Goal: Information Seeking & Learning: Learn about a topic

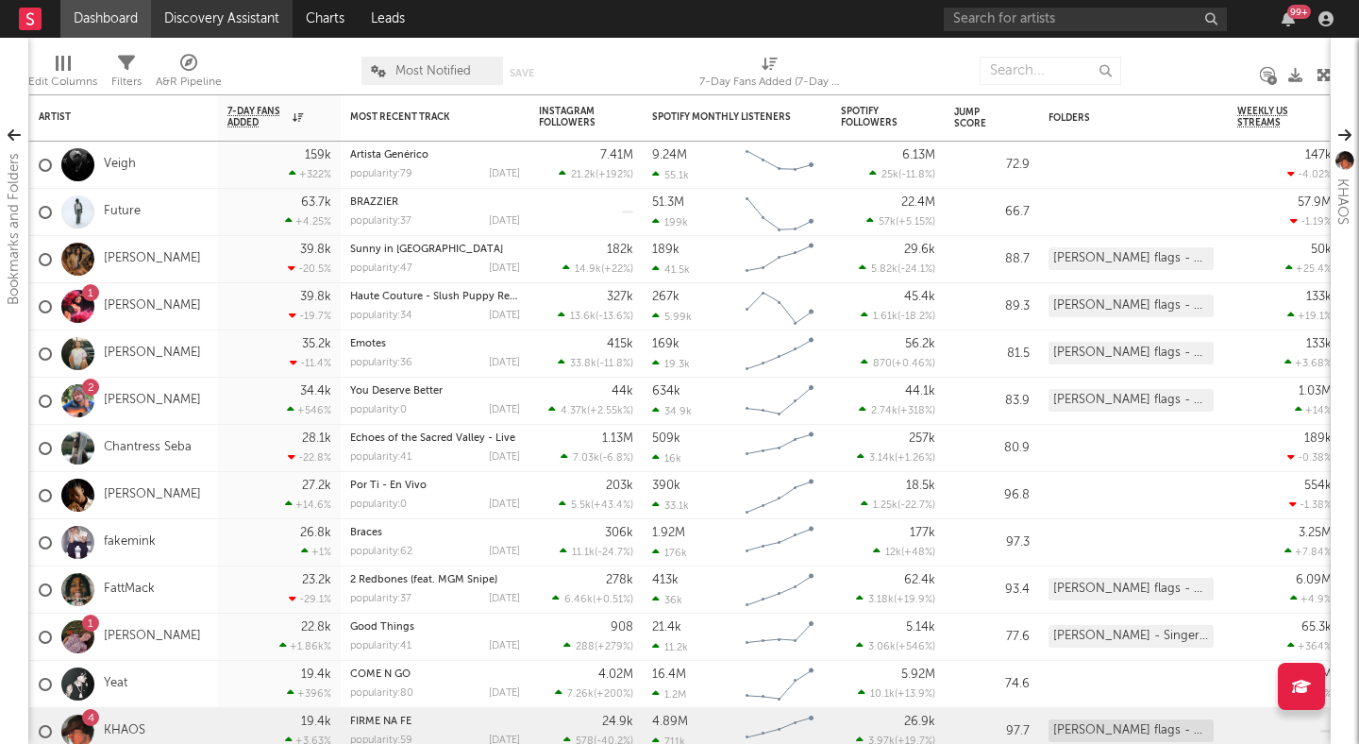
click at [215, 29] on link "Discovery Assistant" at bounding box center [222, 19] width 142 height 38
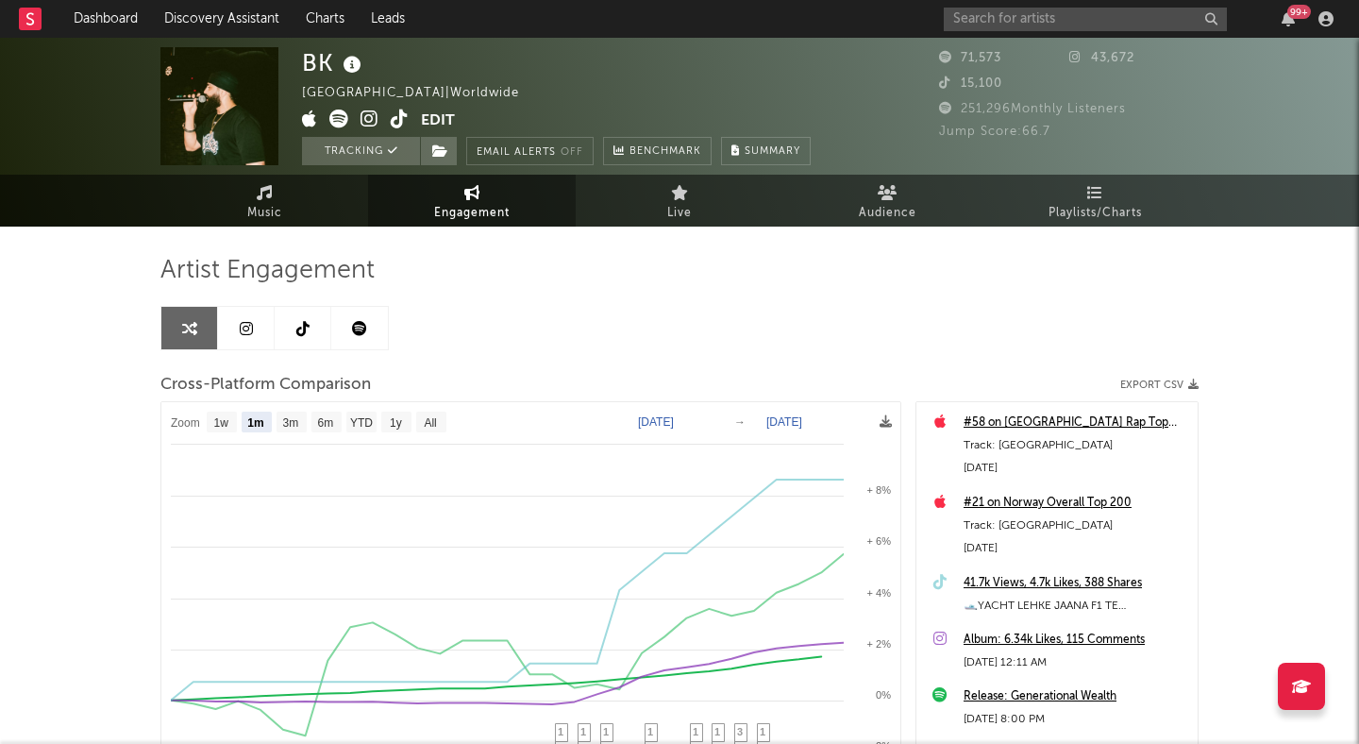
select select "1m"
click at [257, 22] on link "Discovery Assistant" at bounding box center [222, 19] width 142 height 38
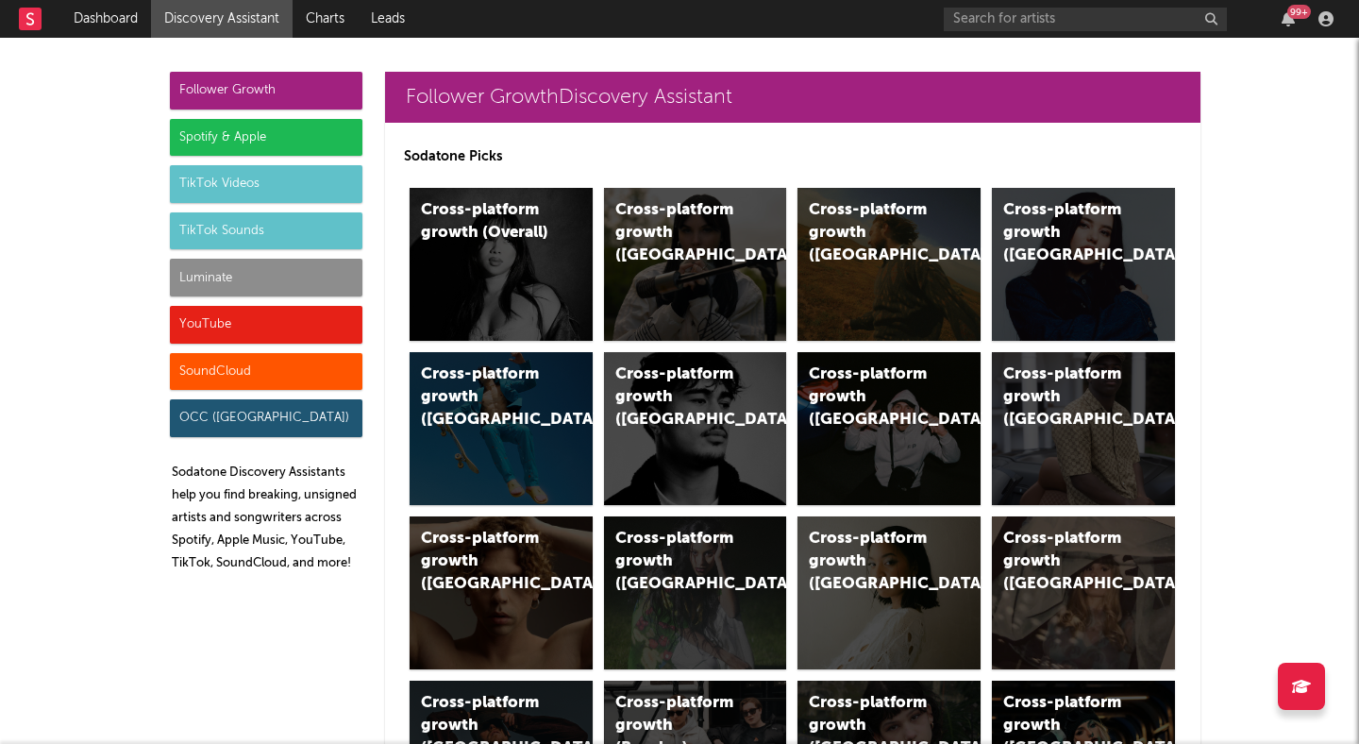
click at [317, 126] on div "Spotify & Apple" at bounding box center [266, 138] width 193 height 38
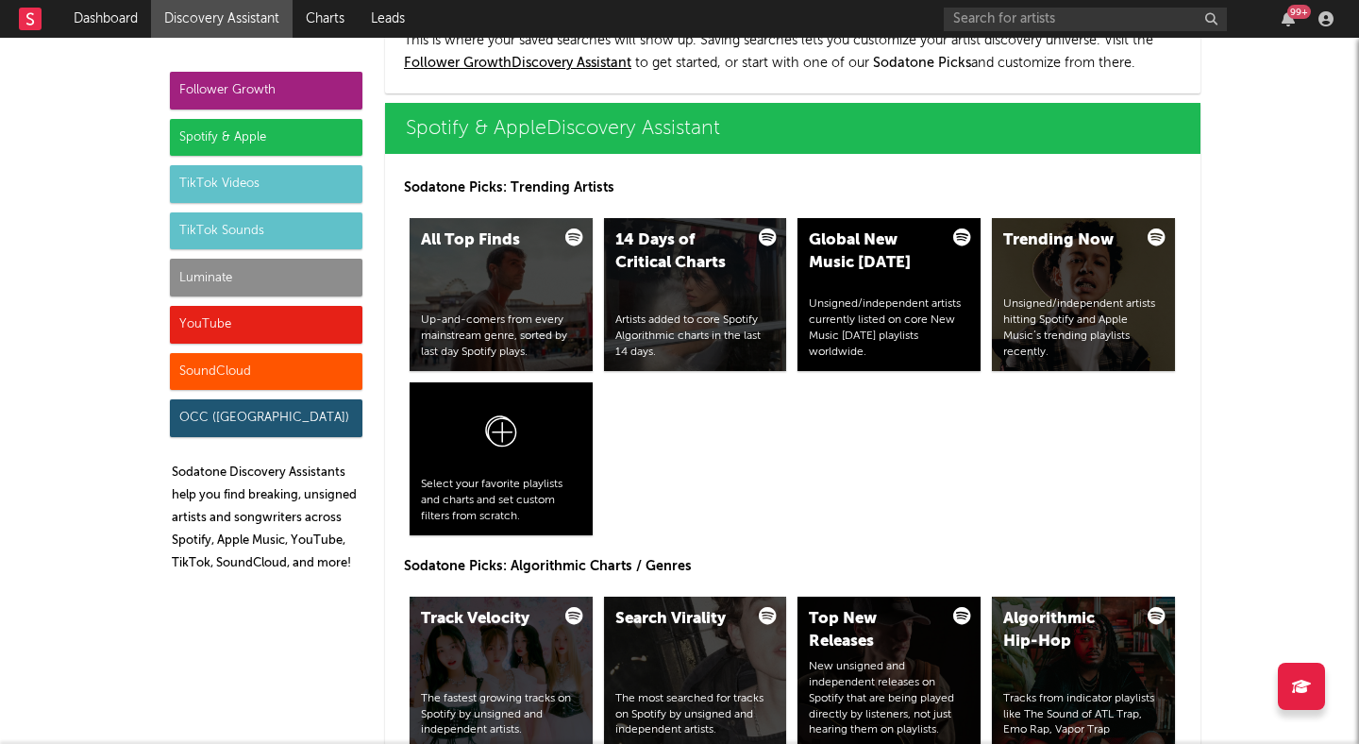
scroll to position [1887, 0]
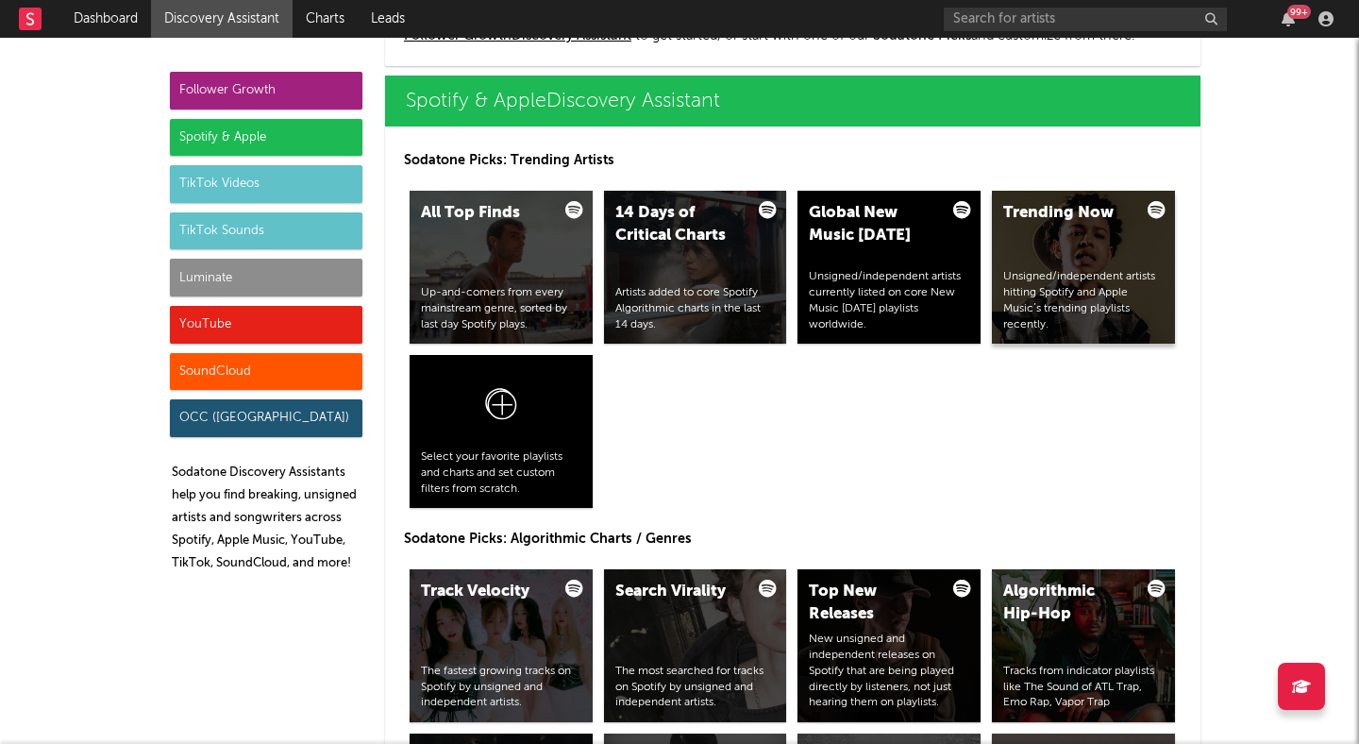
click at [1098, 289] on div "Unsigned/independent artists hitting Spotify and Apple Music’s trending playlis…" at bounding box center [1083, 300] width 160 height 63
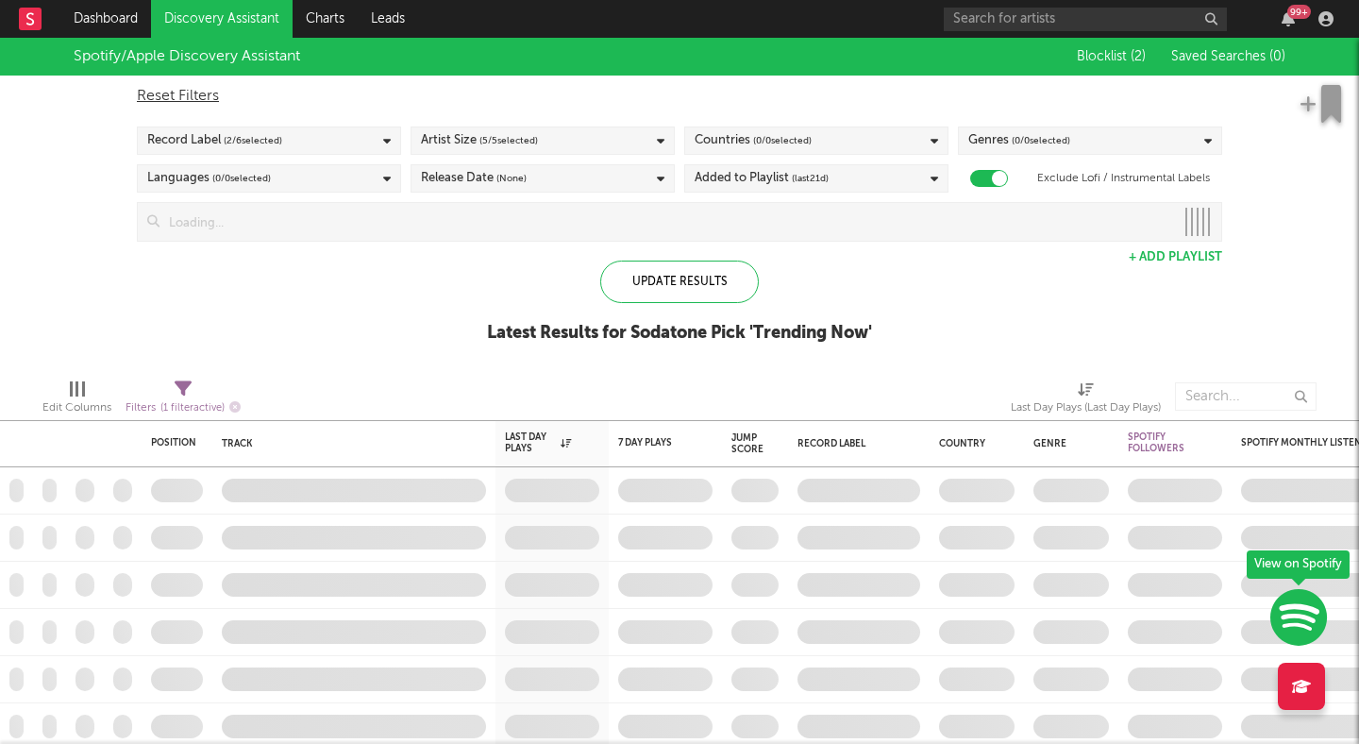
click at [1021, 141] on span "( 0 / 0 selected)" at bounding box center [1041, 140] width 59 height 23
click at [1054, 105] on div "Reset Filters" at bounding box center [680, 96] width 1086 height 23
checkbox input "false"
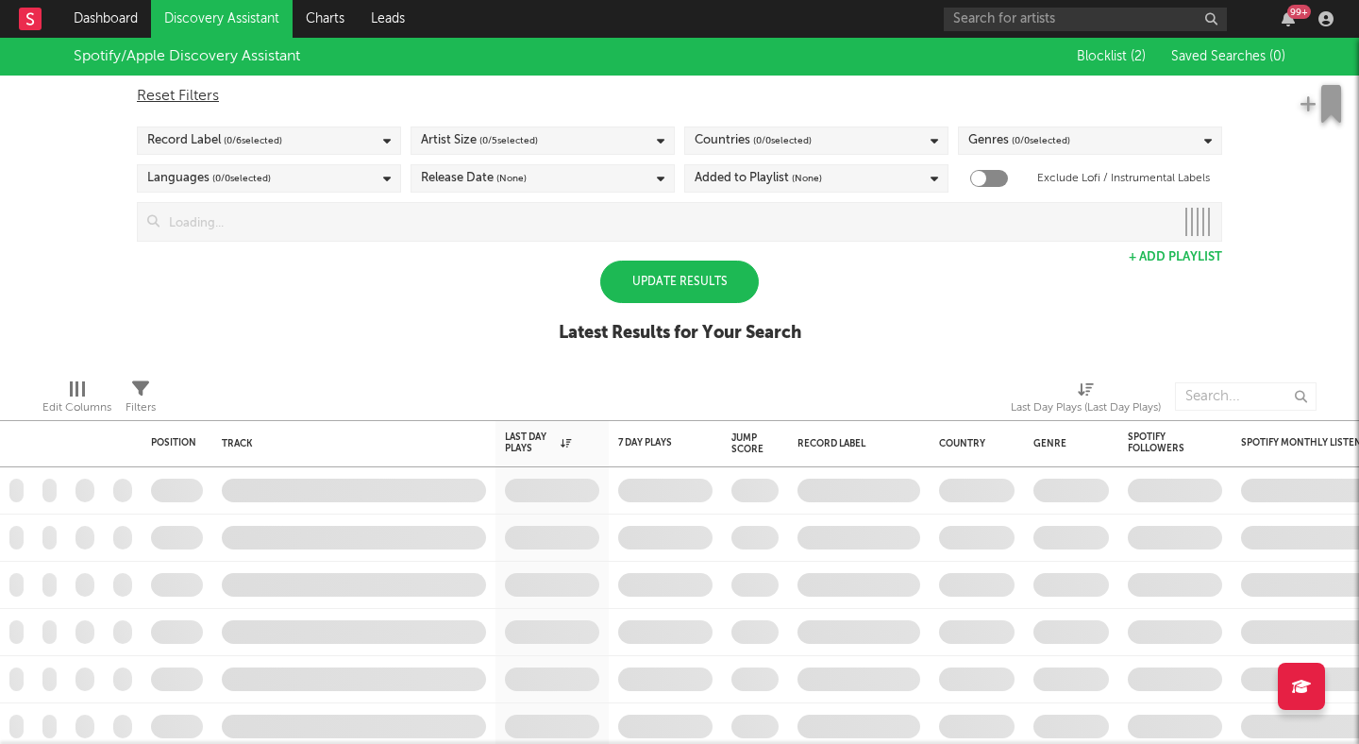
click at [380, 106] on div "Reset Filters" at bounding box center [680, 96] width 1086 height 23
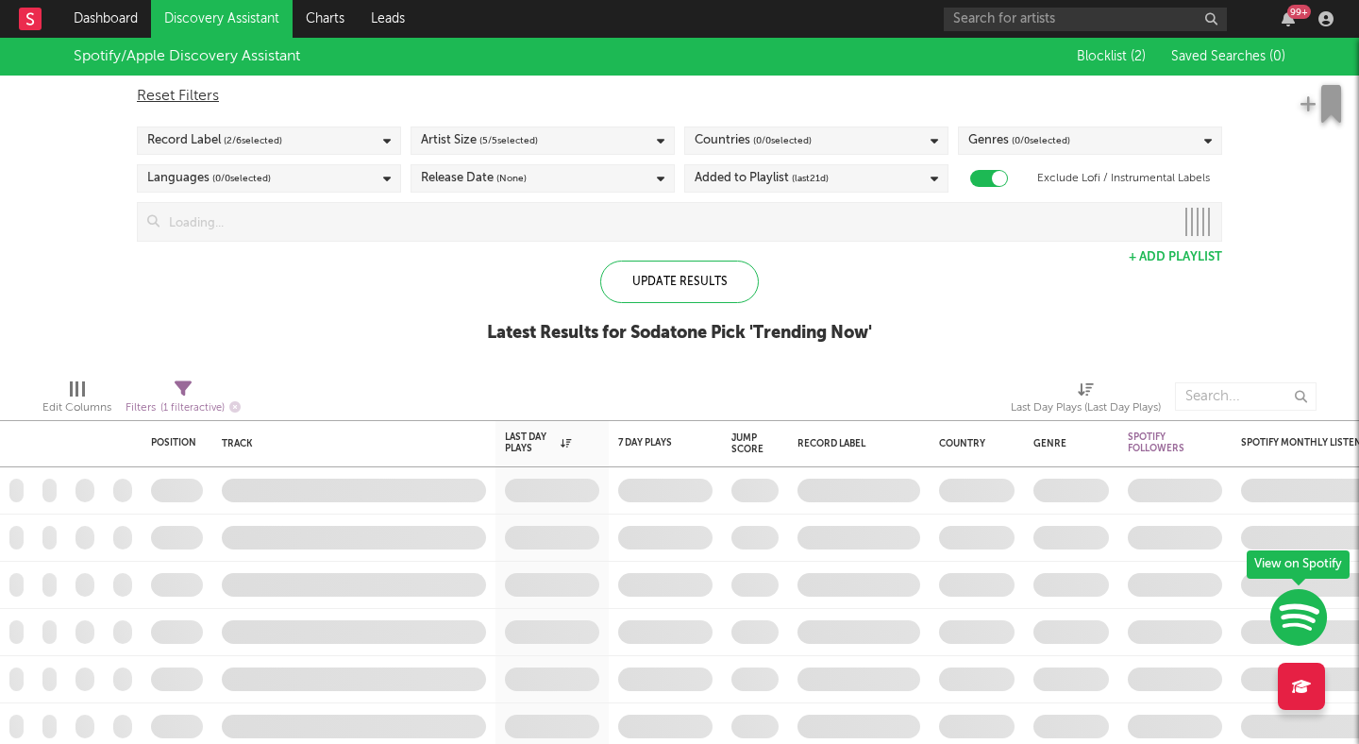
click at [946, 293] on div "Spotify/Apple Discovery Assistant Blocklist ( 2 ) Saved Searches ( 0 ) Reset Fi…" at bounding box center [679, 201] width 1359 height 326
click at [947, 293] on div "Spotify/Apple Discovery Assistant Blocklist ( 2 ) Saved Searches ( 0 ) Reset Fi…" at bounding box center [679, 201] width 1359 height 326
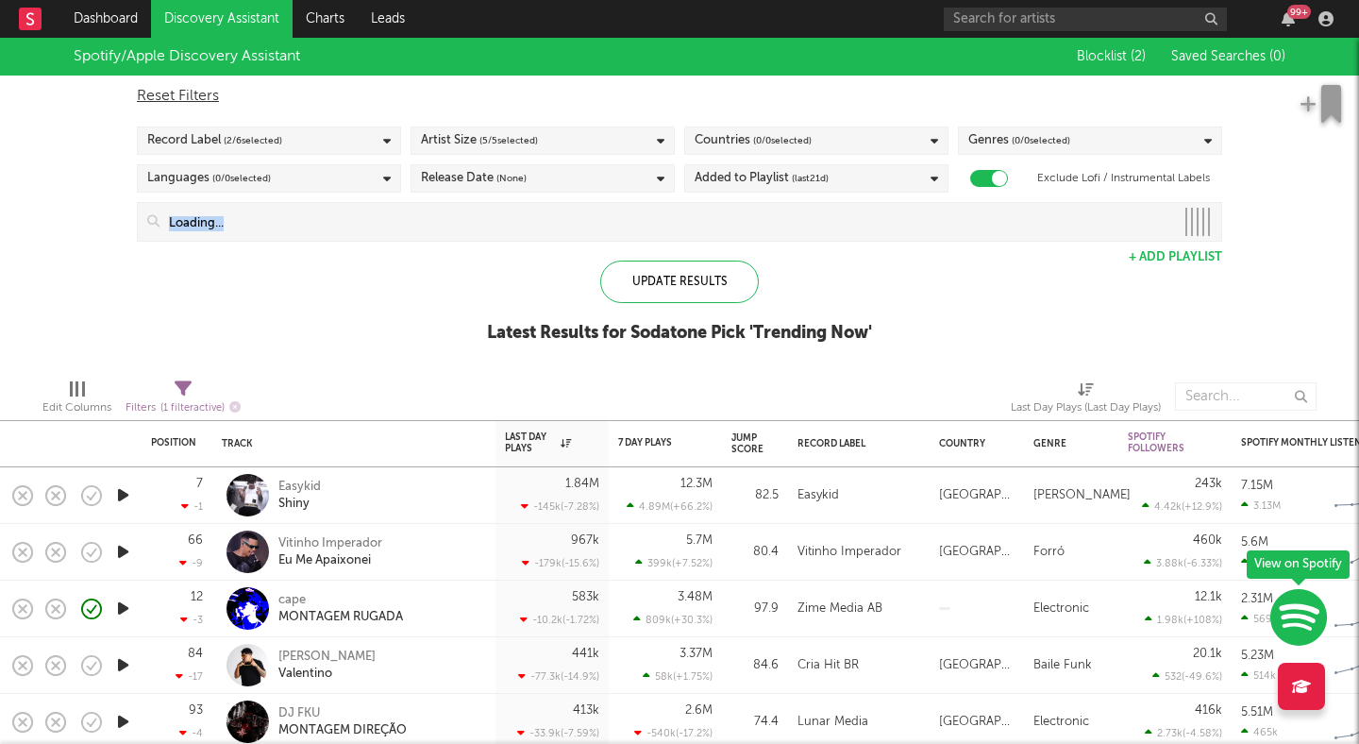
click at [1072, 140] on div "Genres ( 0 / 0 selected)" at bounding box center [1090, 140] width 264 height 28
click at [396, 139] on div "Record Label ( 2 / 6 selected)" at bounding box center [269, 140] width 264 height 28
click at [413, 95] on div "Reset Filters" at bounding box center [680, 96] width 1086 height 23
checkbox input "false"
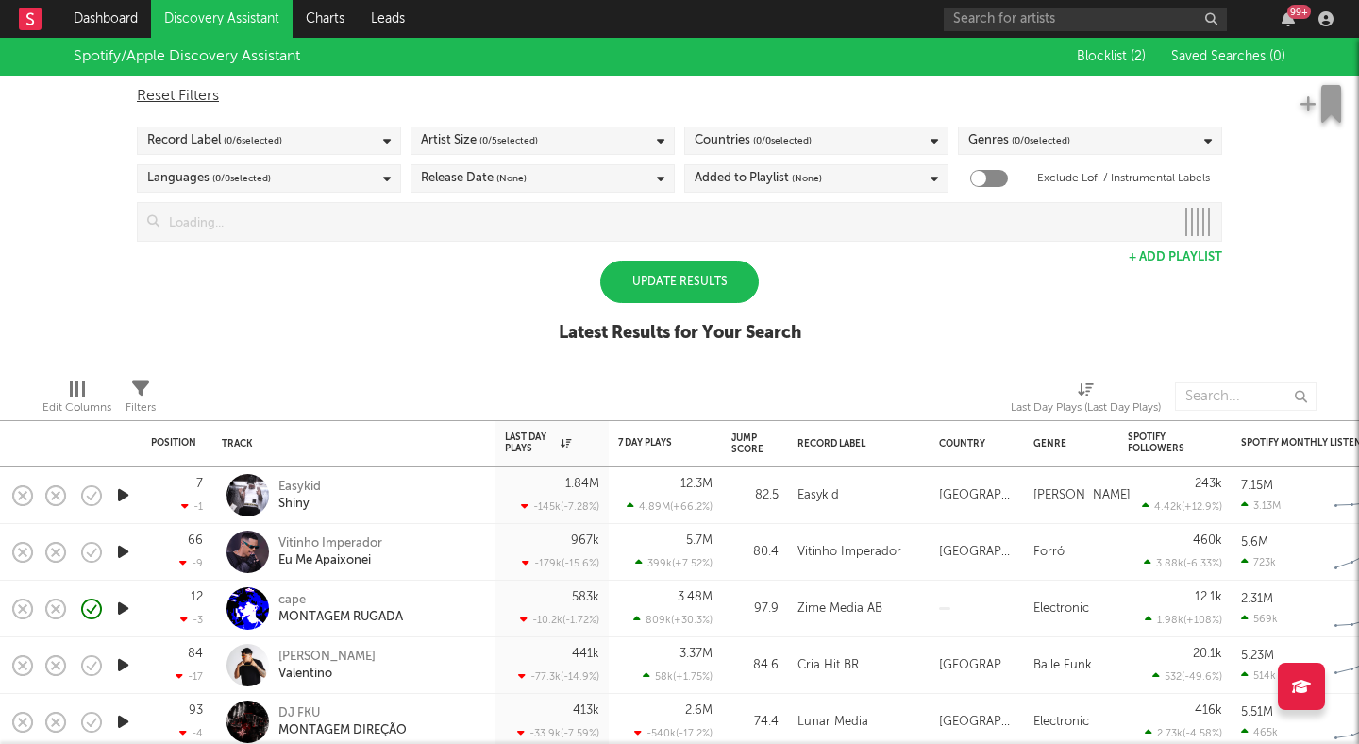
click at [1117, 136] on div "Genres ( 0 / 0 selected)" at bounding box center [1090, 140] width 264 height 28
click at [1081, 104] on div "Reset Filters" at bounding box center [680, 96] width 1086 height 23
click at [1082, 138] on div "Genres ( 0 / 0 selected)" at bounding box center [1090, 140] width 264 height 28
click at [1036, 161] on button "Deselect All" at bounding box center [1091, 171] width 244 height 22
click at [948, 307] on div "Spotify/Apple Discovery Assistant Blocklist ( 2 ) Saved Searches ( 0 ) Reset Fi…" at bounding box center [679, 201] width 1359 height 326
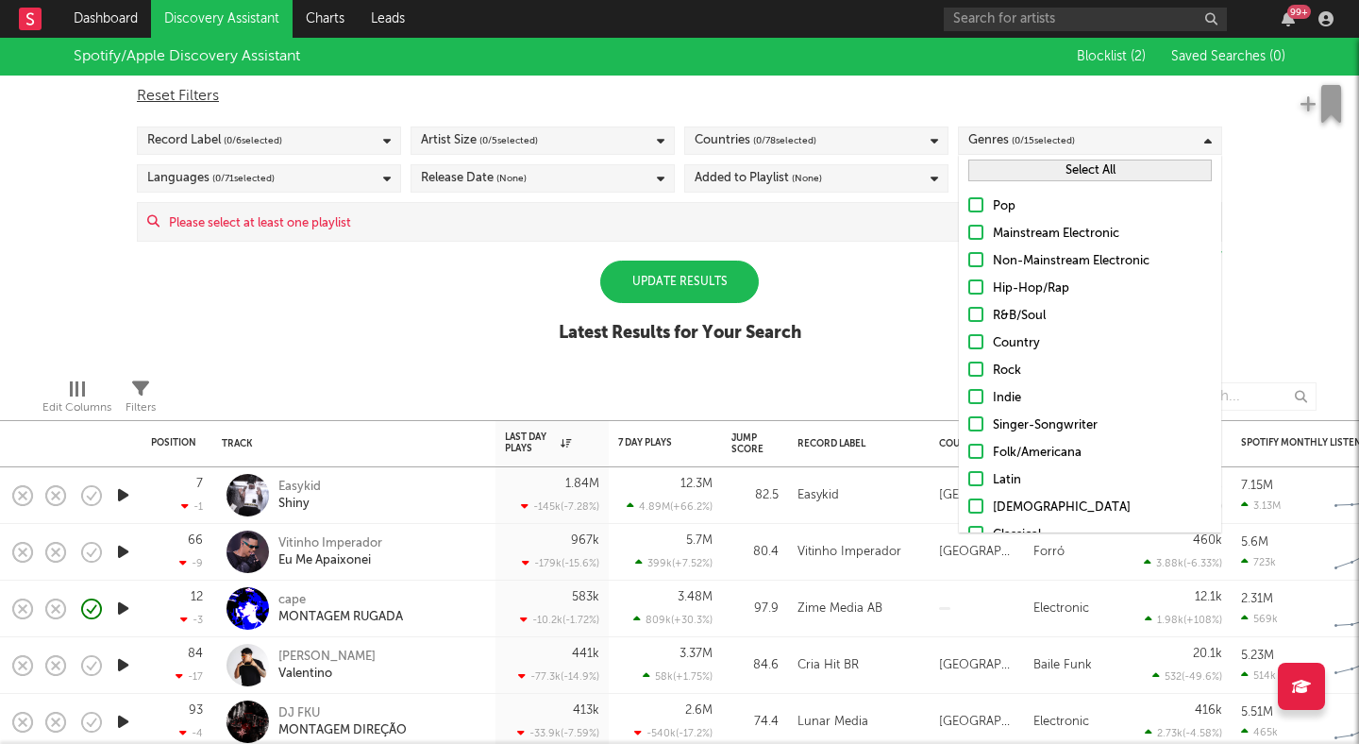
click at [898, 365] on div "Edit Columns Filters Last Day Plays (Last Day Plays)" at bounding box center [679, 391] width 1359 height 57
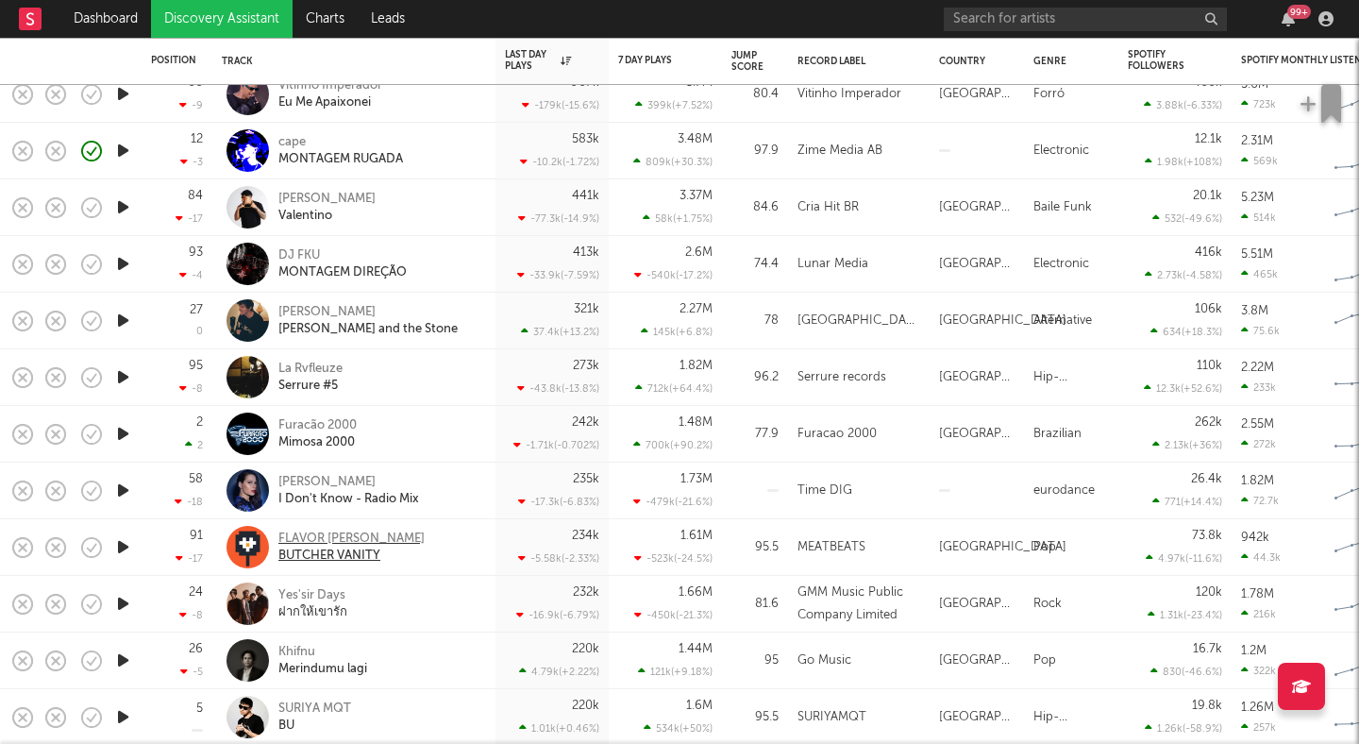
click at [313, 534] on div "FLAVOR FOLEY" at bounding box center [351, 539] width 146 height 17
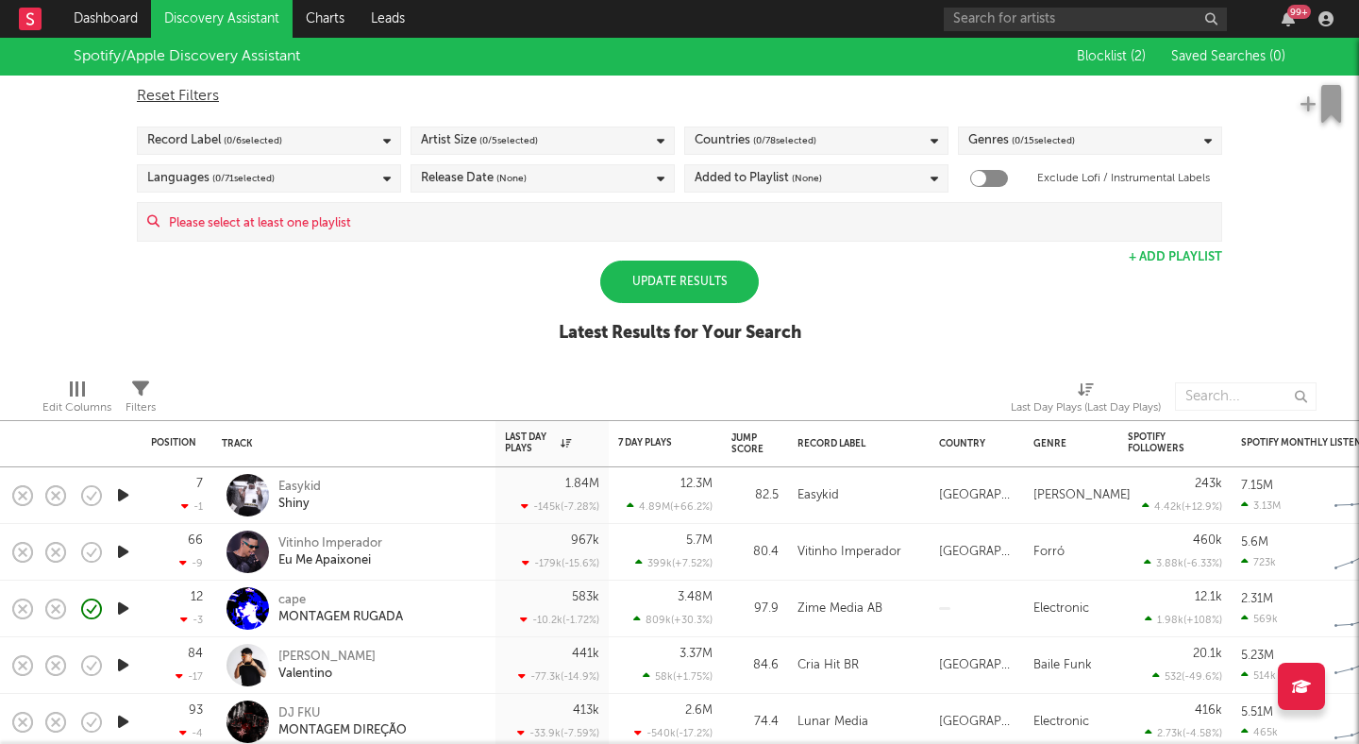
click at [573, 142] on div "Artist Size ( 0 / 5 selected)" at bounding box center [543, 140] width 264 height 28
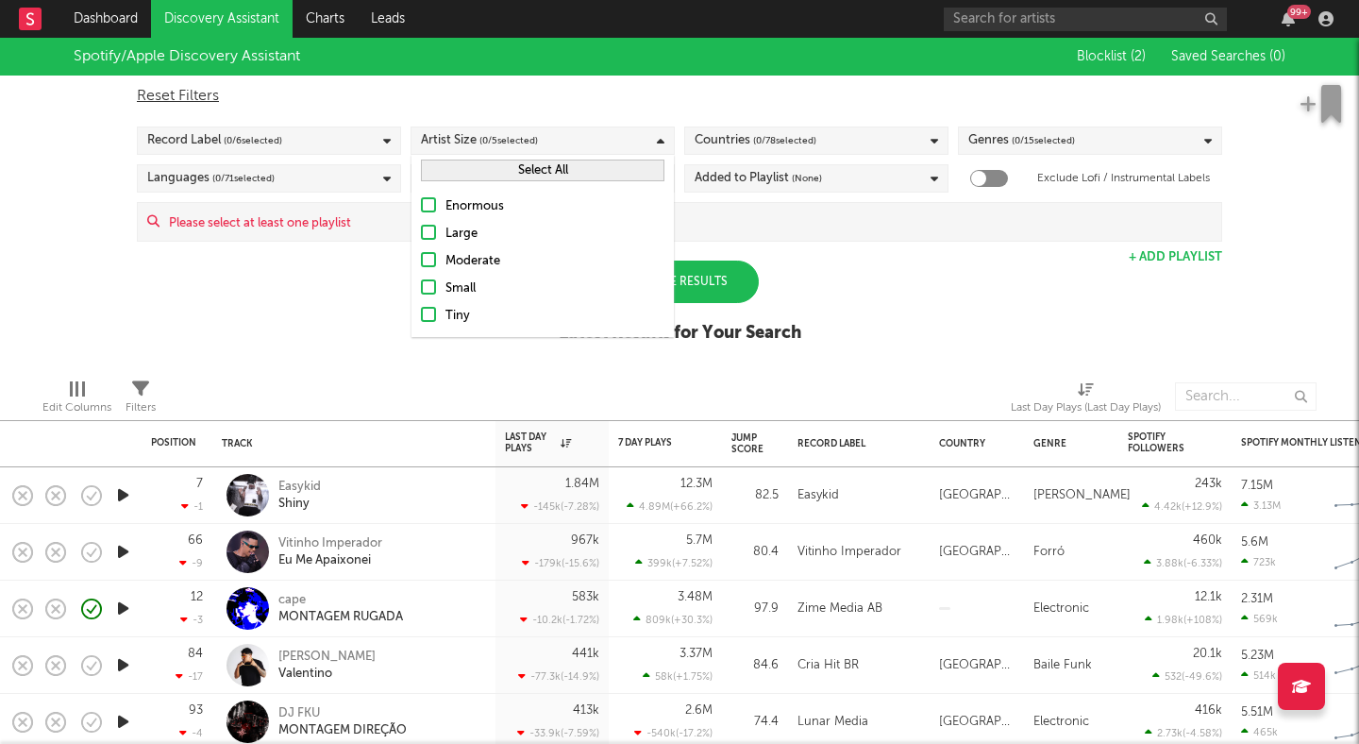
click at [425, 252] on div at bounding box center [428, 259] width 15 height 15
click at [421, 252] on input "Moderate" at bounding box center [421, 261] width 0 height 23
click at [427, 276] on div "Enormous Large Moderate Small Tiny" at bounding box center [543, 261] width 262 height 151
click at [428, 283] on div at bounding box center [428, 286] width 15 height 15
click at [421, 283] on input "Small" at bounding box center [421, 289] width 0 height 23
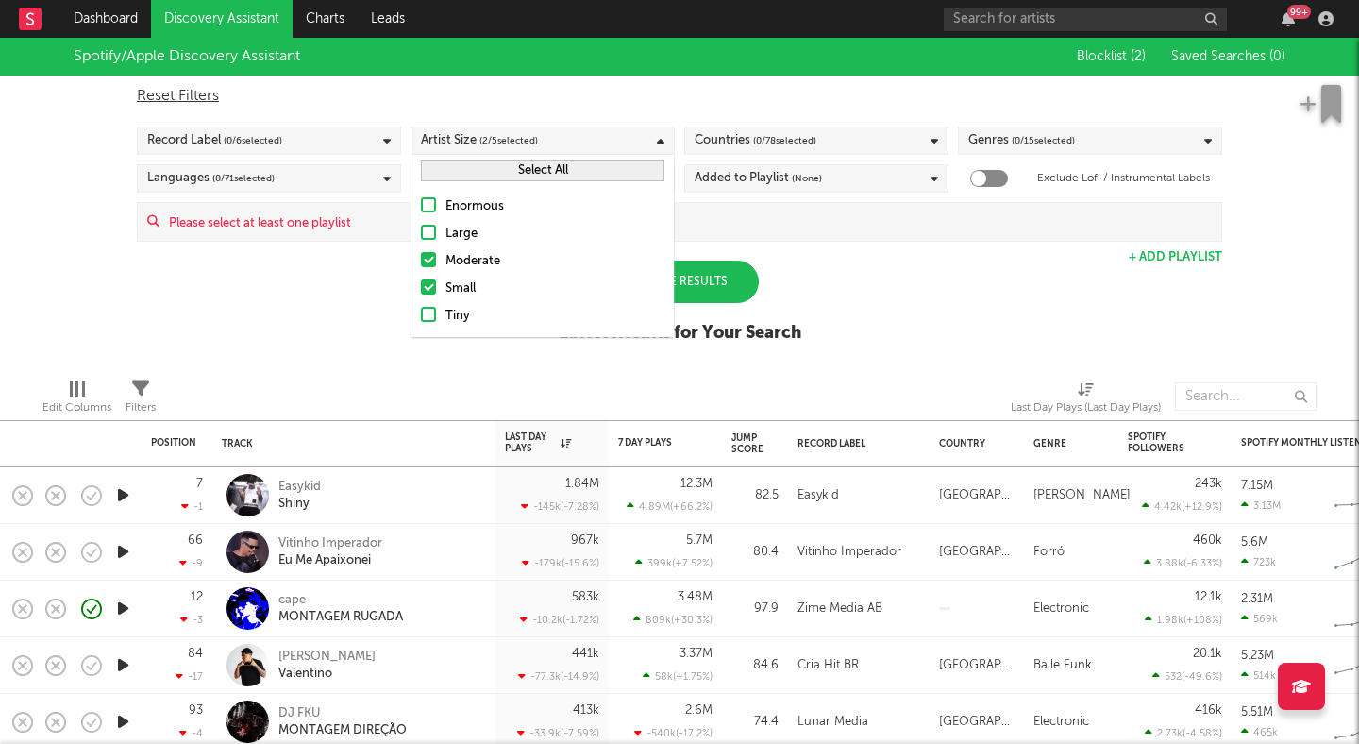
click at [428, 314] on div at bounding box center [428, 314] width 15 height 15
click at [421, 314] on input "Tiny" at bounding box center [421, 316] width 0 height 23
click at [369, 297] on div "Spotify/Apple Discovery Assistant Blocklist ( 2 ) Saved Searches ( 0 ) Reset Fi…" at bounding box center [679, 201] width 1359 height 326
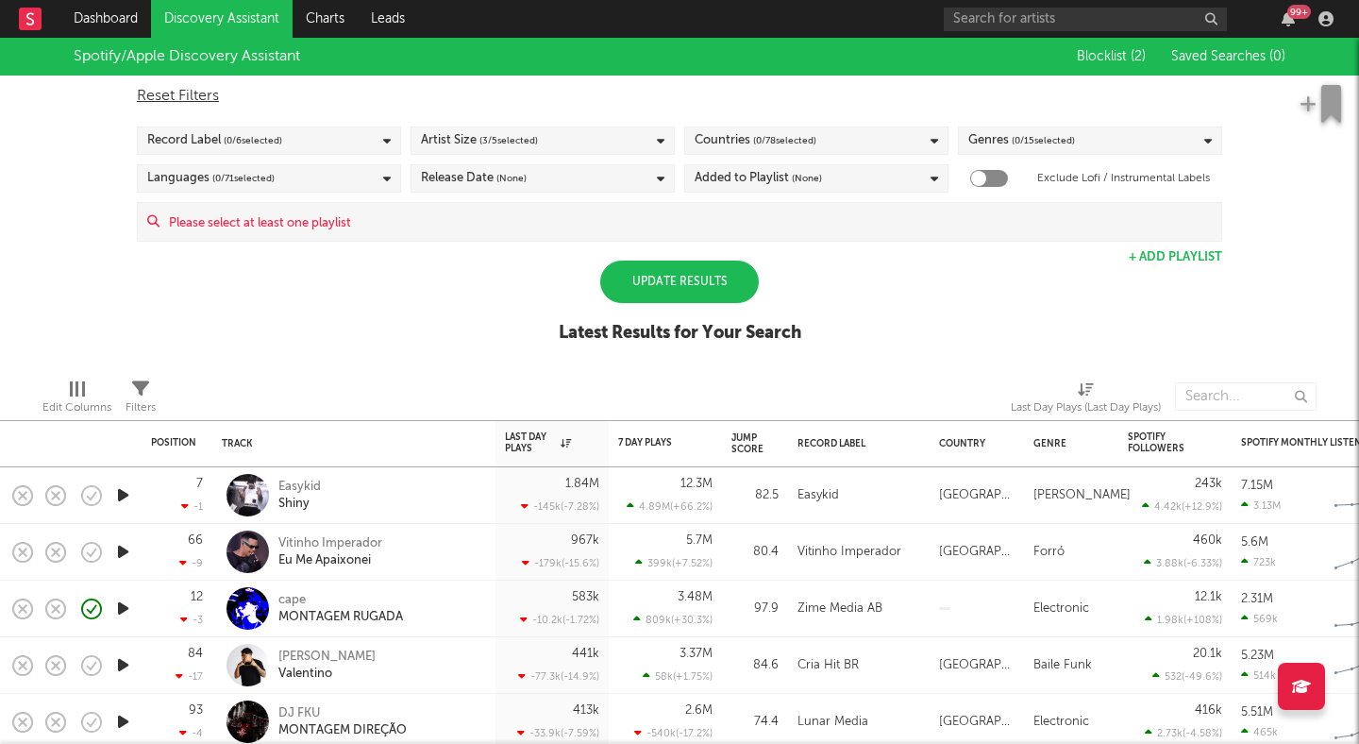
click at [647, 271] on div "Update Results" at bounding box center [679, 282] width 159 height 42
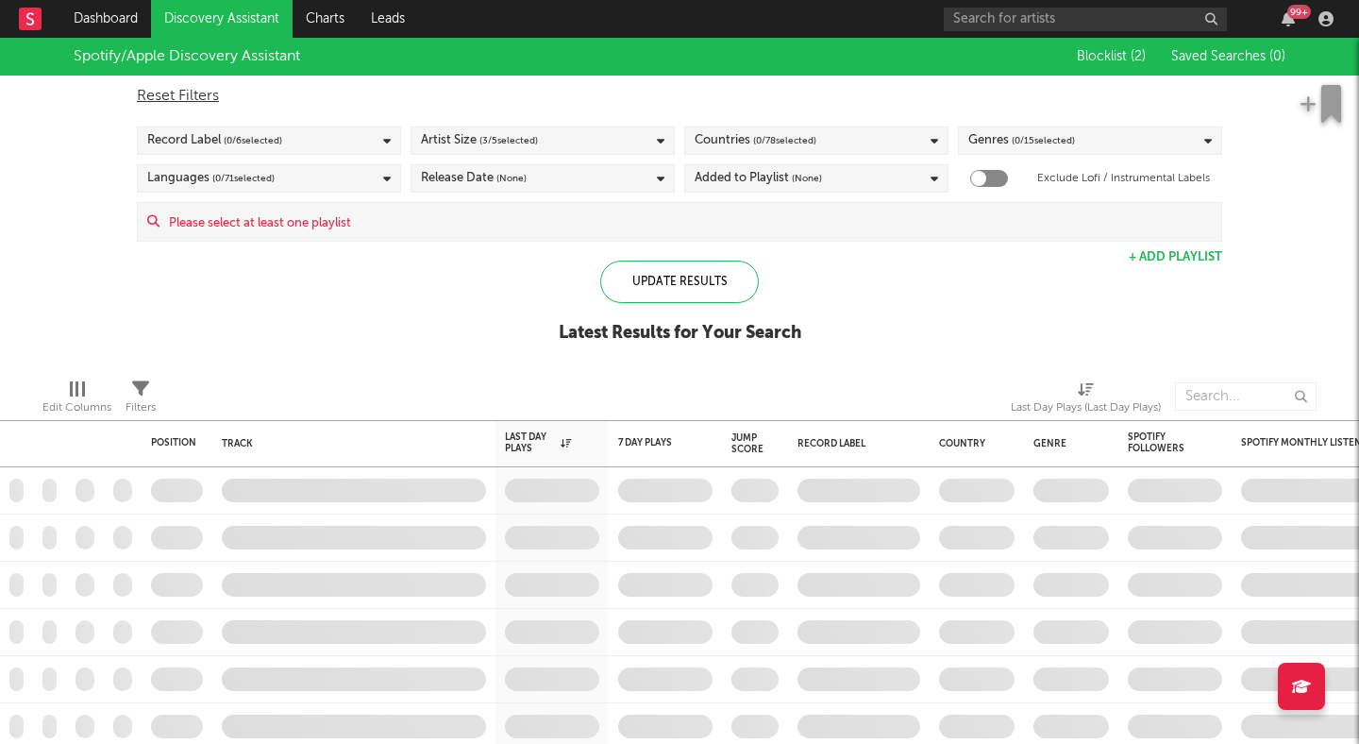
click at [791, 177] on div "Added to Playlist (None)" at bounding box center [758, 178] width 127 height 23
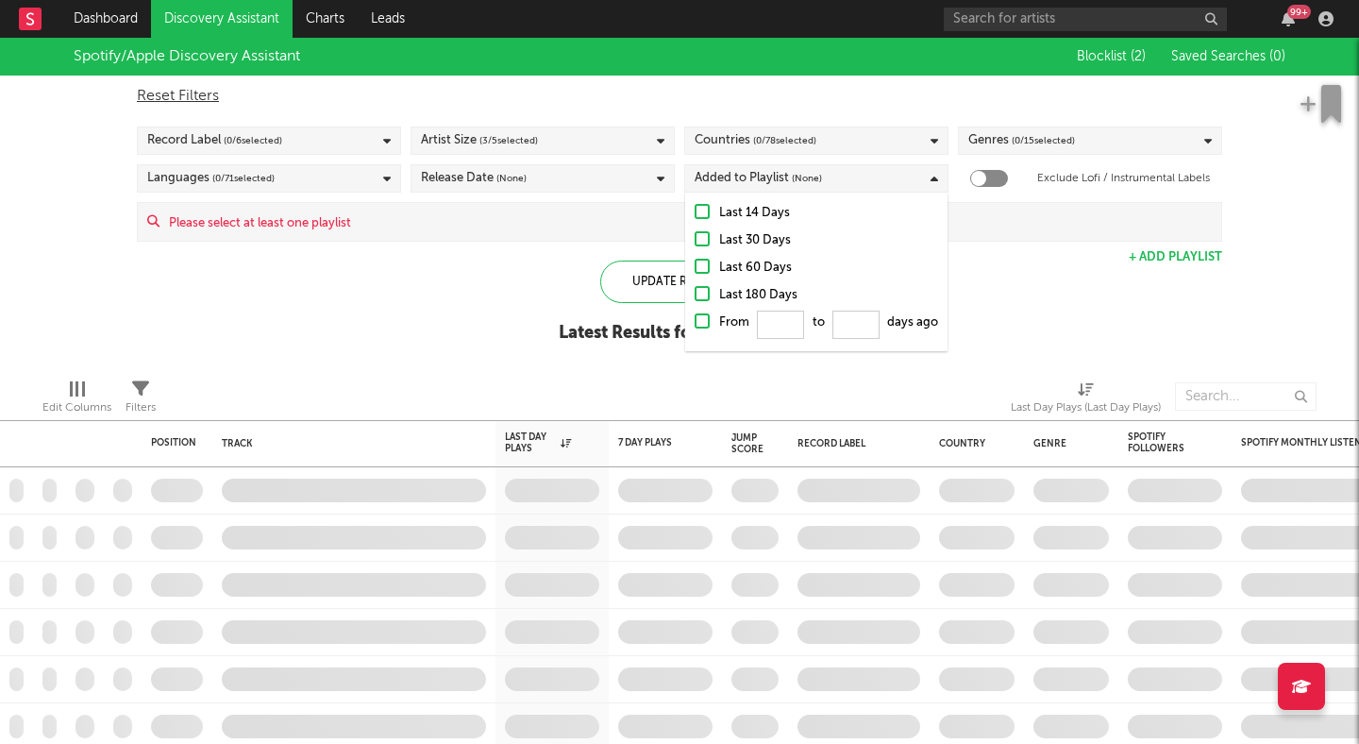
click at [703, 233] on div at bounding box center [702, 238] width 15 height 15
click at [695, 233] on input "Last 30 Days" at bounding box center [695, 240] width 0 height 23
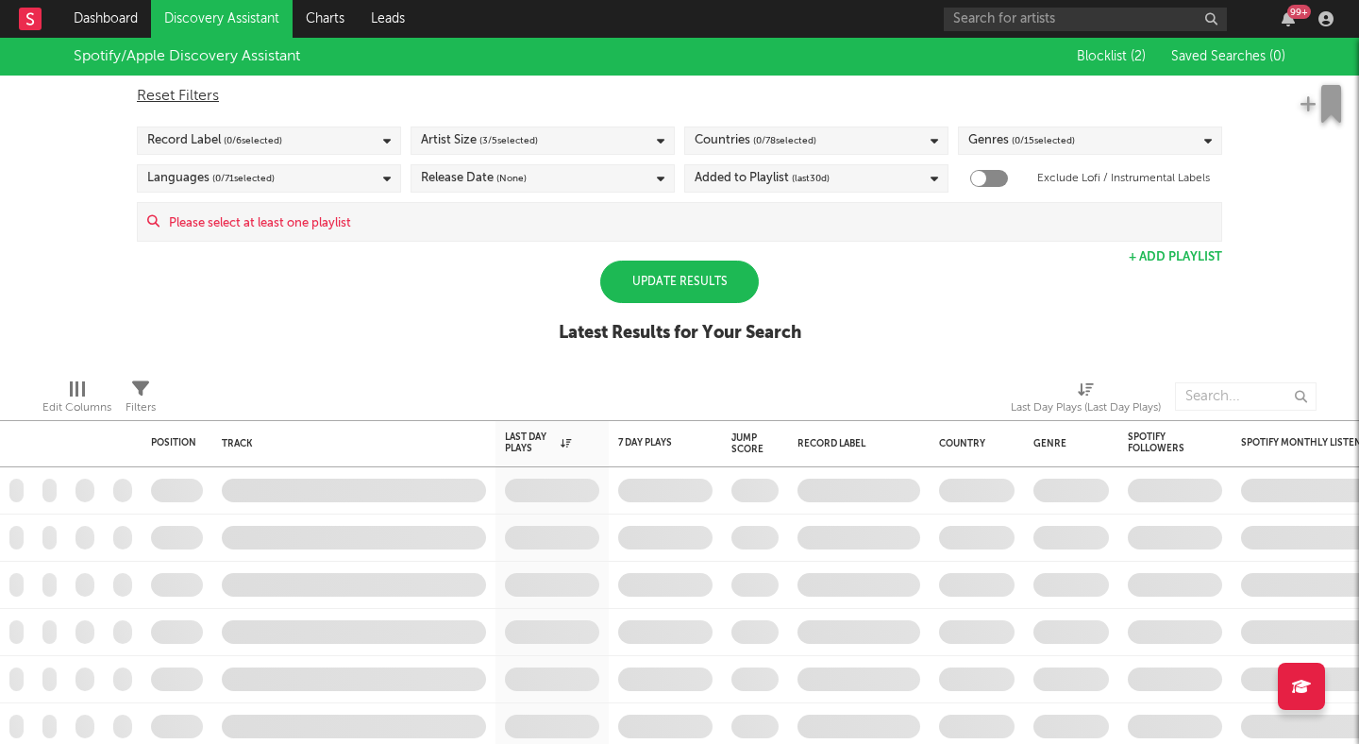
click at [634, 244] on div "Spotify/Apple Discovery Assistant Blocklist ( 2 ) Saved Searches ( 0 ) Reset Fi…" at bounding box center [679, 201] width 1359 height 326
click at [666, 278] on div "Update Results" at bounding box center [679, 282] width 159 height 42
click at [681, 276] on div "Update Results" at bounding box center [679, 282] width 159 height 42
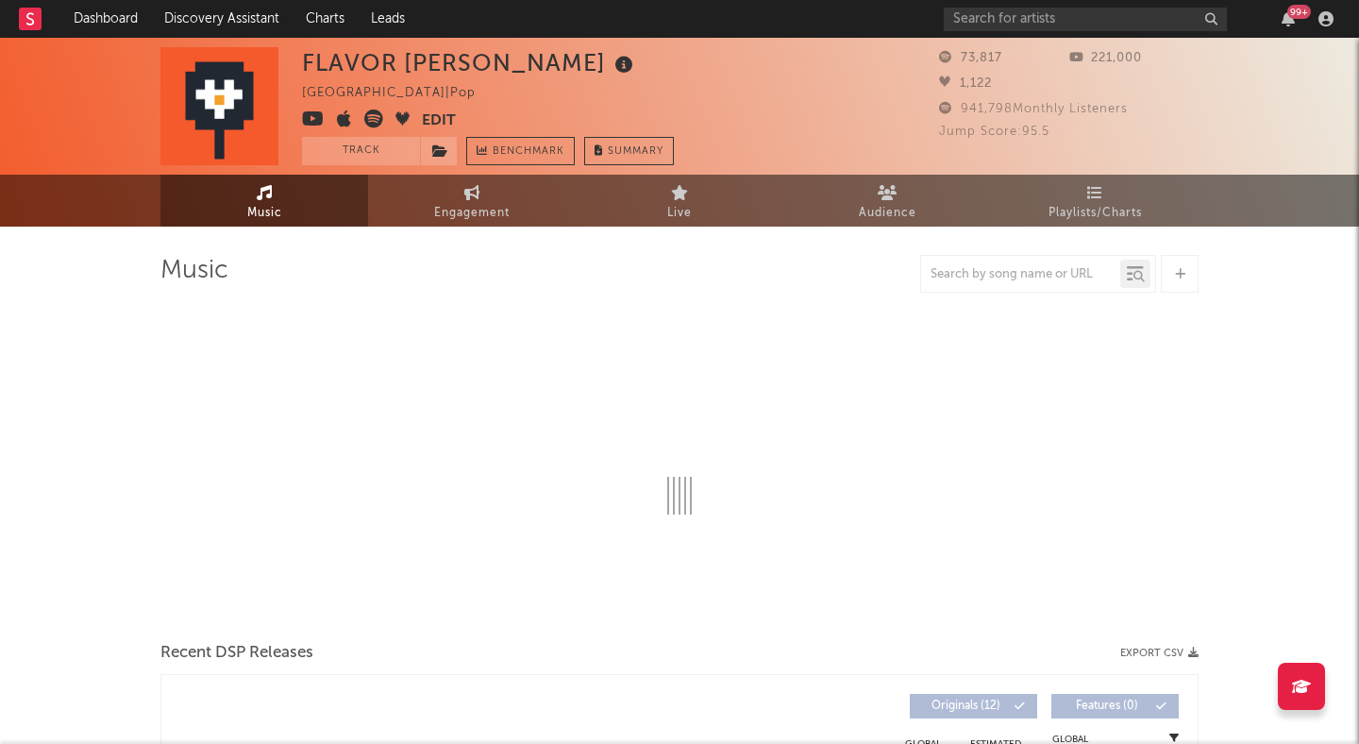
select select "6m"
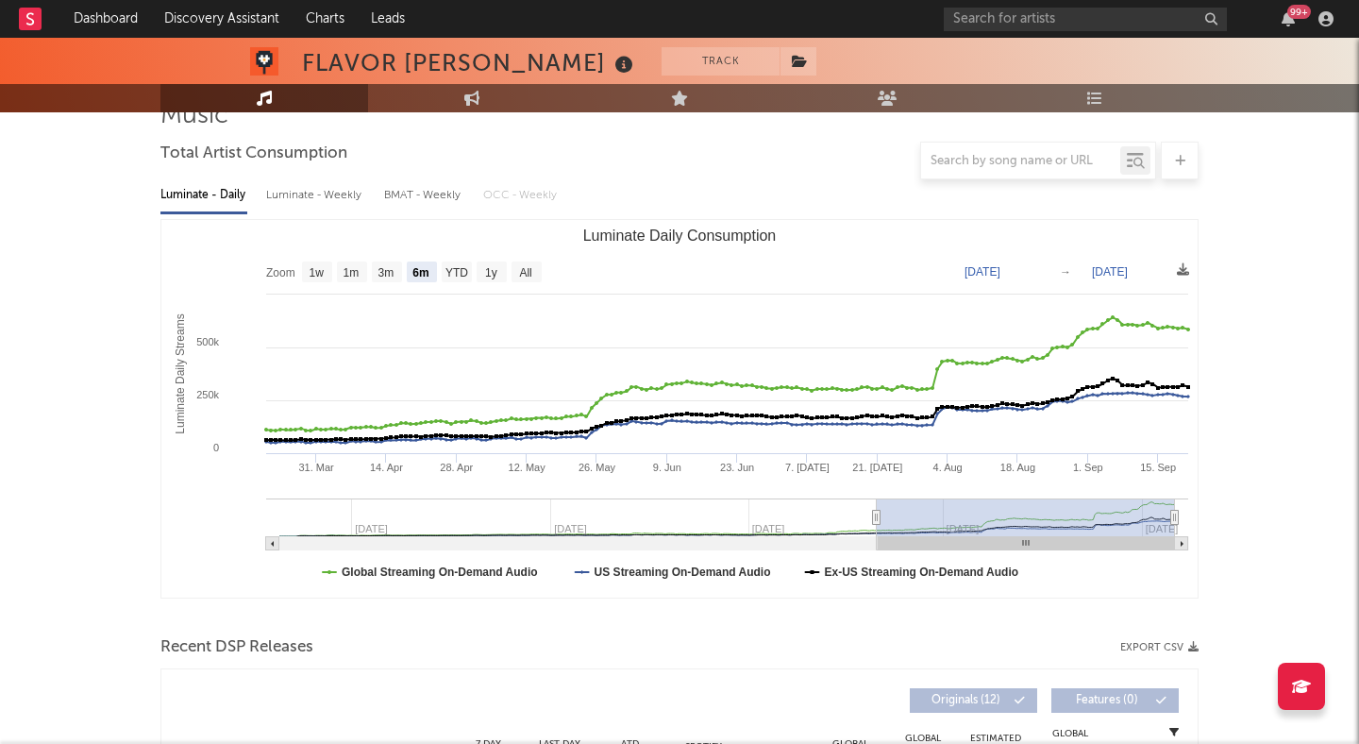
scroll to position [295, 0]
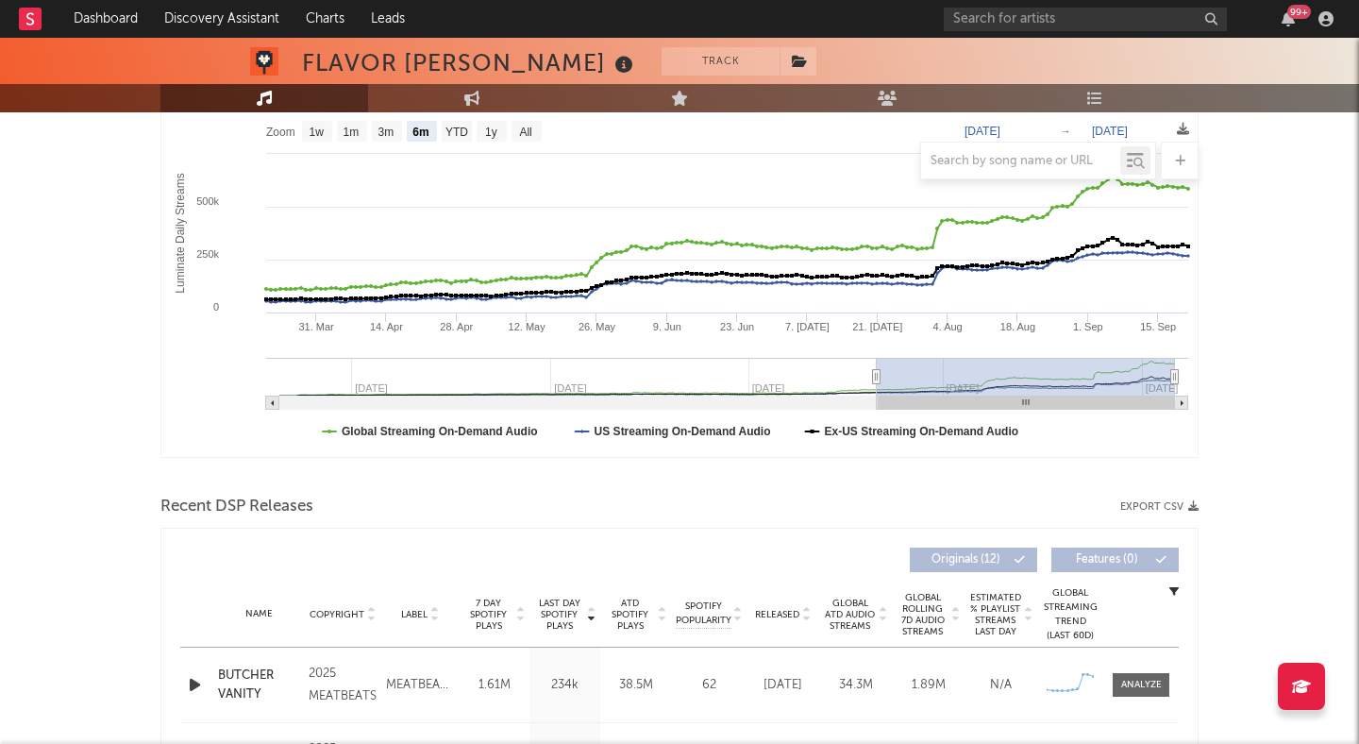
click at [199, 679] on icon "button" at bounding box center [195, 685] width 20 height 24
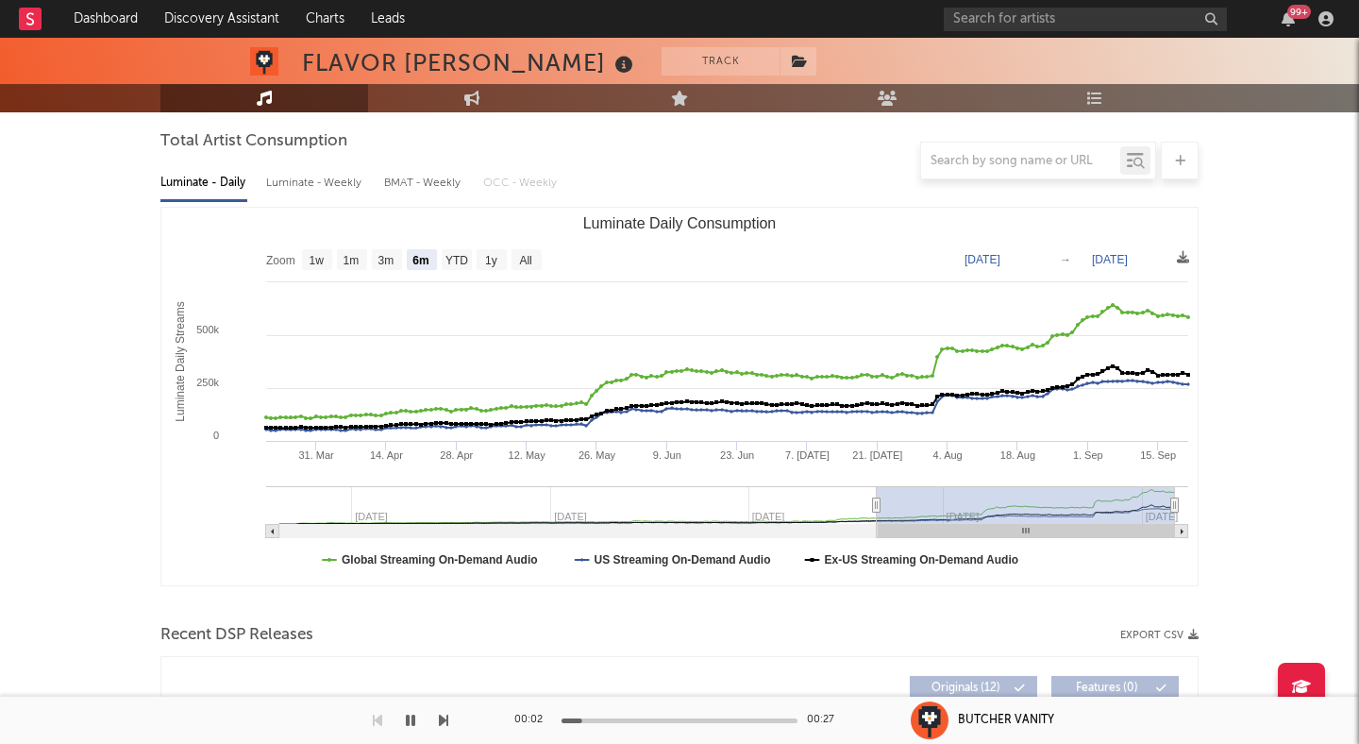
scroll to position [0, 0]
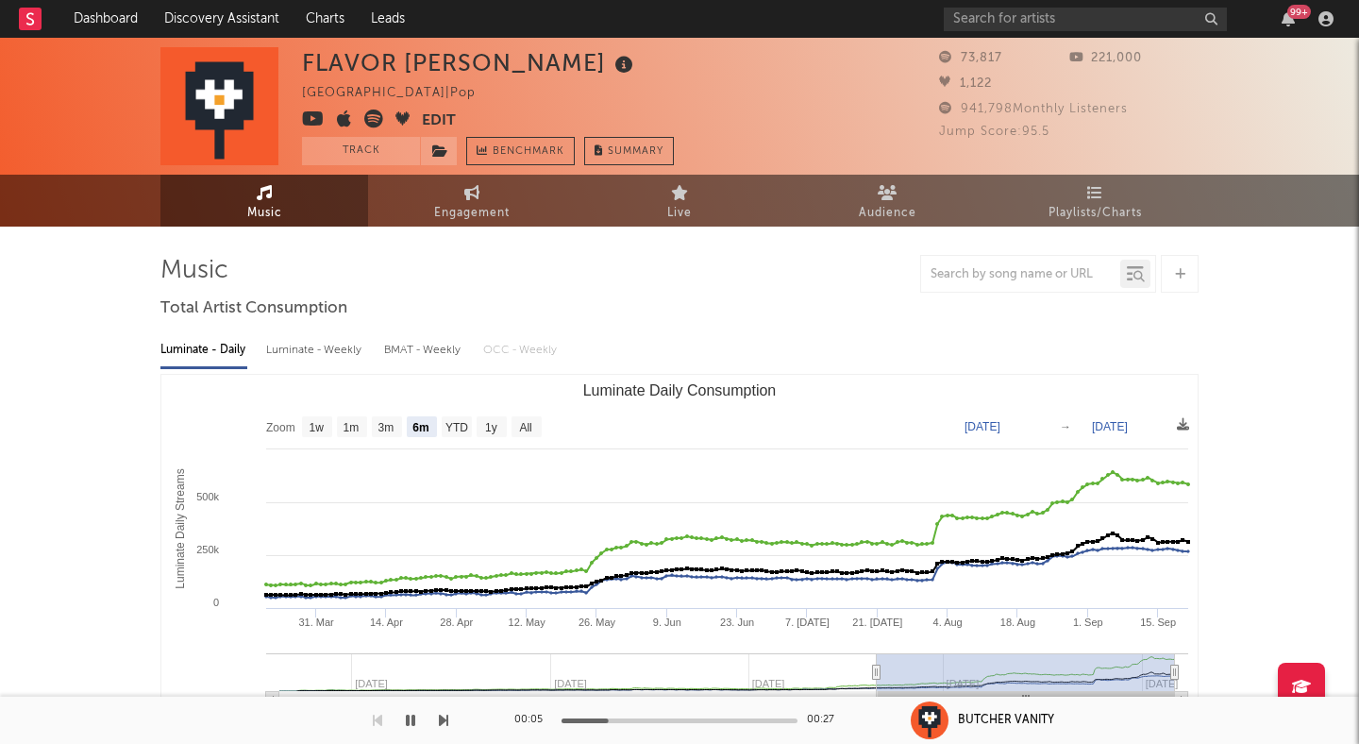
click at [413, 718] on icon "button" at bounding box center [410, 720] width 9 height 15
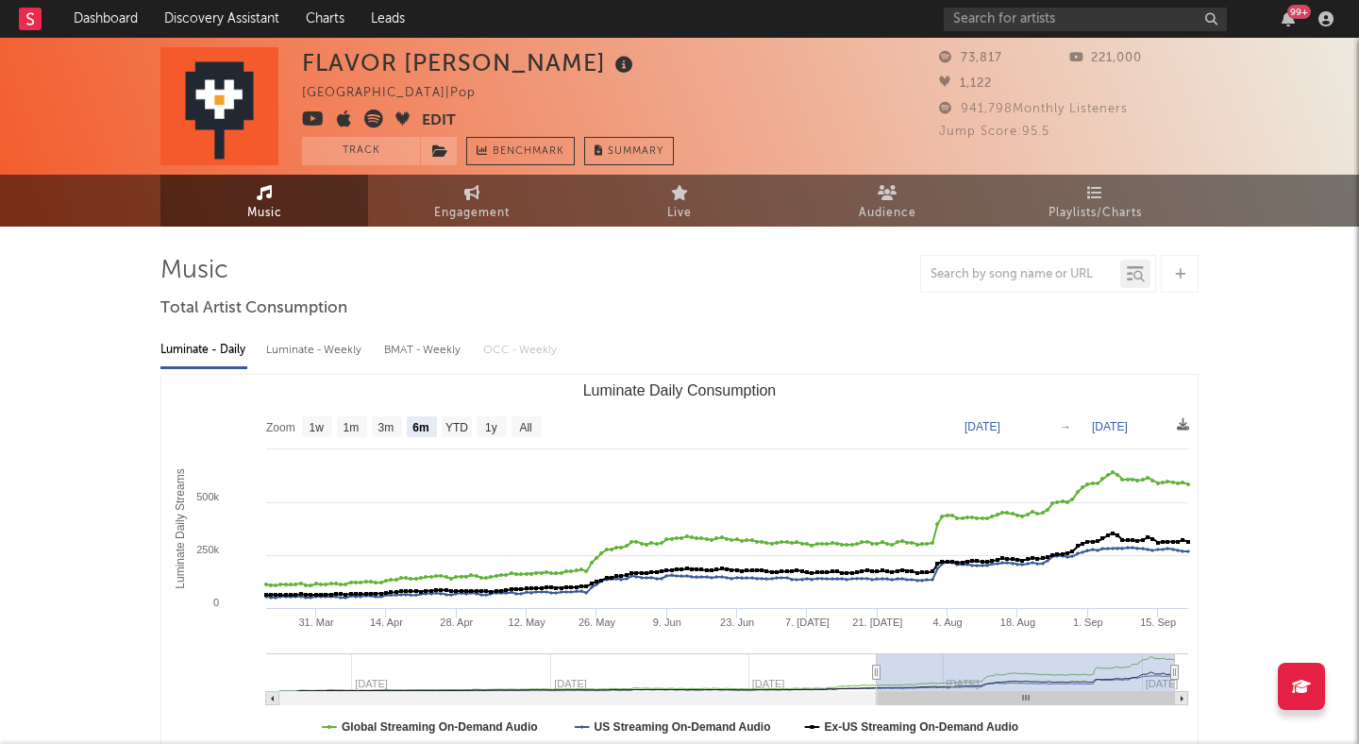
click at [380, 116] on icon at bounding box center [373, 119] width 19 height 19
click at [314, 115] on icon at bounding box center [313, 119] width 23 height 19
click at [437, 160] on span at bounding box center [439, 151] width 38 height 28
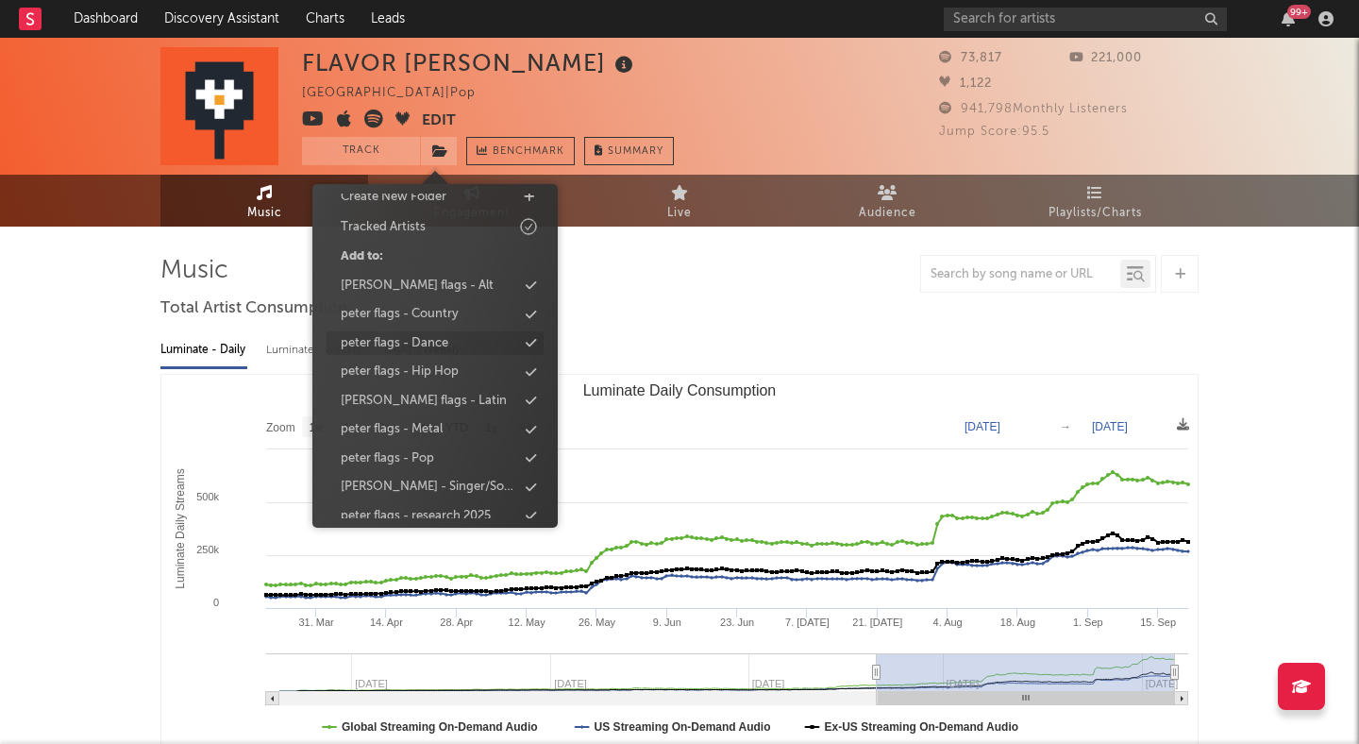
scroll to position [86, 0]
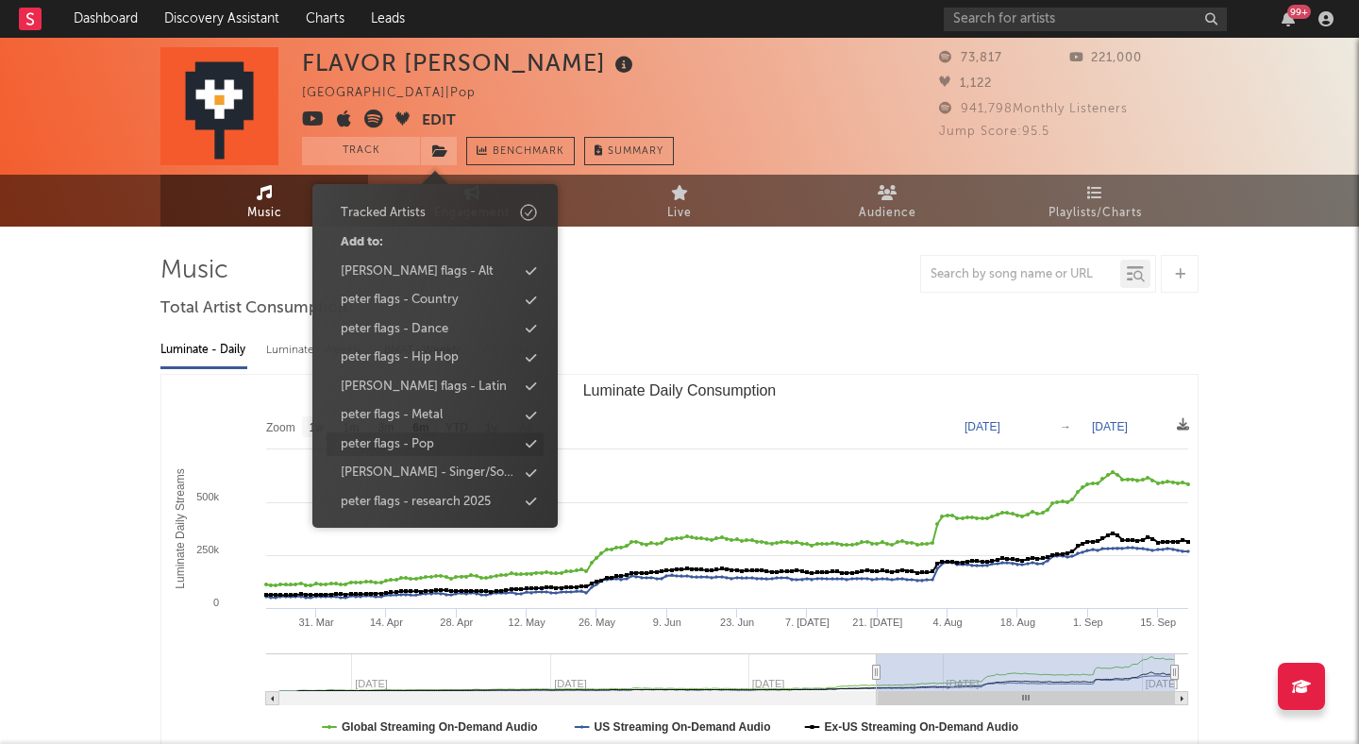
click at [420, 435] on div "peter flags - Pop" at bounding box center [387, 444] width 93 height 19
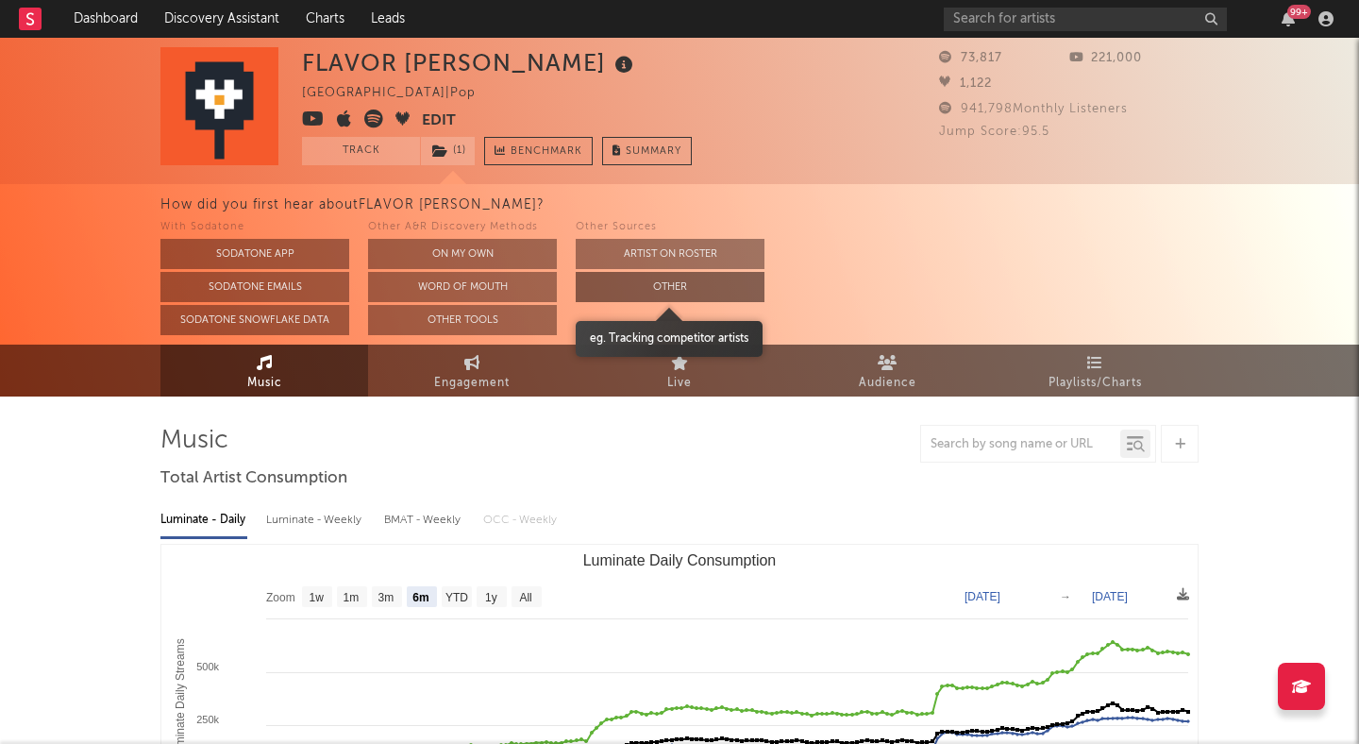
click at [650, 281] on button "Other" at bounding box center [670, 287] width 189 height 30
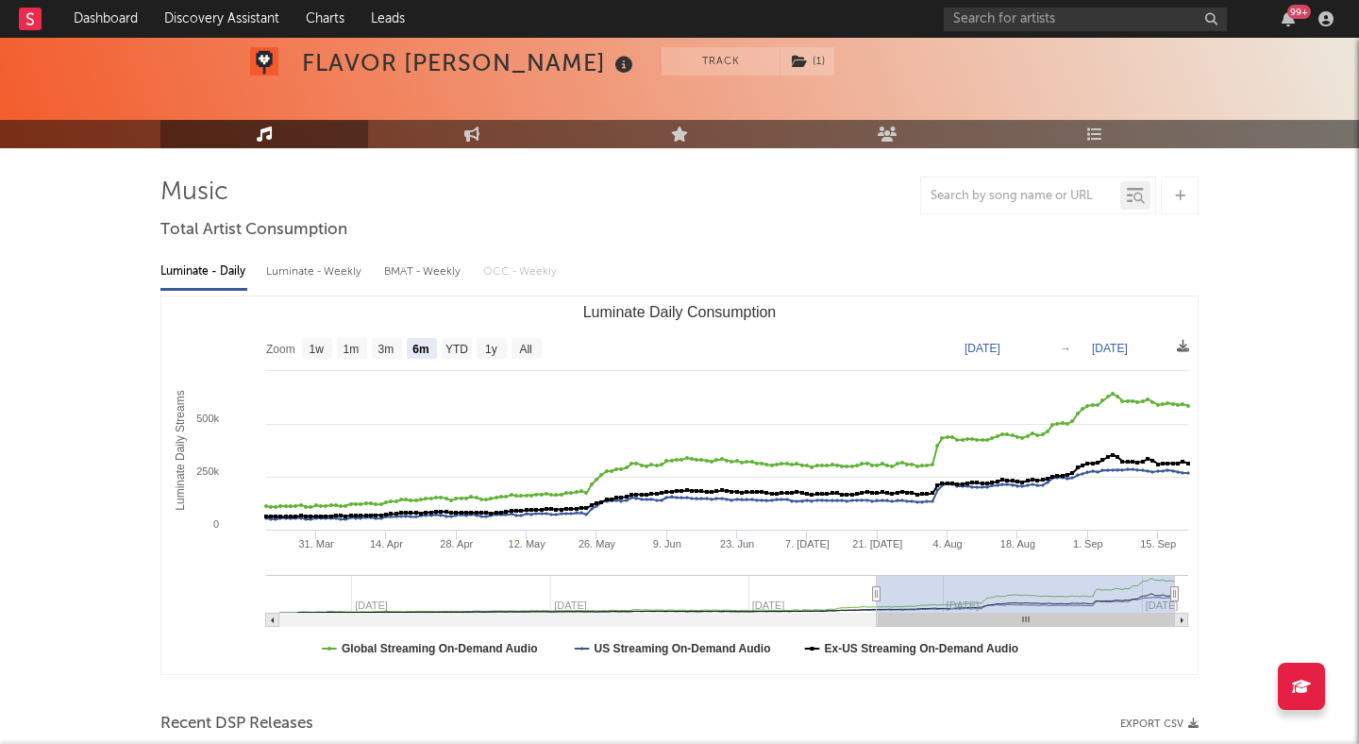
scroll to position [0, 0]
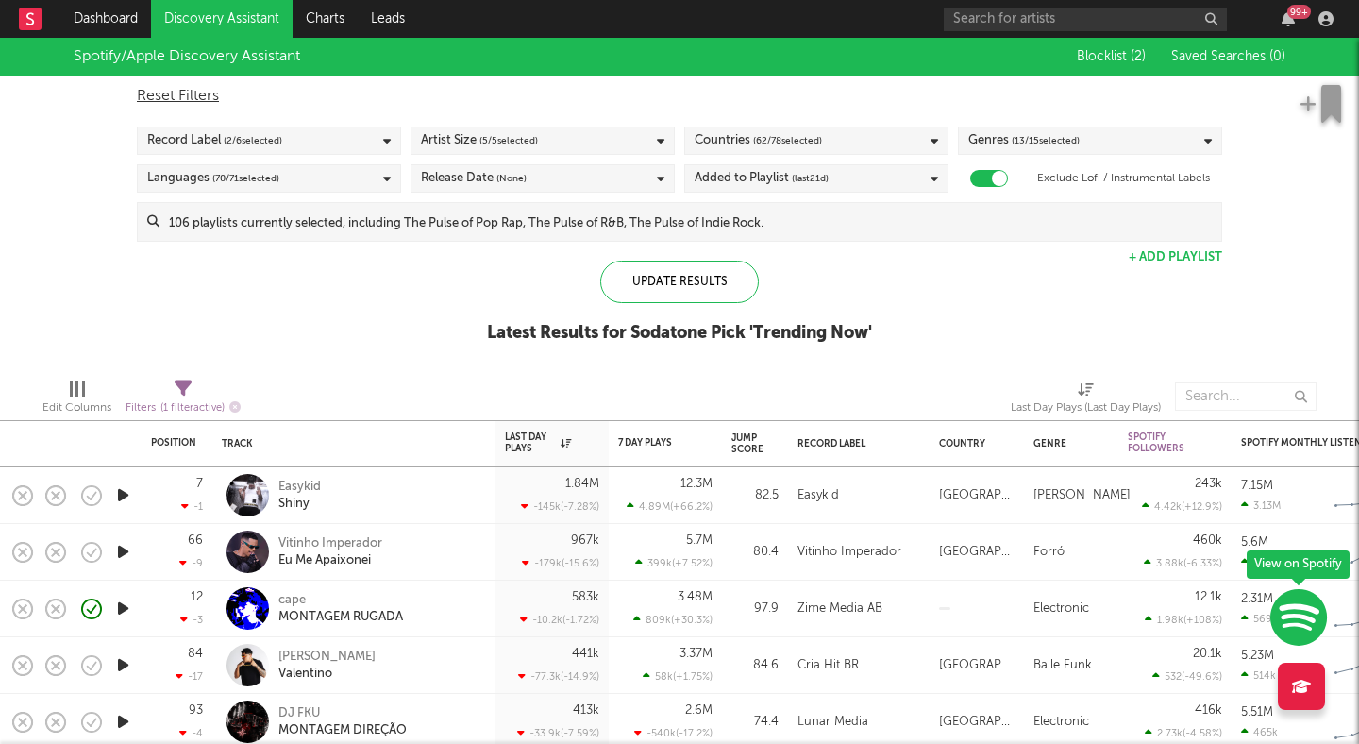
click at [485, 139] on span "( 5 / 5 selected)" at bounding box center [509, 140] width 59 height 23
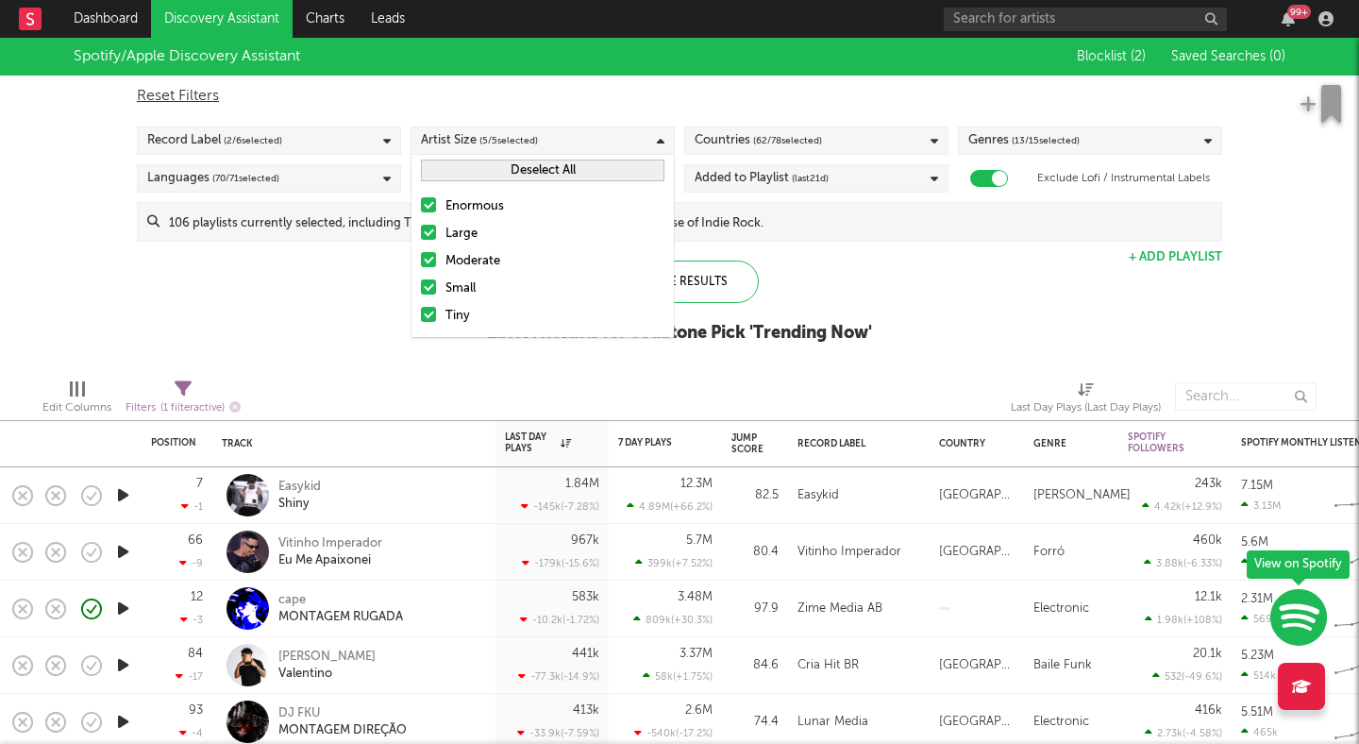
click at [437, 206] on label "Enormous" at bounding box center [543, 206] width 244 height 23
click at [421, 206] on input "Enormous" at bounding box center [421, 206] width 0 height 23
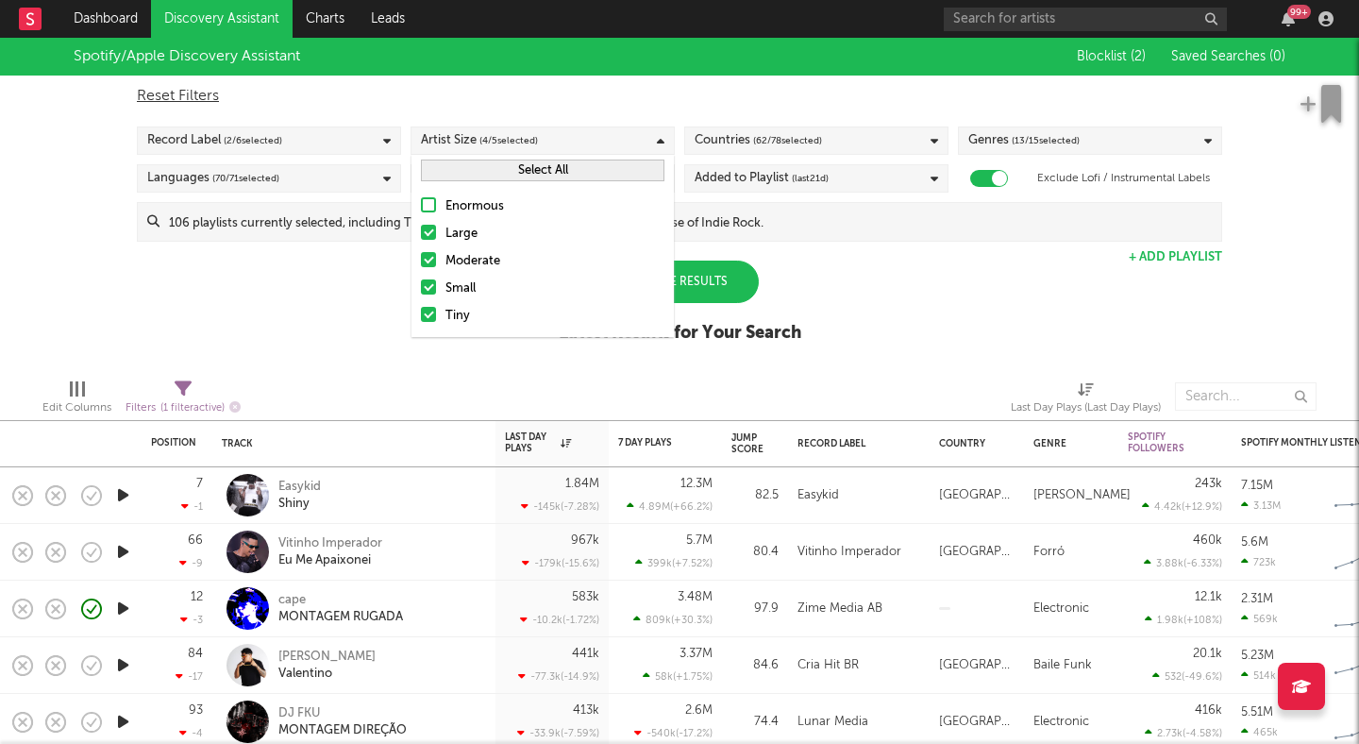
click at [429, 236] on div at bounding box center [428, 232] width 15 height 15
click at [421, 236] on input "Large" at bounding box center [421, 234] width 0 height 23
click at [700, 271] on div "Update Results" at bounding box center [679, 282] width 159 height 42
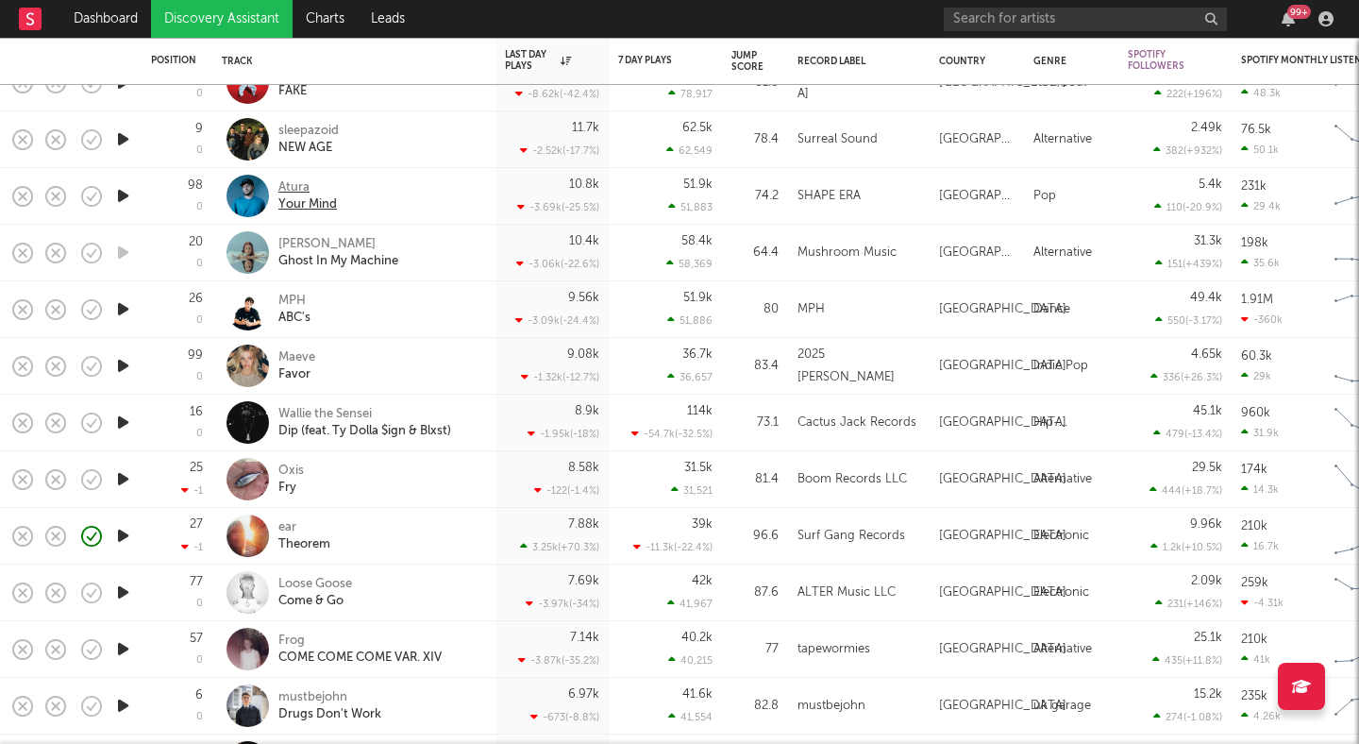
click at [289, 185] on div "Atura" at bounding box center [307, 187] width 59 height 17
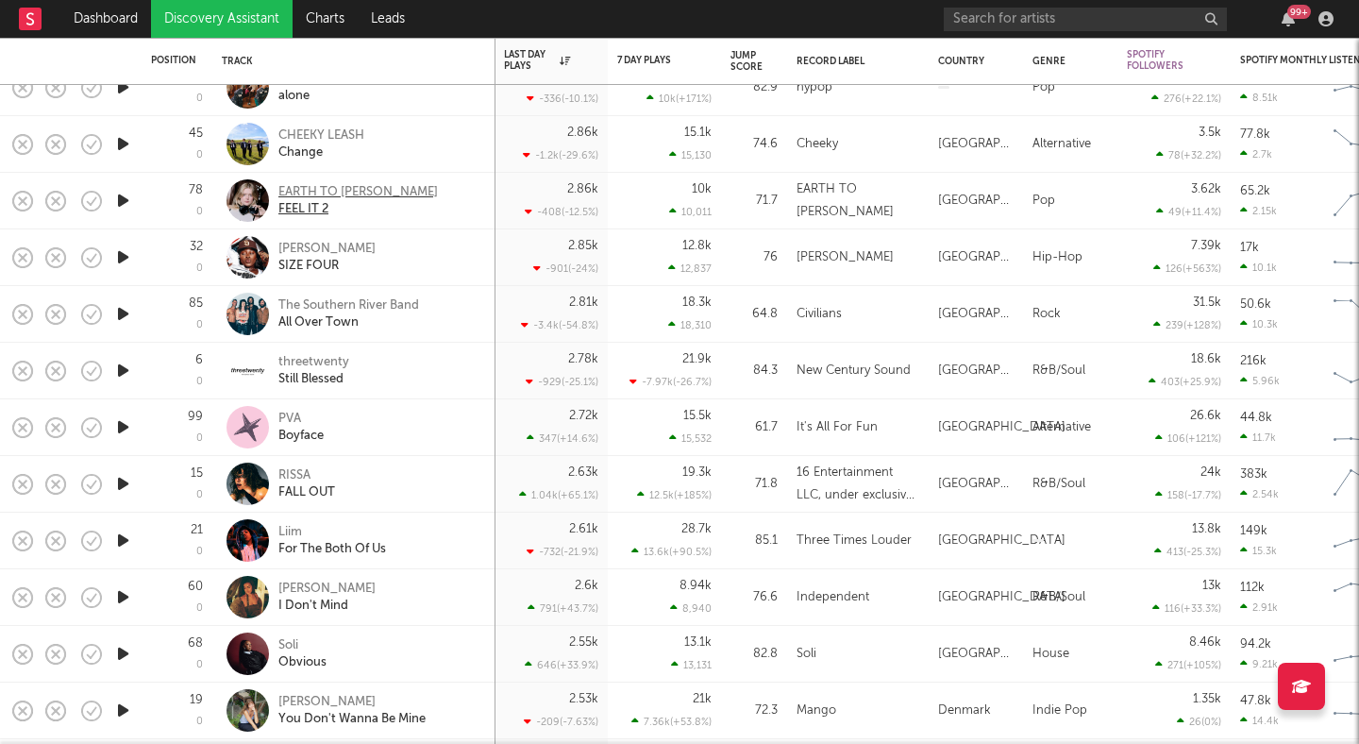
click at [330, 184] on div "EARTH TO EMILY" at bounding box center [358, 192] width 160 height 17
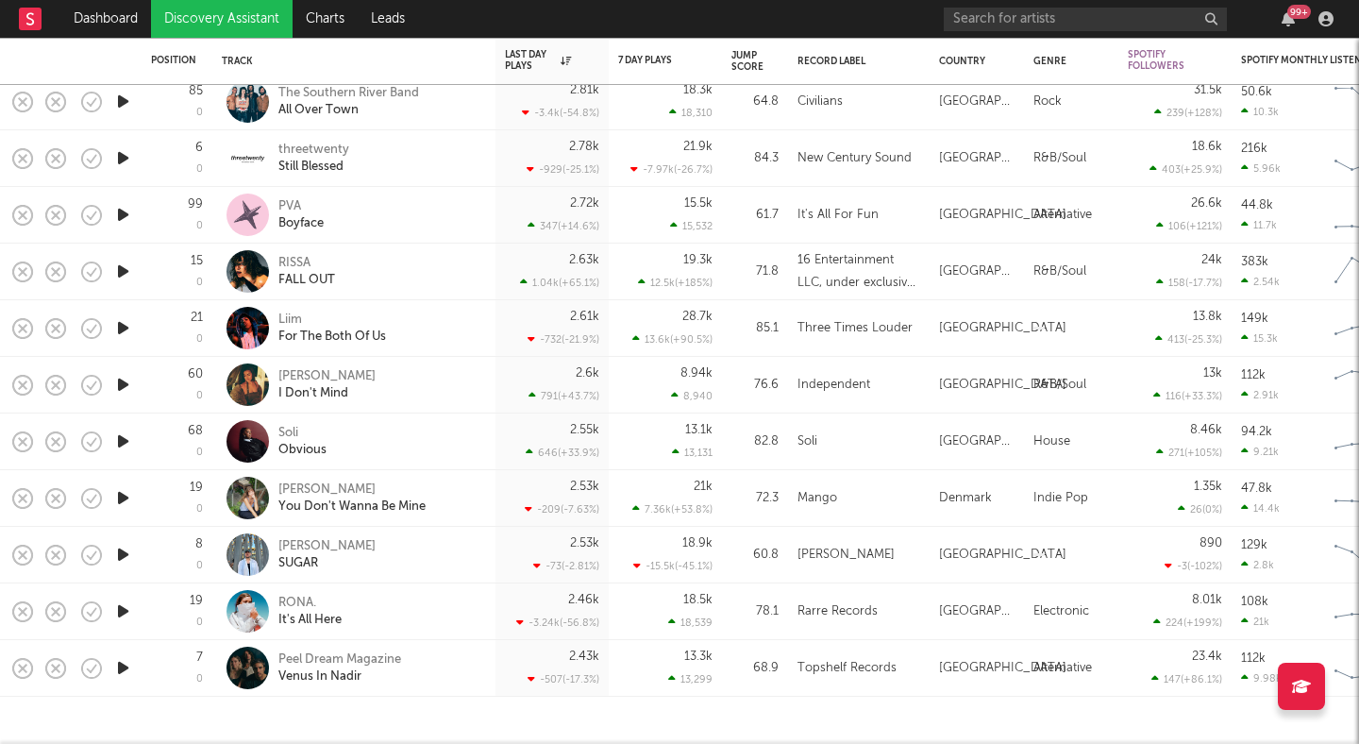
click at [119, 444] on icon "button" at bounding box center [123, 442] width 20 height 24
click at [664, 714] on div "00:03 00:18" at bounding box center [679, 720] width 330 height 47
click at [666, 716] on div "00:04 00:18" at bounding box center [679, 720] width 330 height 47
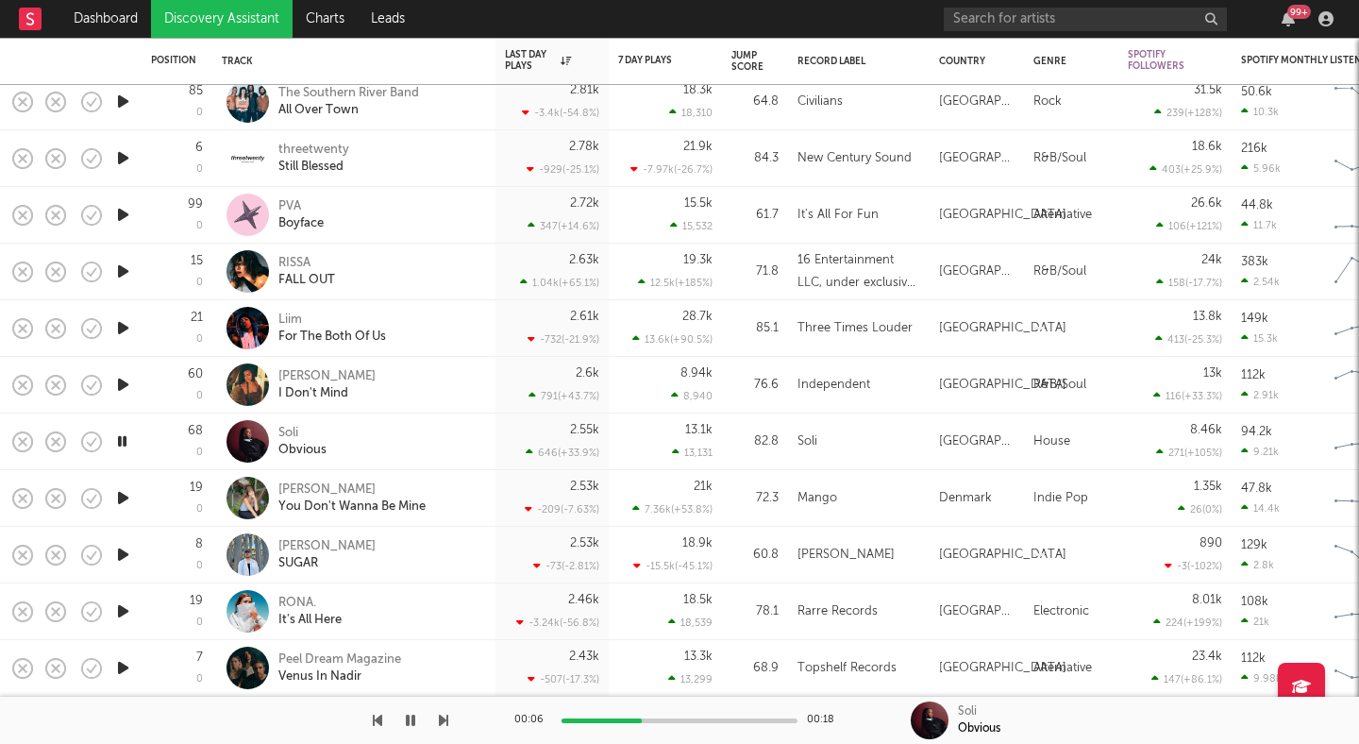
click at [693, 721] on div at bounding box center [680, 720] width 236 height 5
click at [289, 431] on div "Soli" at bounding box center [302, 433] width 48 height 17
click at [587, 719] on div at bounding box center [680, 720] width 236 height 5
click at [413, 718] on icon "button" at bounding box center [410, 720] width 9 height 15
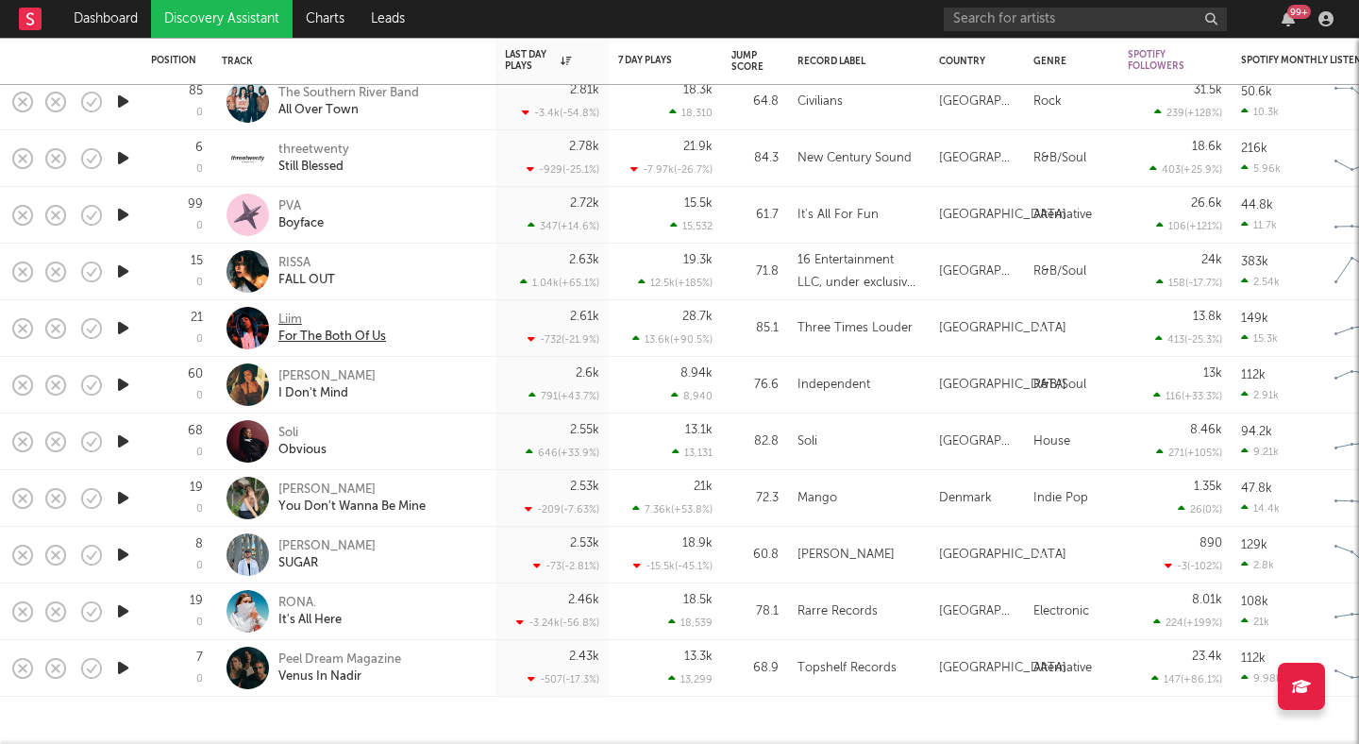
click at [286, 319] on div "Liim" at bounding box center [332, 320] width 108 height 17
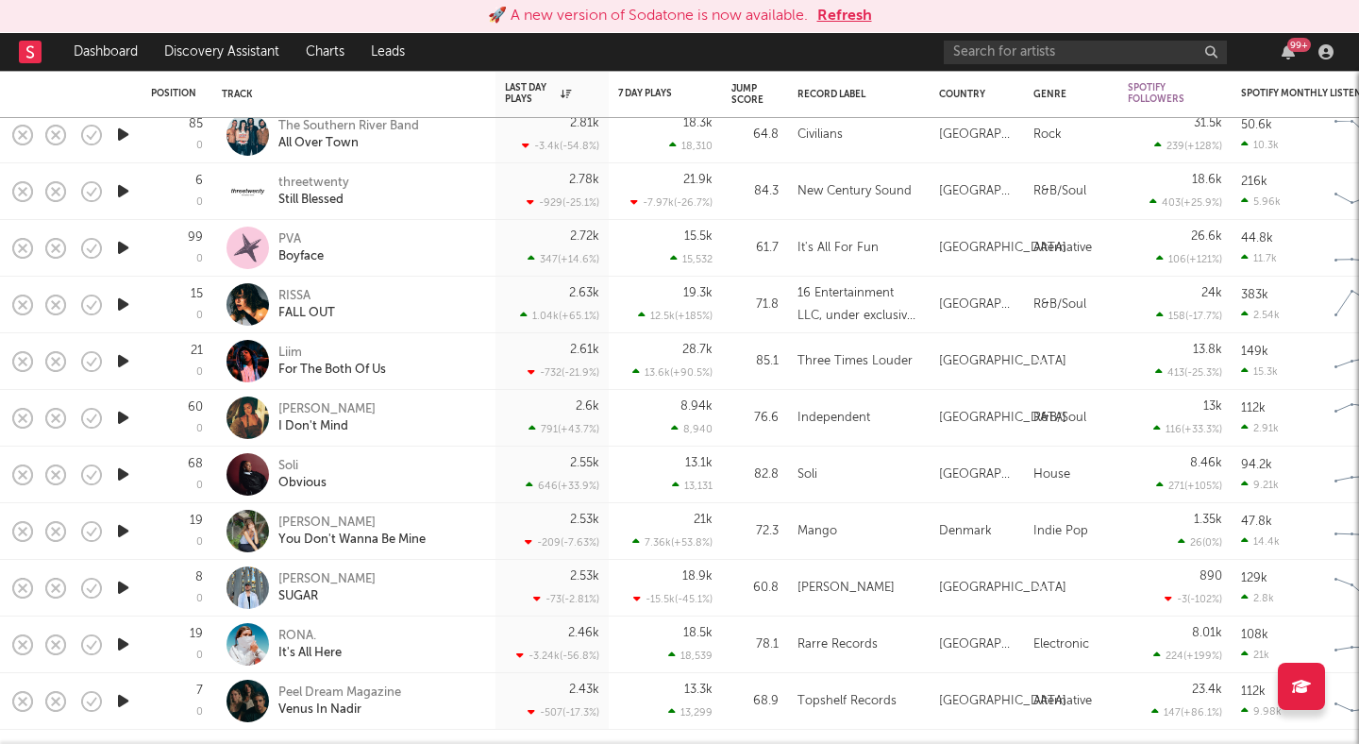
click at [846, 2] on div "🚀 A new version of Sodatone is now available. Refresh" at bounding box center [679, 16] width 1359 height 33
click at [843, 8] on button "Refresh" at bounding box center [844, 16] width 55 height 23
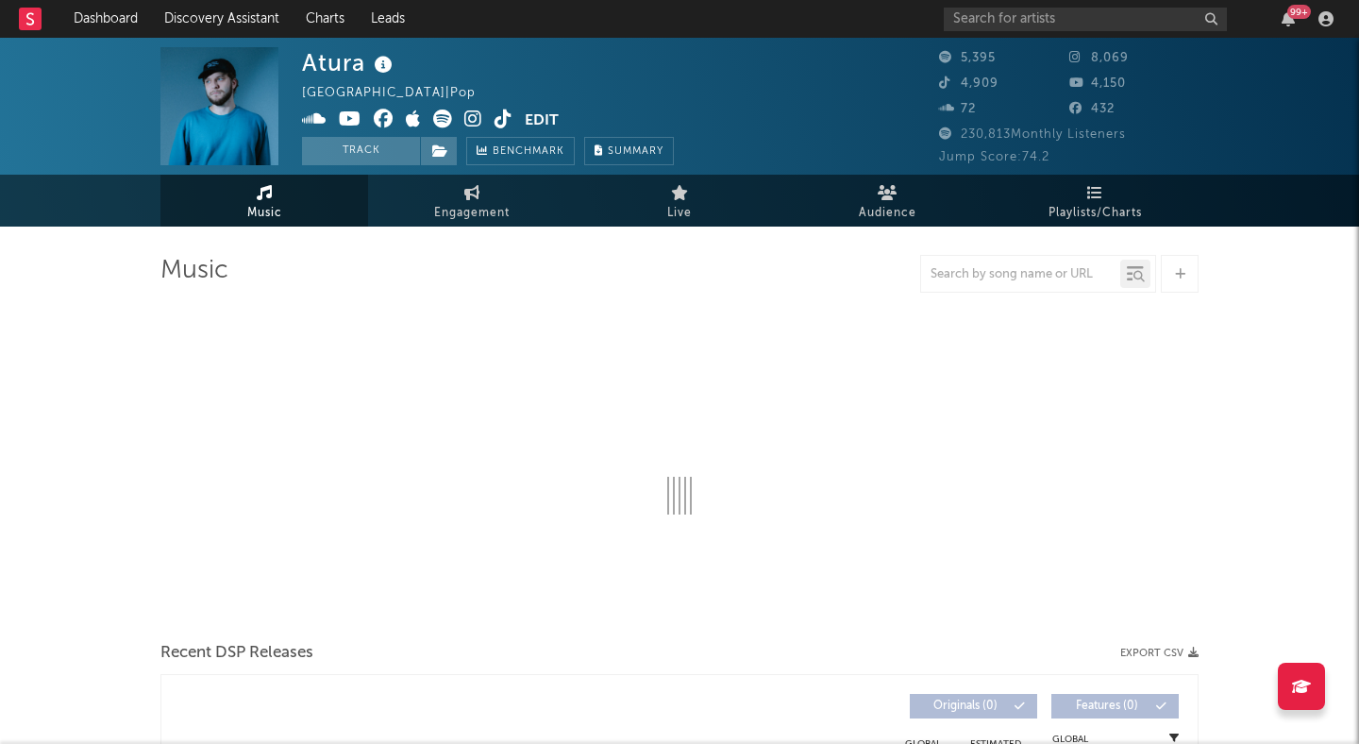
select select "1w"
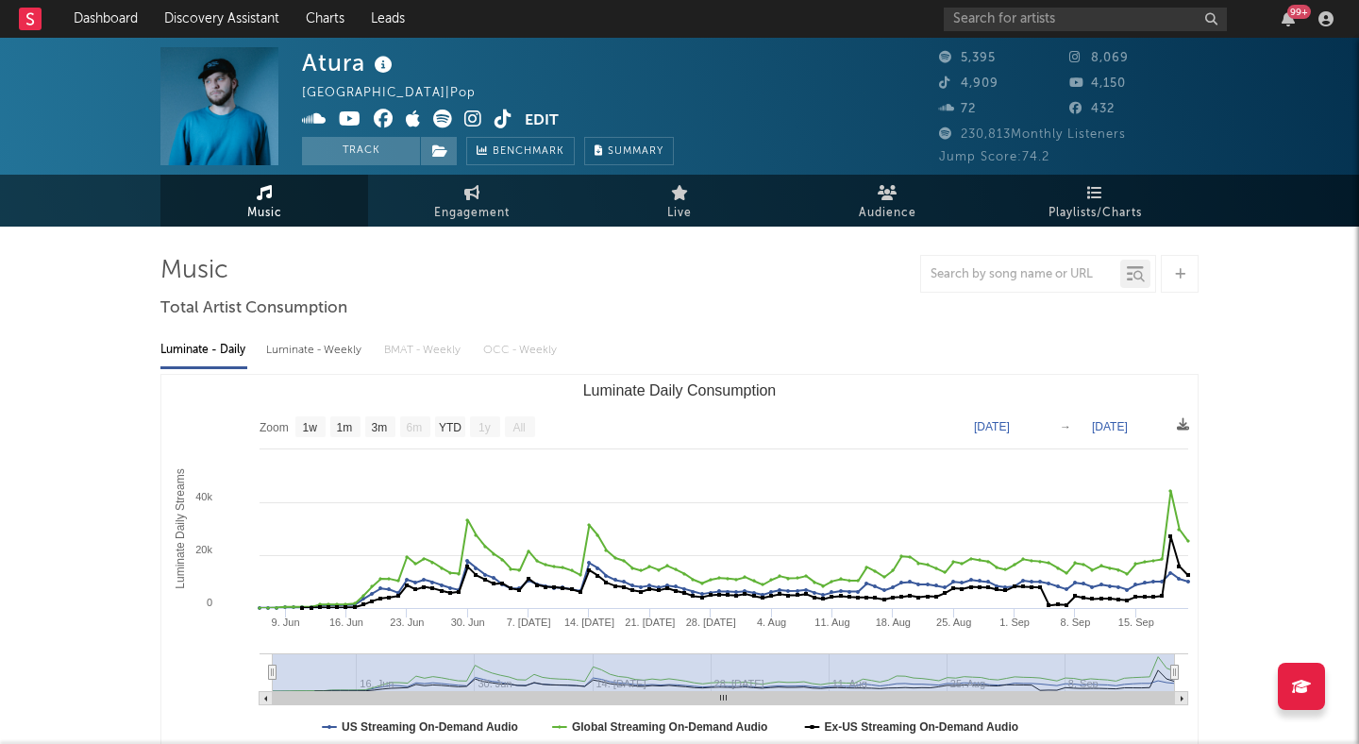
click at [469, 120] on icon at bounding box center [473, 119] width 18 height 19
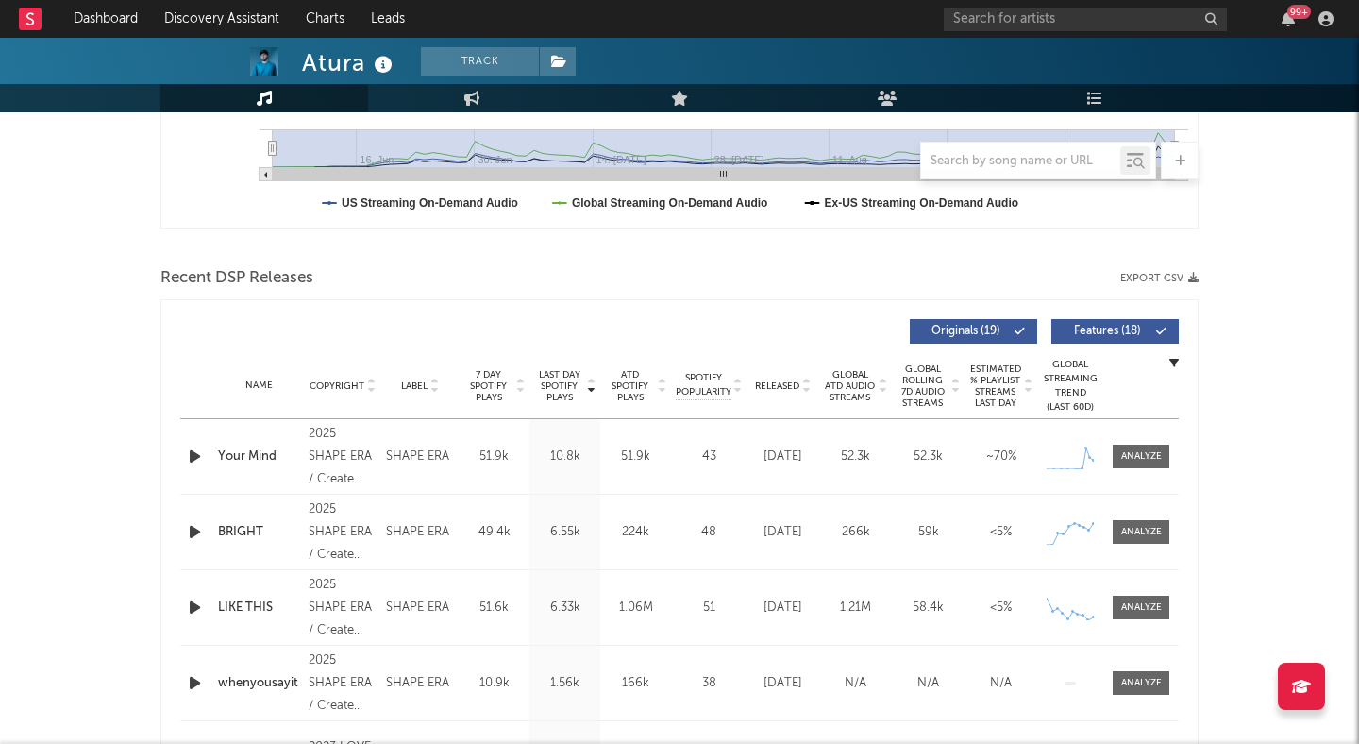
scroll to position [544, 0]
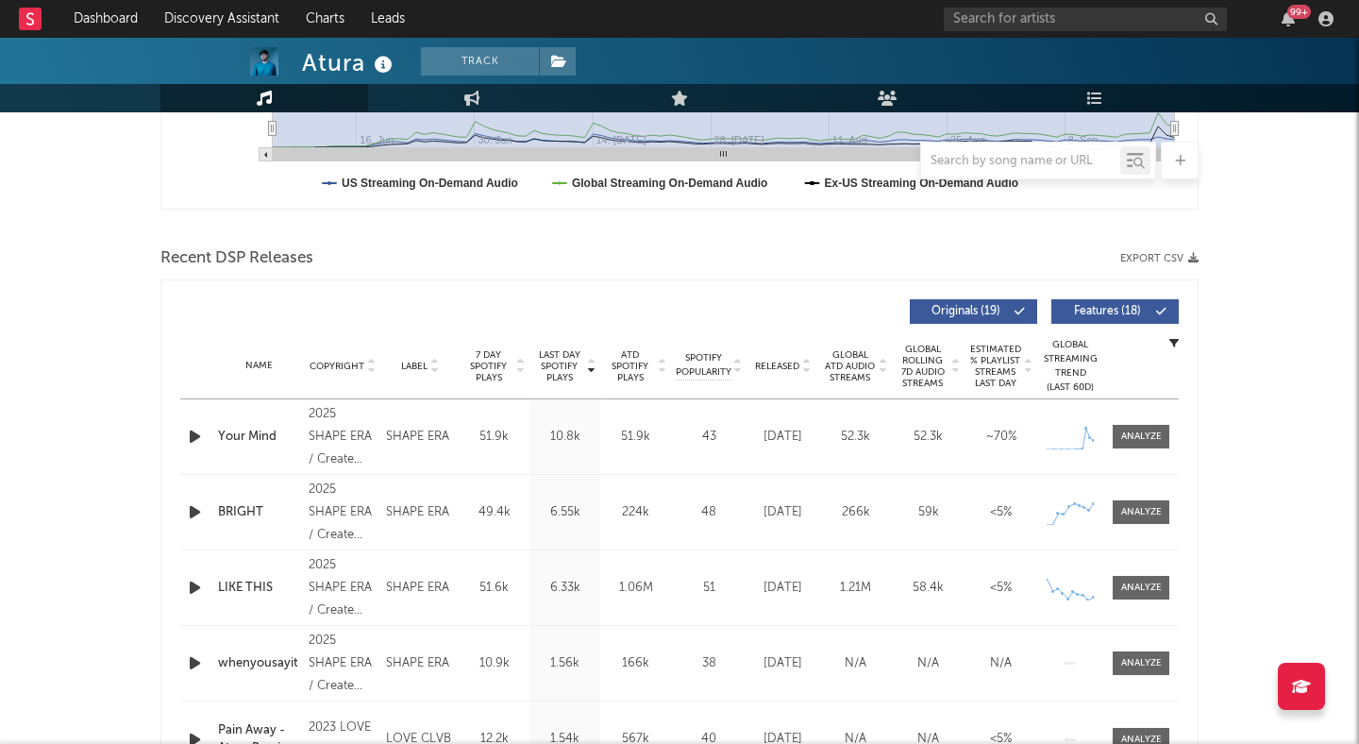
click at [196, 447] on icon "button" at bounding box center [195, 437] width 20 height 24
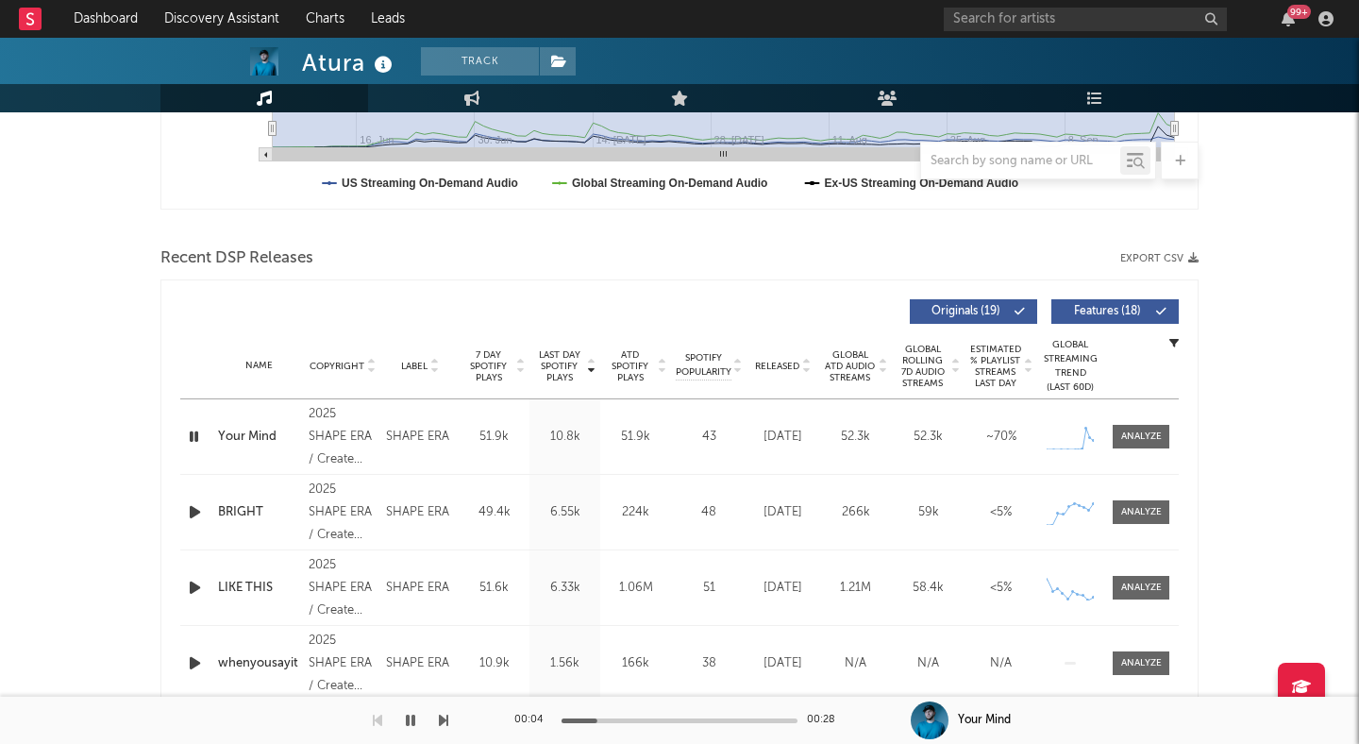
click at [190, 437] on icon "button" at bounding box center [194, 437] width 18 height 24
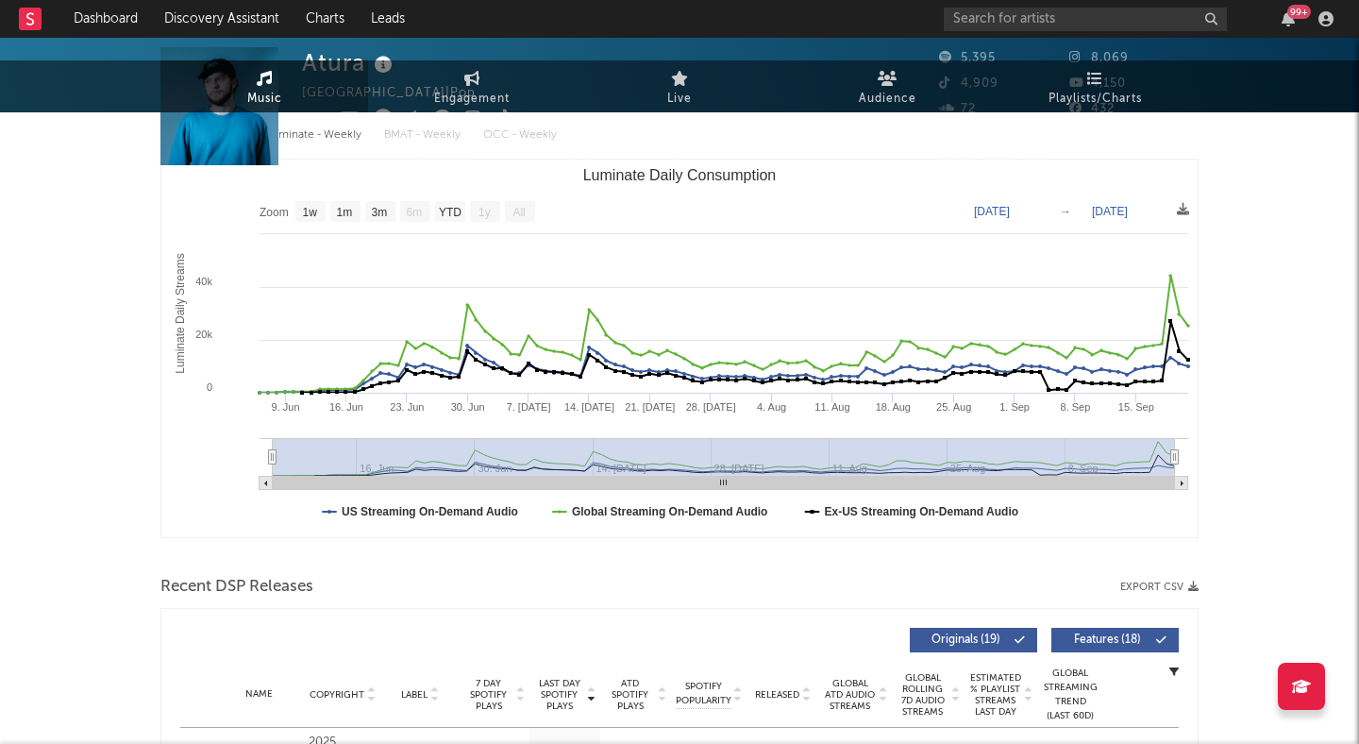
scroll to position [0, 0]
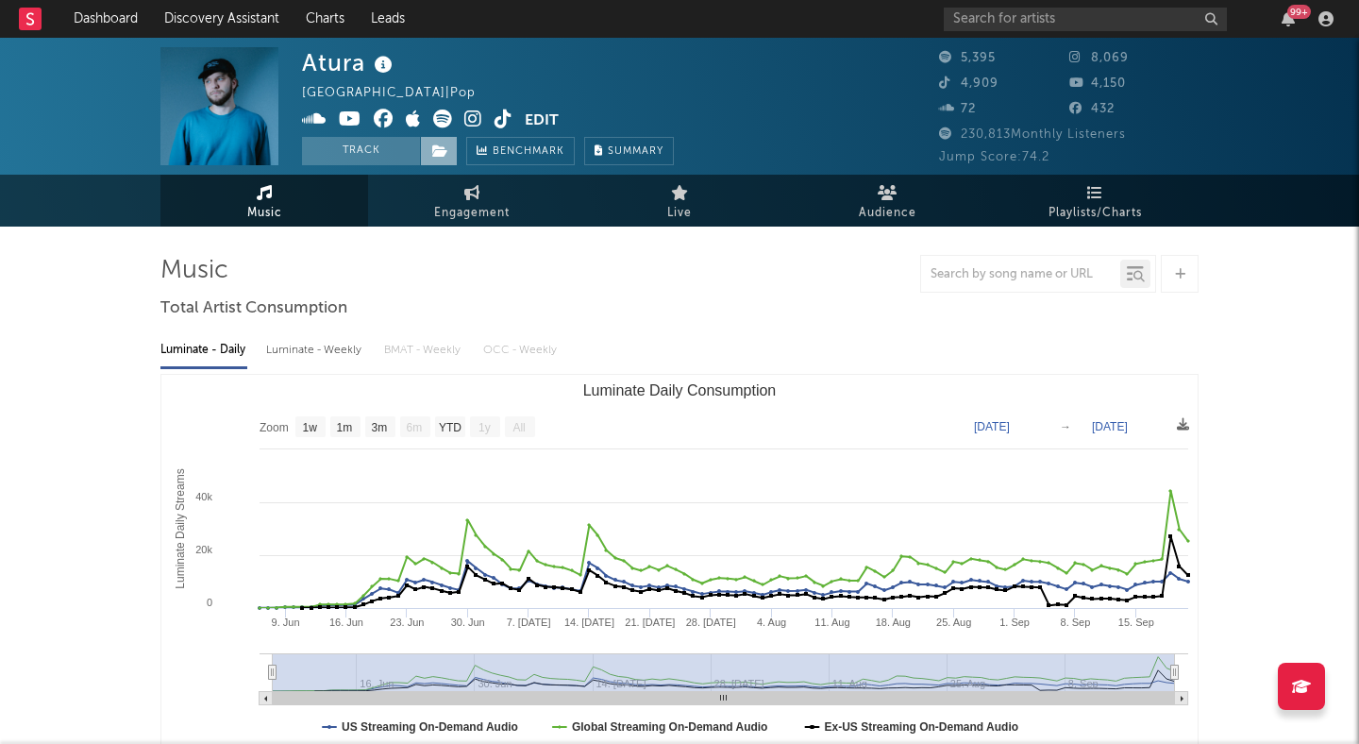
drag, startPoint x: 410, startPoint y: 149, endPoint x: 436, endPoint y: 150, distance: 26.4
click at [410, 149] on button "Track" at bounding box center [361, 151] width 118 height 28
click at [438, 150] on icon at bounding box center [440, 150] width 16 height 13
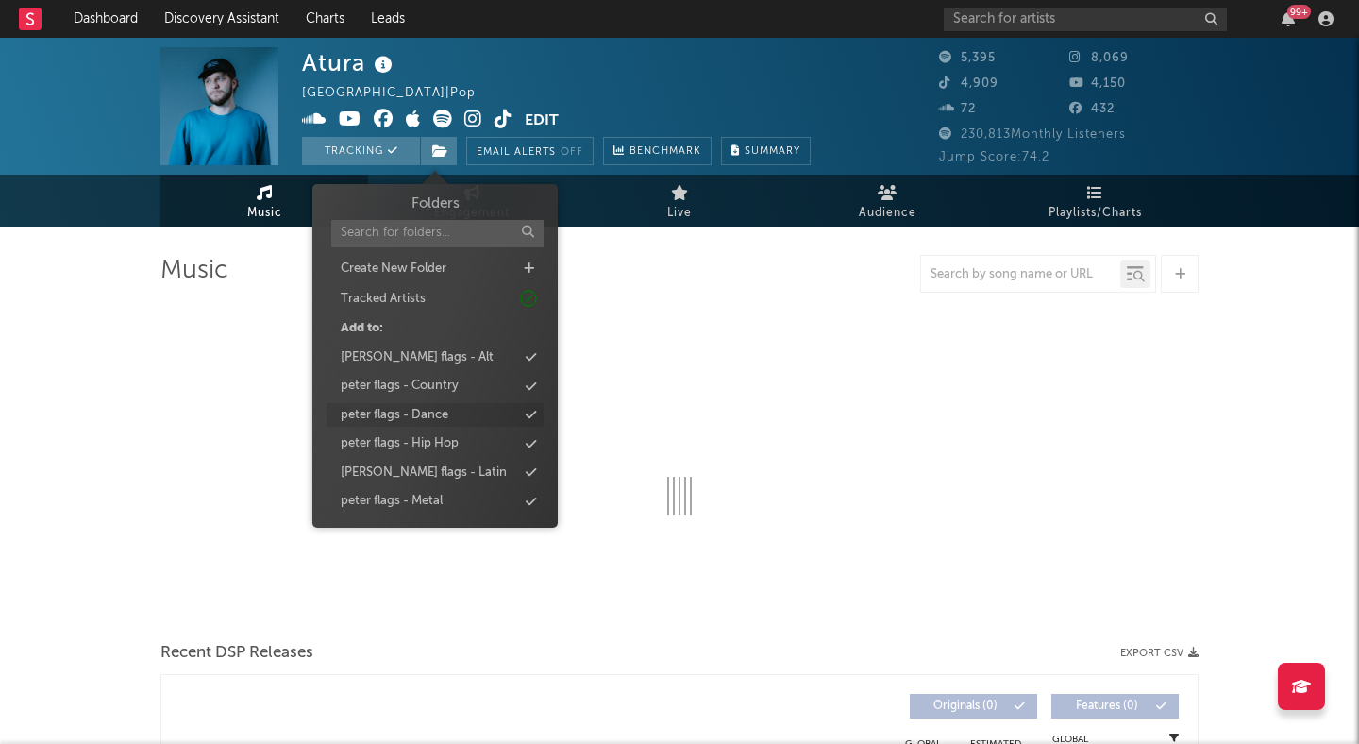
select select "1w"
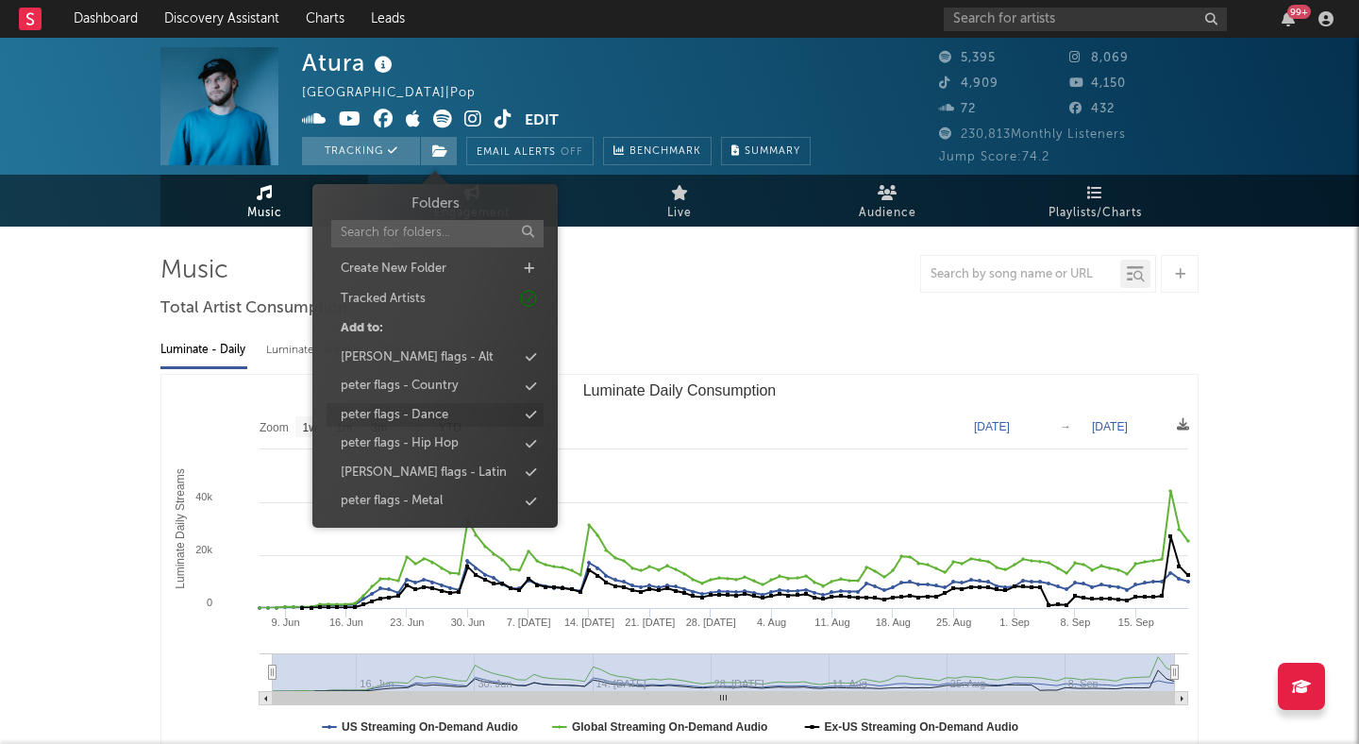
click at [444, 421] on div "peter flags - Dance" at bounding box center [395, 415] width 108 height 19
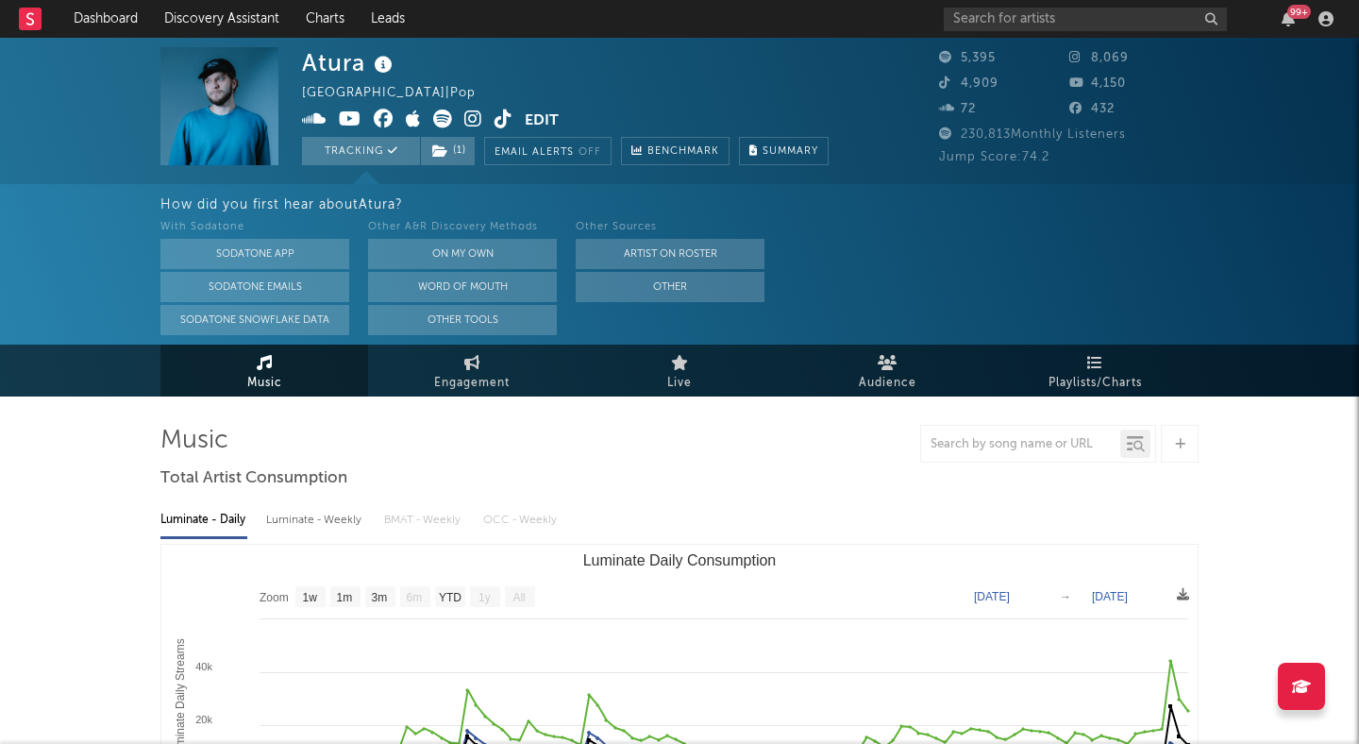
click at [63, 258] on div "How did you first hear about Atura ? With Sodatone Sodatone App Sodatone Emails…" at bounding box center [679, 264] width 1359 height 160
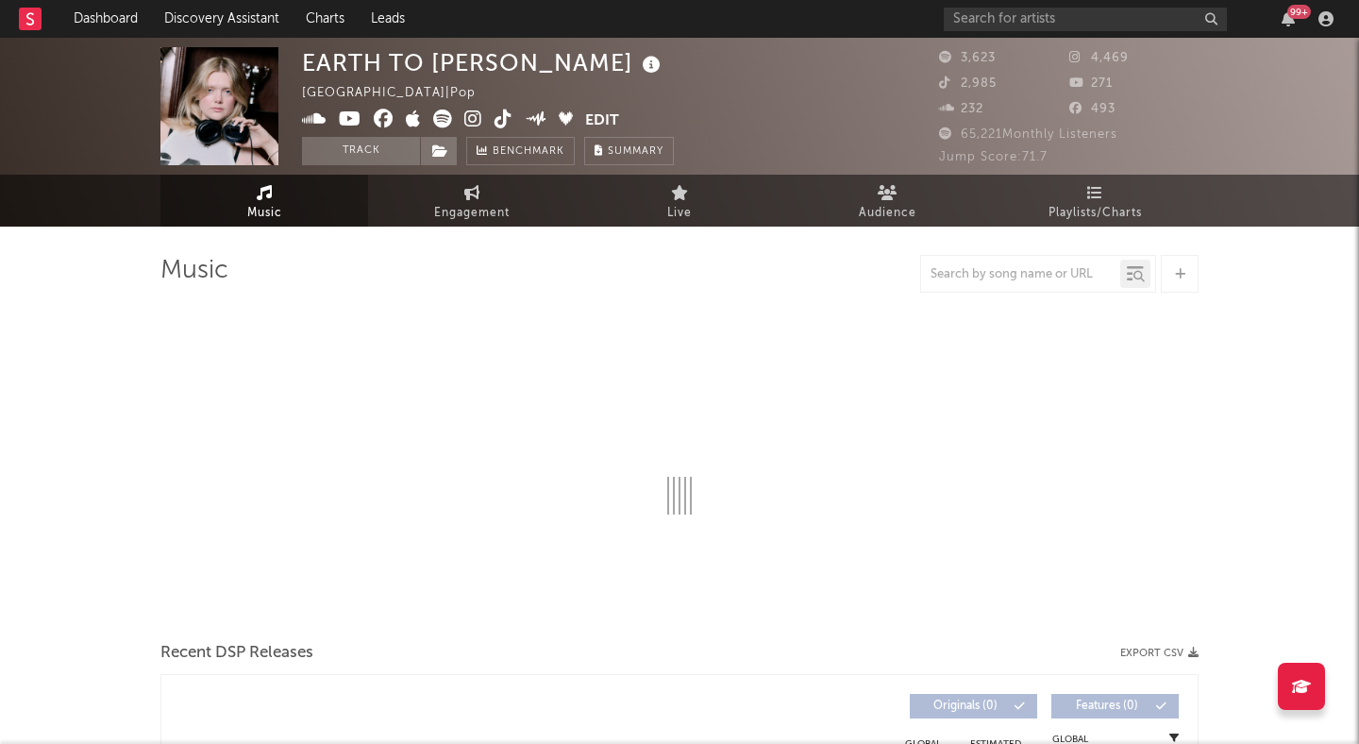
select select "6m"
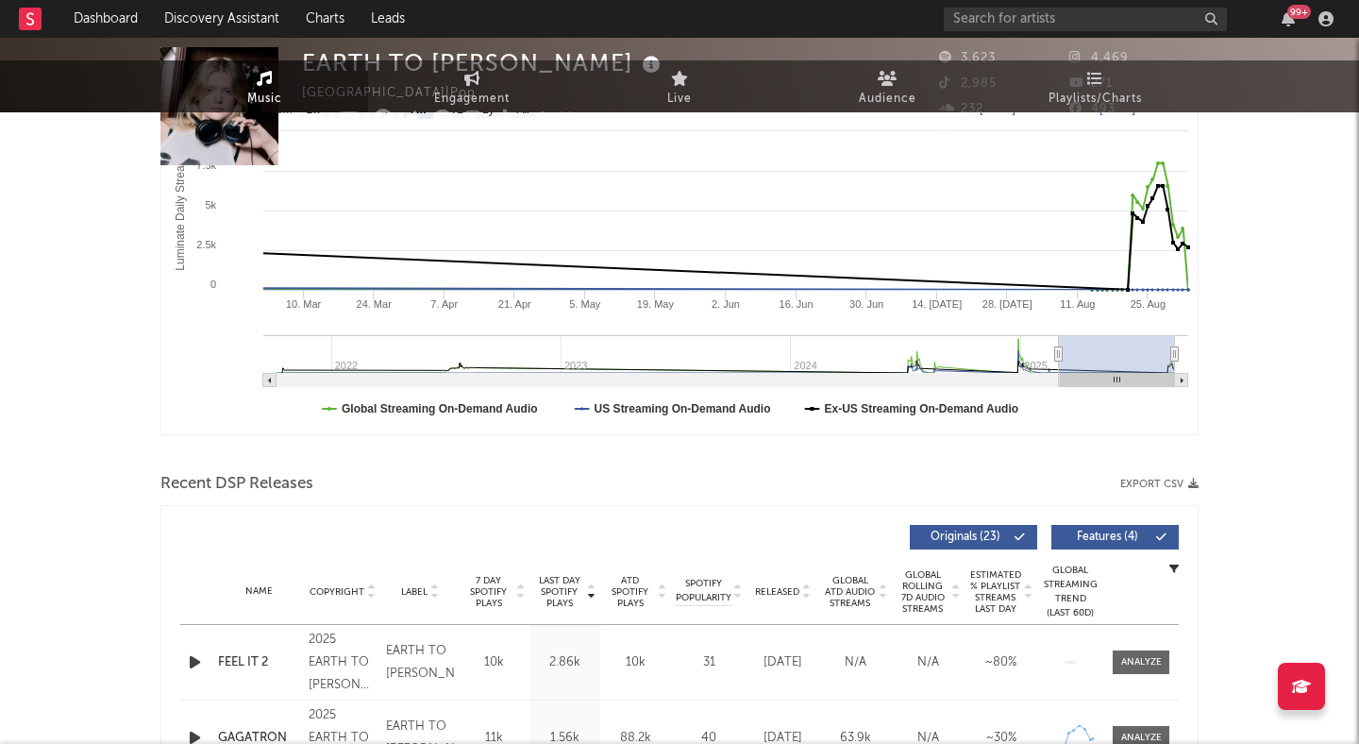
scroll to position [339, 0]
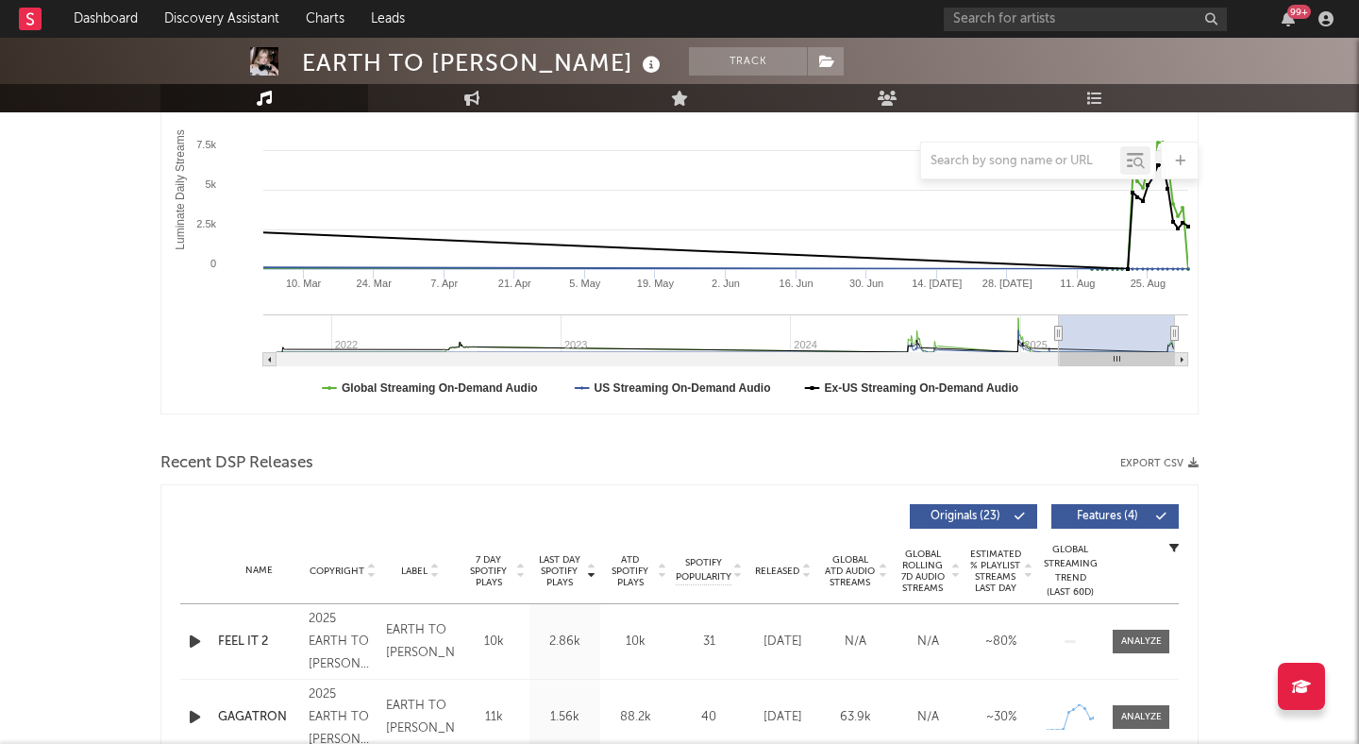
click at [191, 636] on icon "button" at bounding box center [195, 642] width 20 height 24
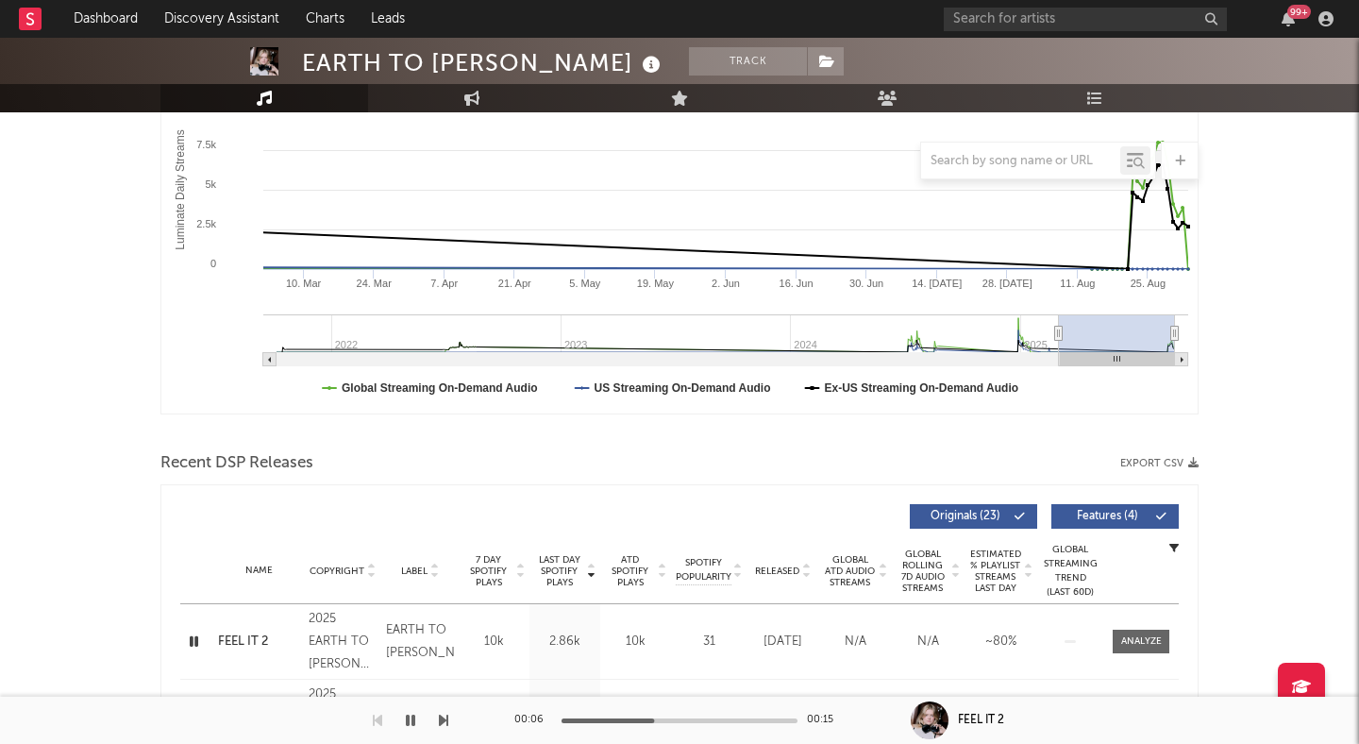
click at [191, 636] on icon "button" at bounding box center [194, 642] width 18 height 24
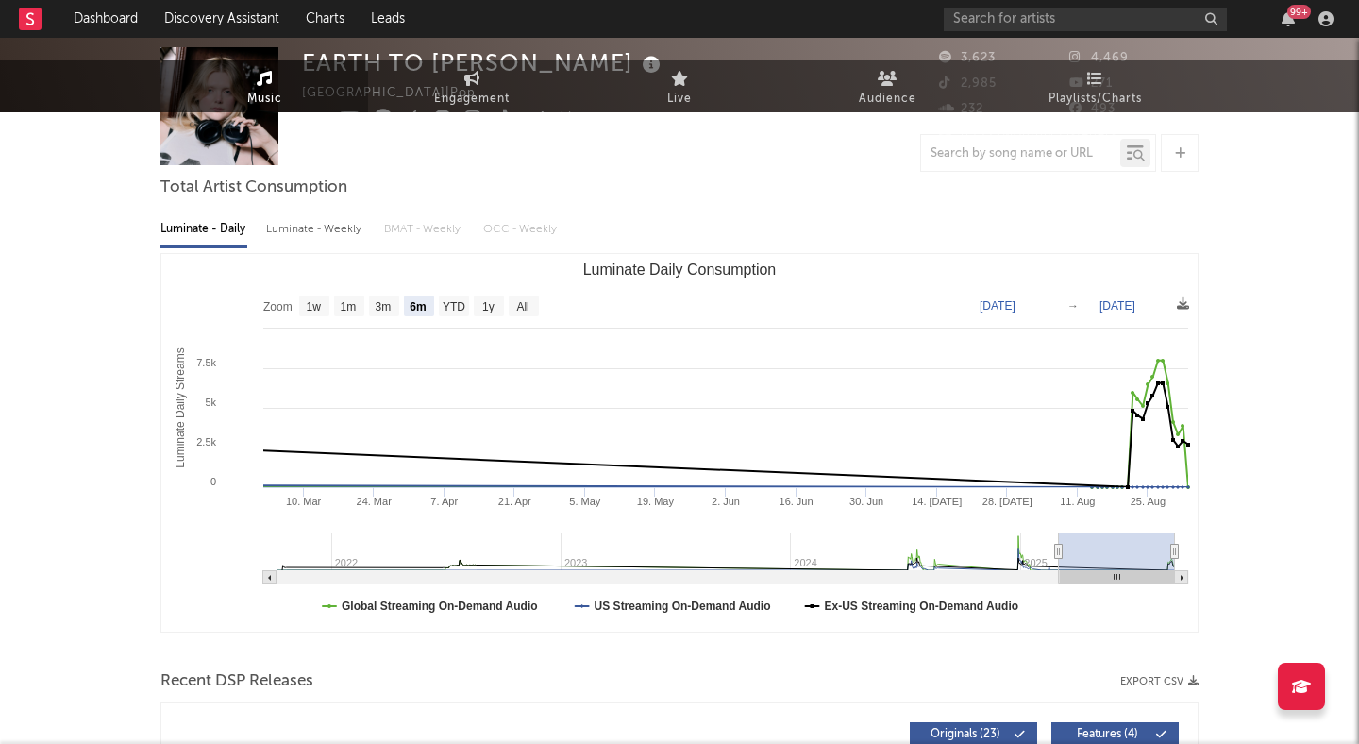
scroll to position [0, 0]
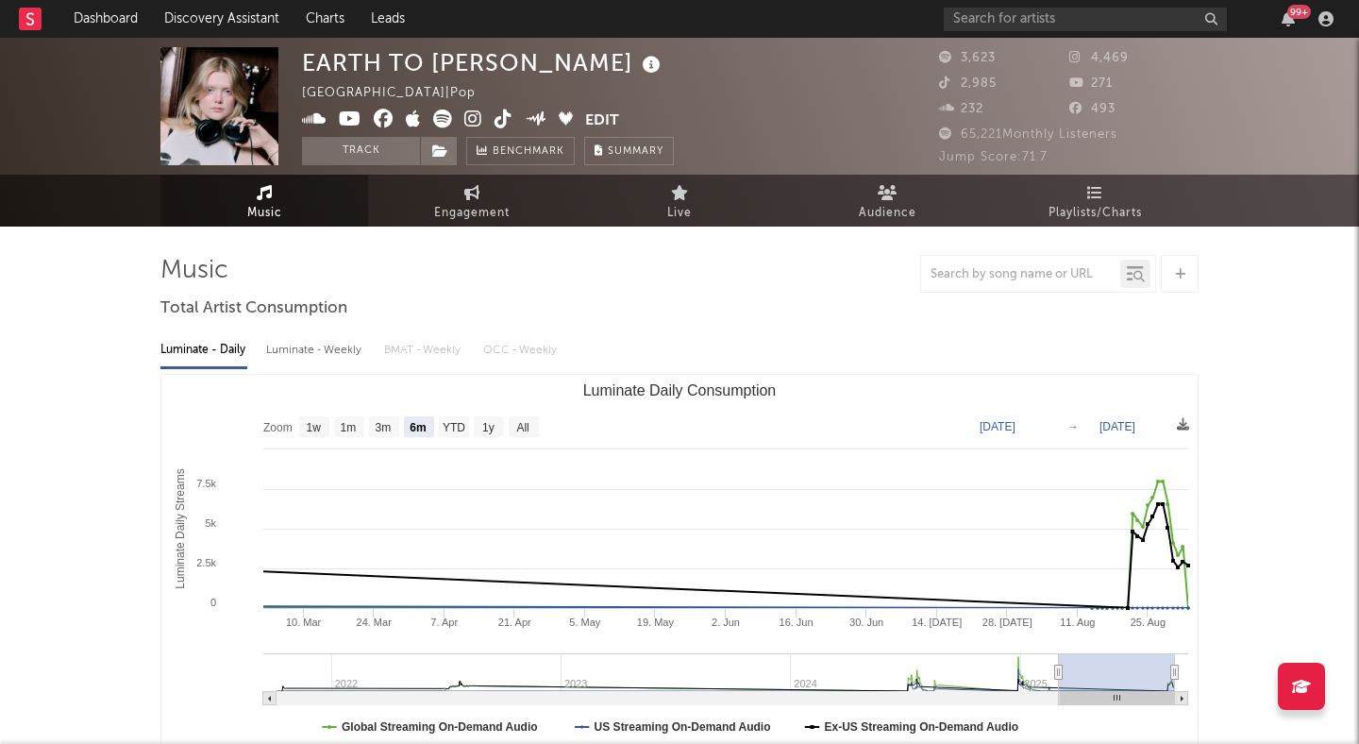
click at [471, 115] on icon at bounding box center [473, 119] width 18 height 19
click at [440, 146] on icon at bounding box center [440, 150] width 16 height 13
click at [390, 146] on button "Track" at bounding box center [361, 151] width 118 height 28
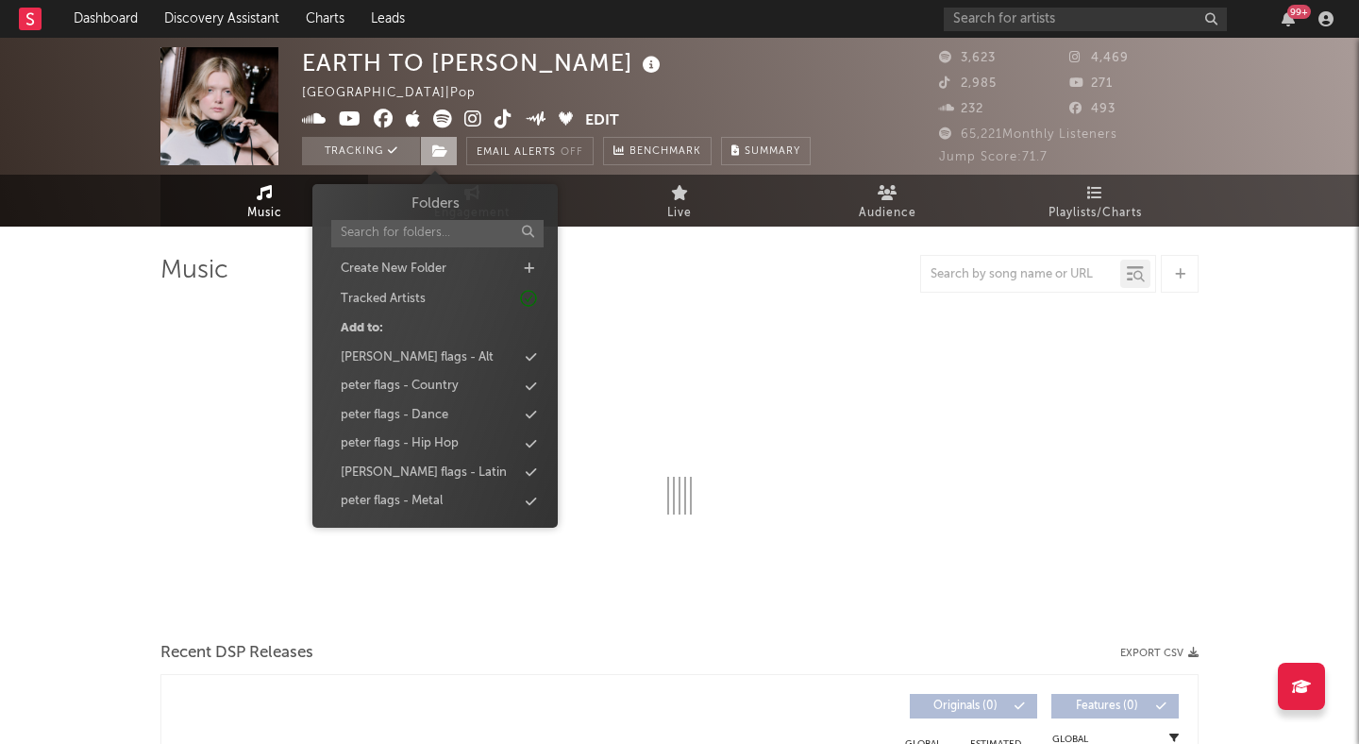
click at [437, 151] on icon at bounding box center [440, 150] width 16 height 13
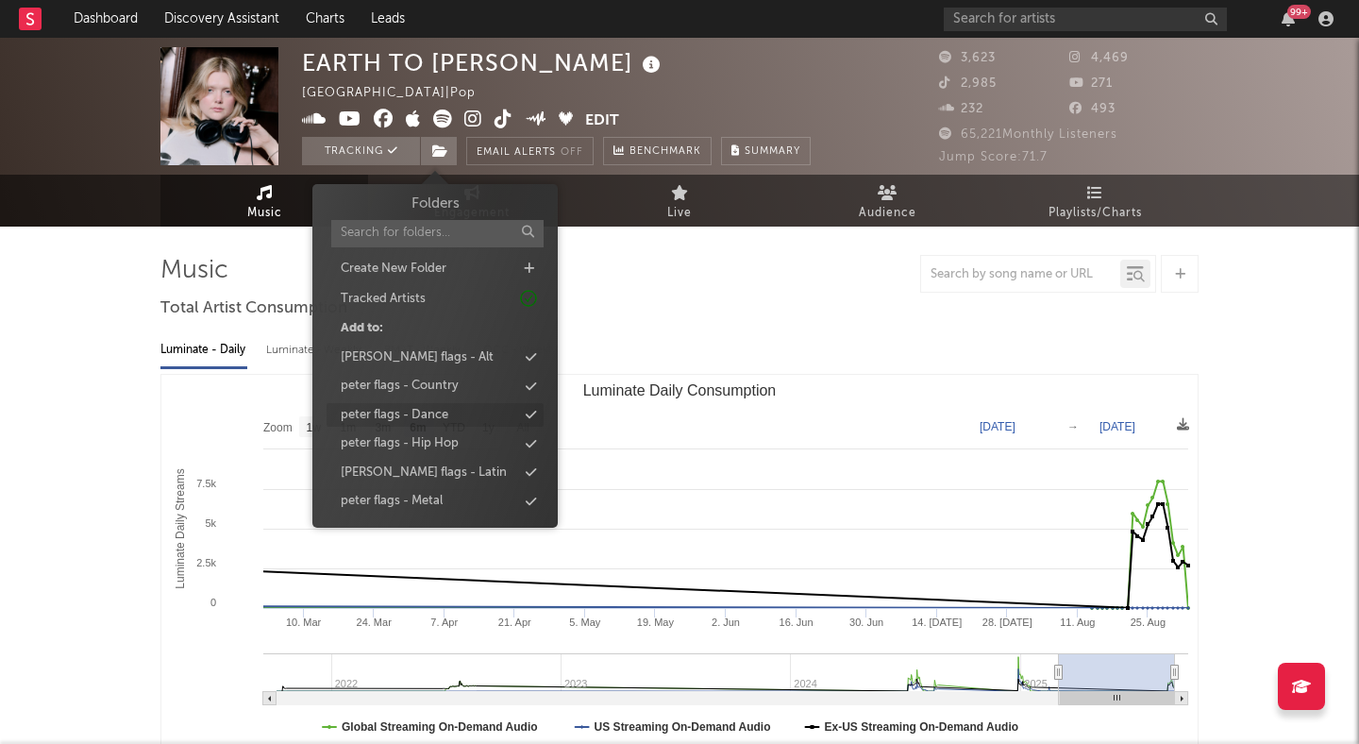
scroll to position [86, 0]
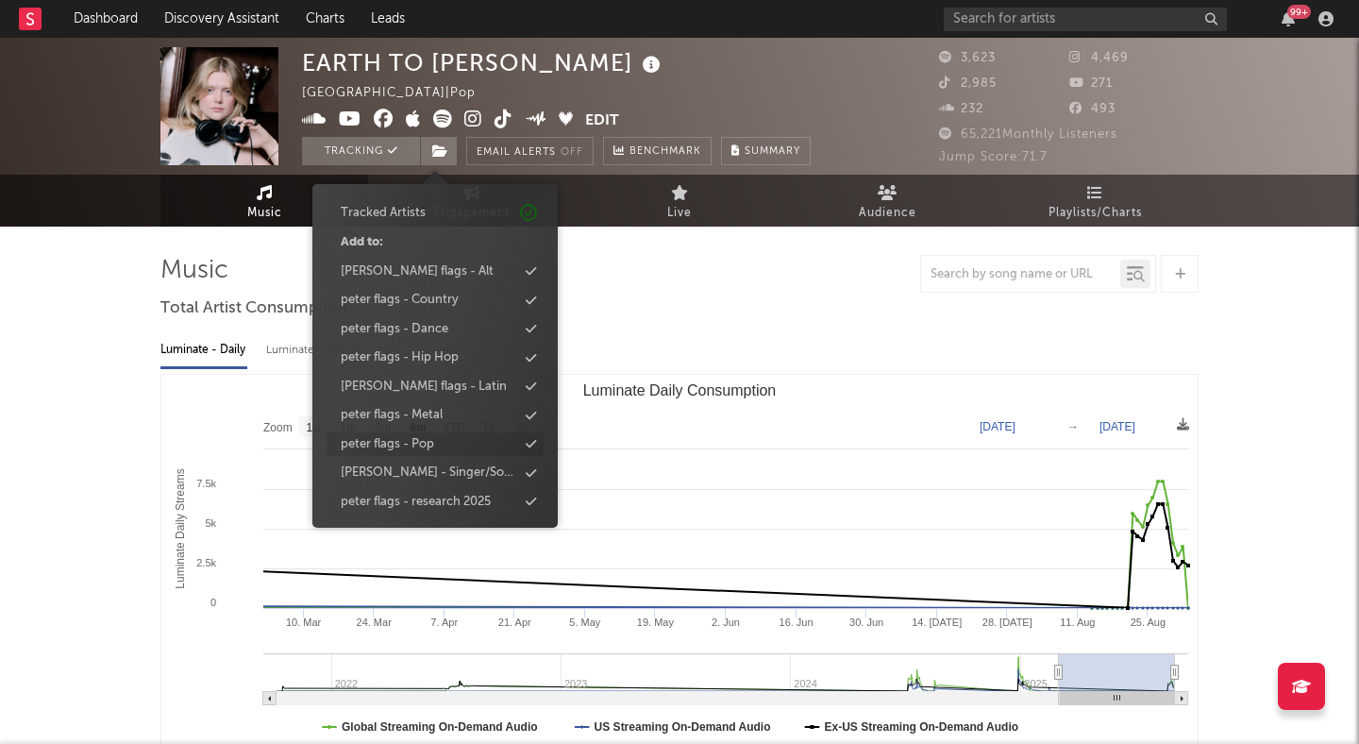
click at [442, 433] on div "peter flags - Pop" at bounding box center [435, 444] width 217 height 25
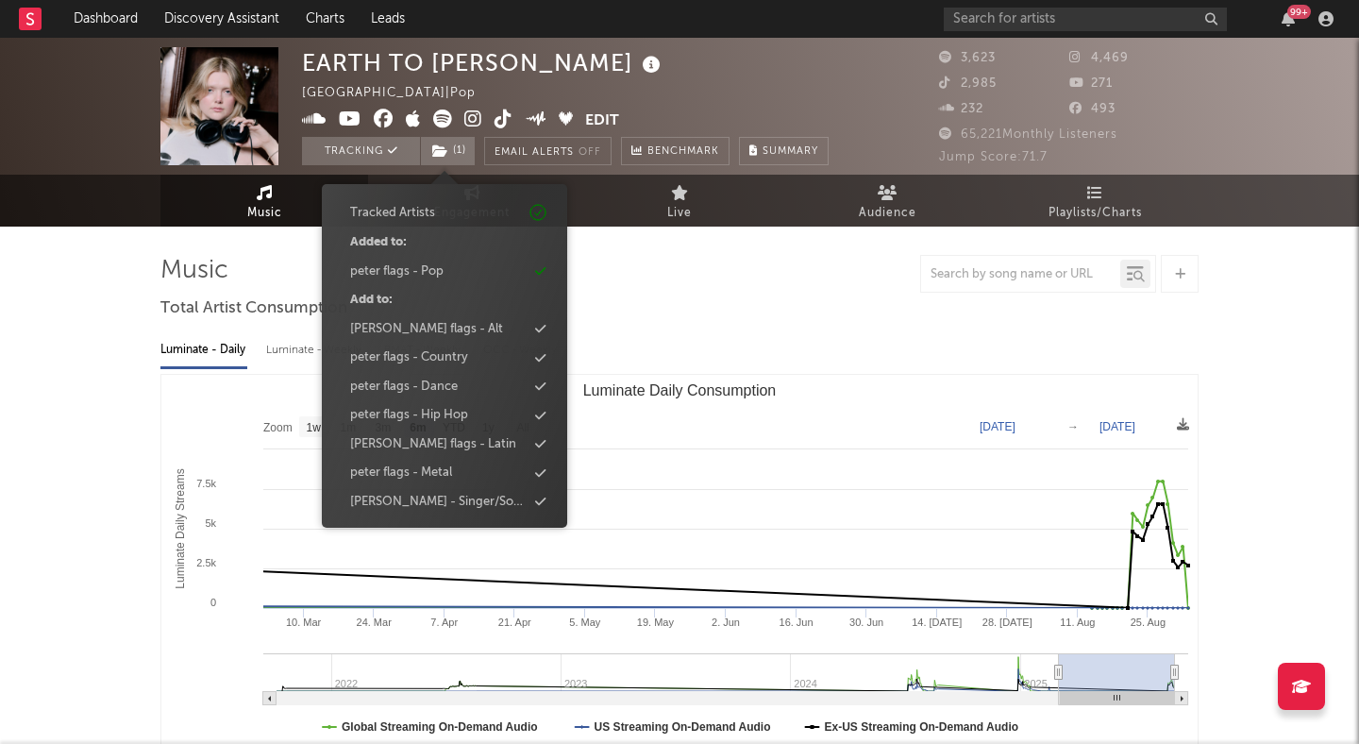
click at [84, 176] on div "Music Engagement Live Audience Playlists/Charts" at bounding box center [679, 201] width 1359 height 52
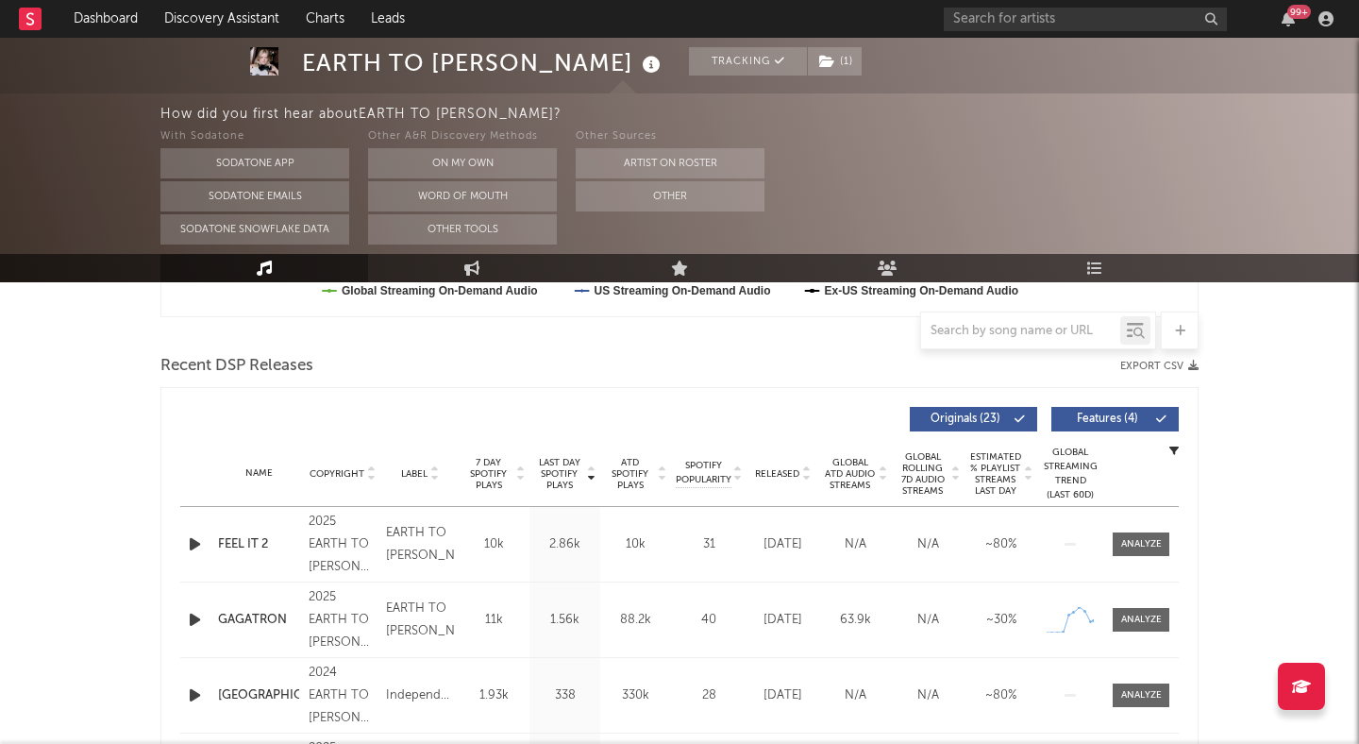
scroll to position [649, 0]
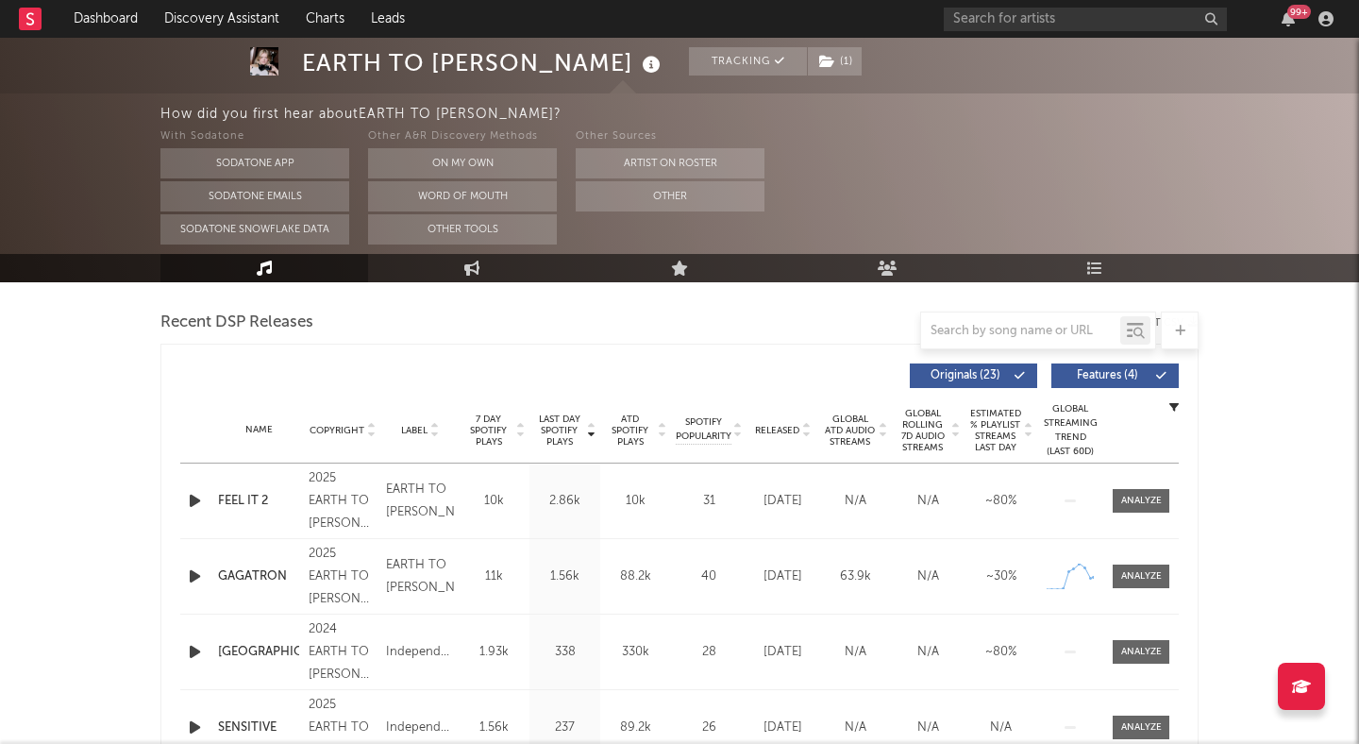
click at [1083, 366] on button "Features ( 4 )" at bounding box center [1115, 375] width 127 height 25
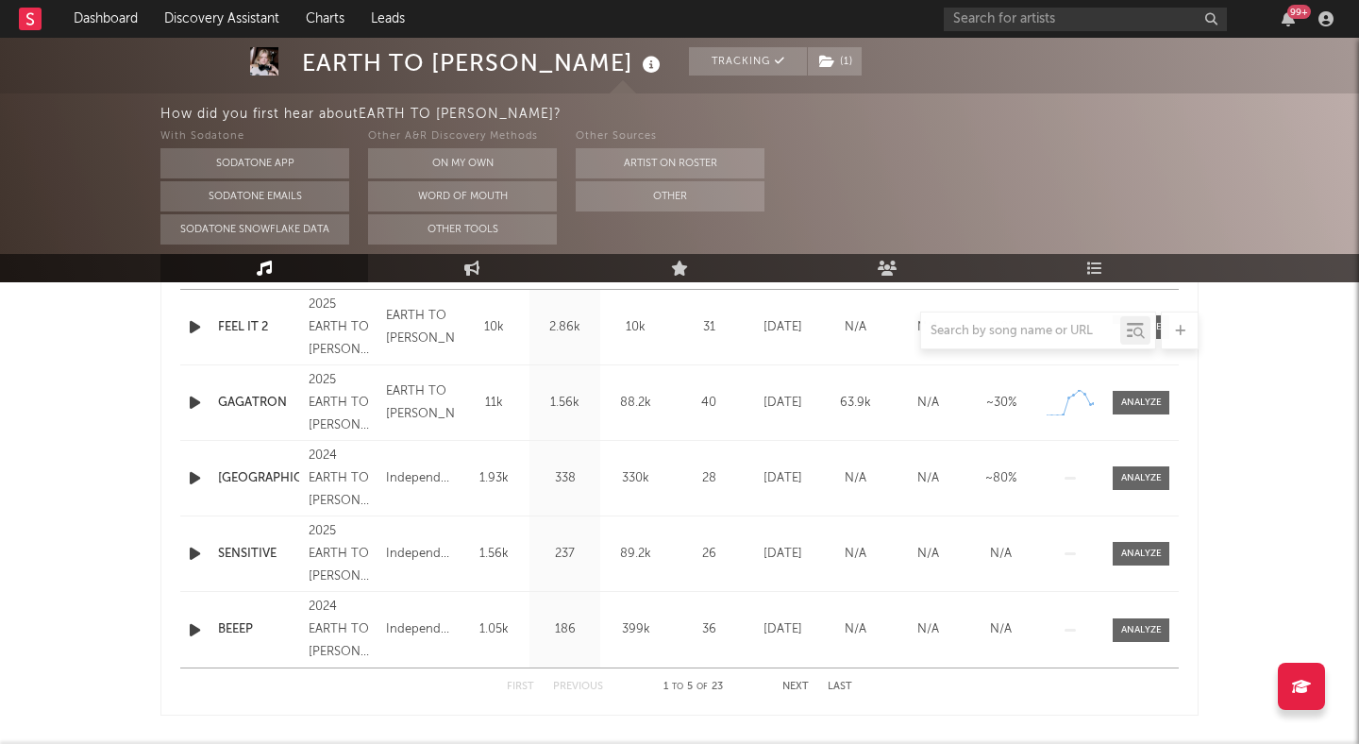
scroll to position [379, 0]
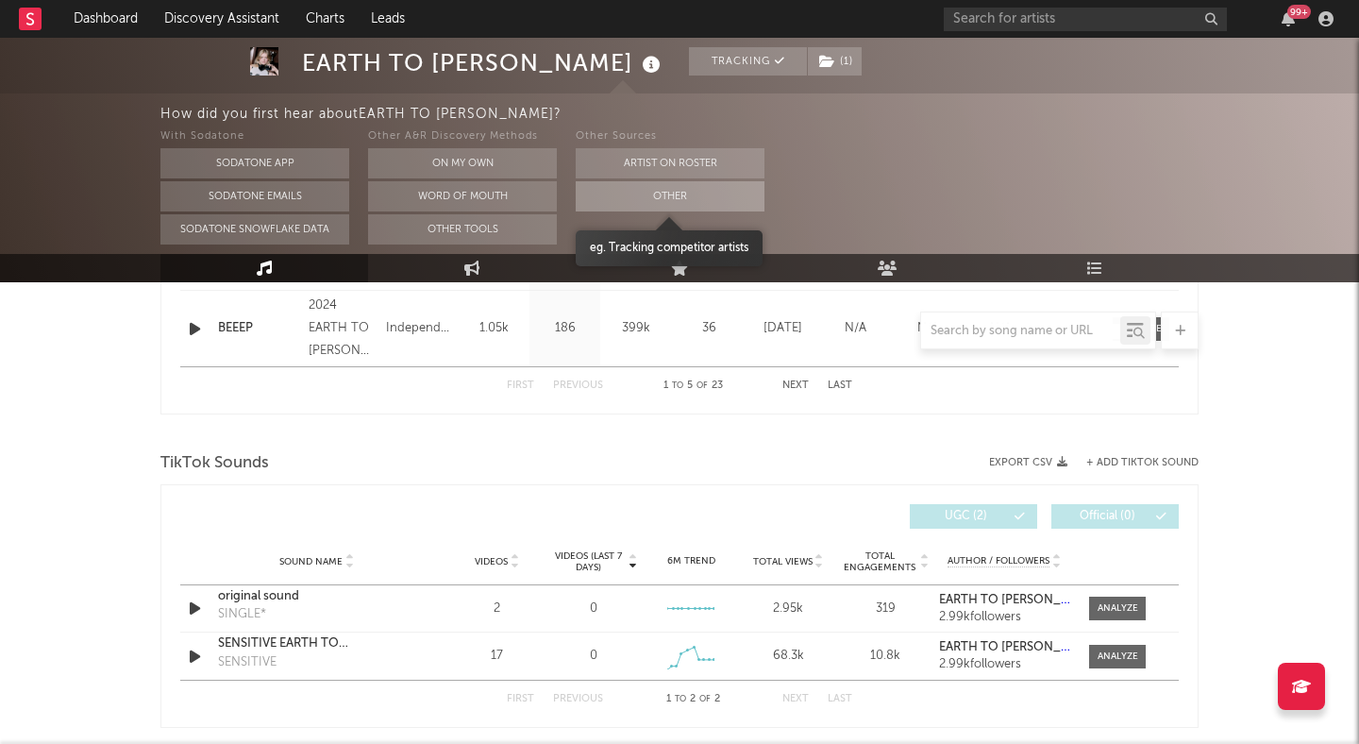
click at [625, 207] on button "Other" at bounding box center [670, 196] width 189 height 30
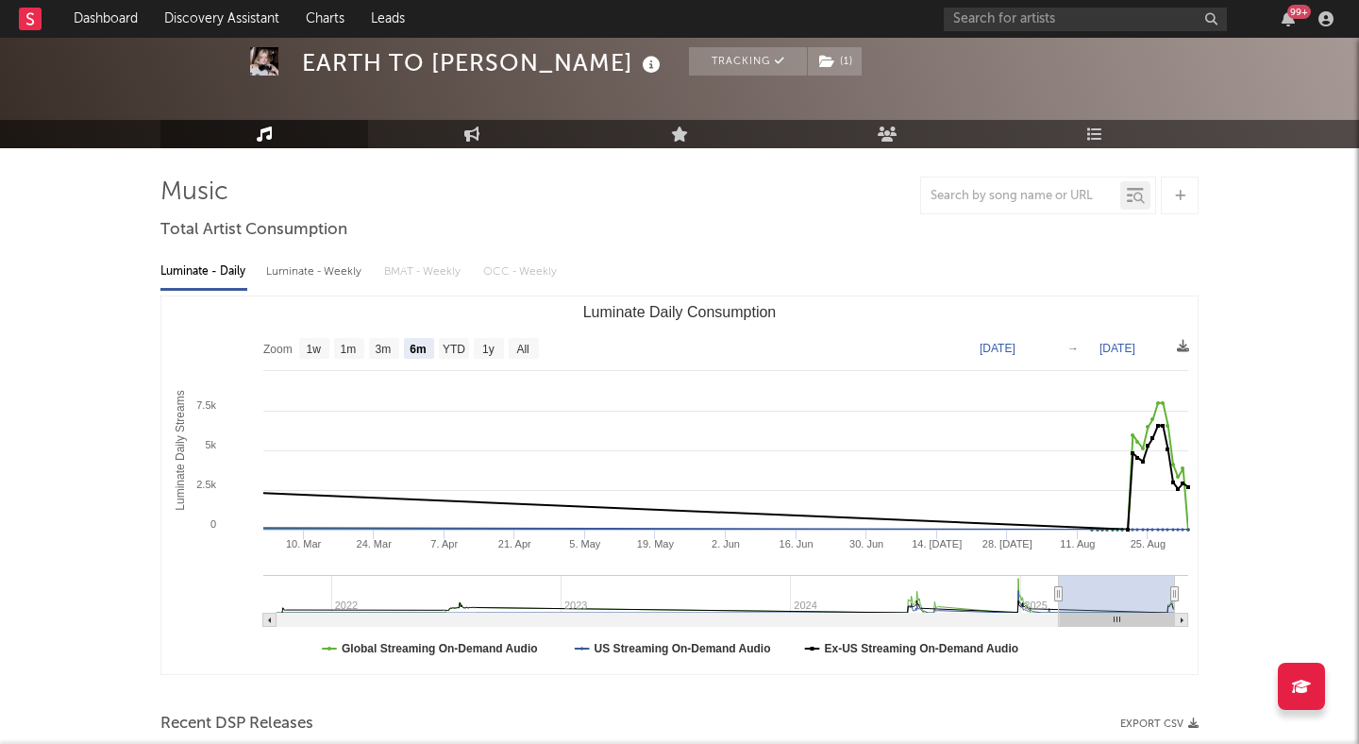
scroll to position [120, 0]
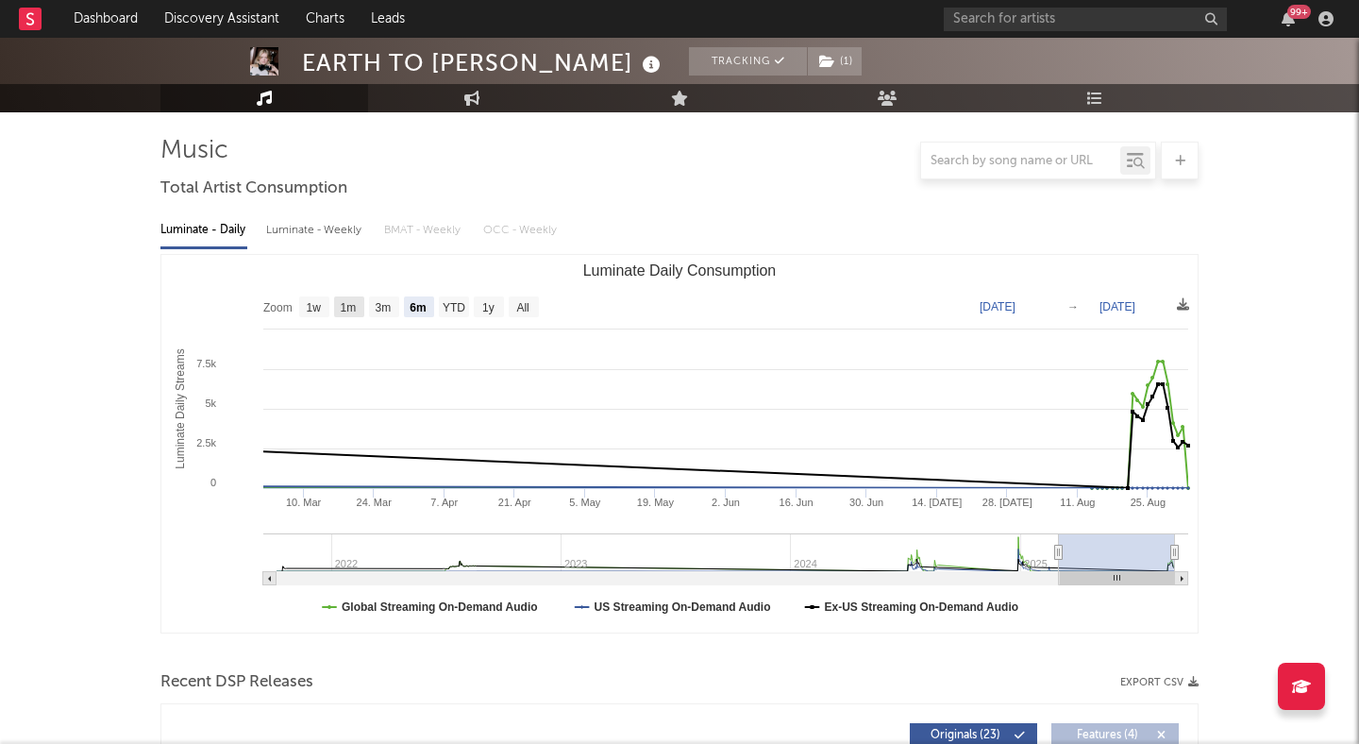
click at [351, 304] on text "1m" at bounding box center [349, 307] width 16 height 13
select select "1m"
type input "2025-08-02"
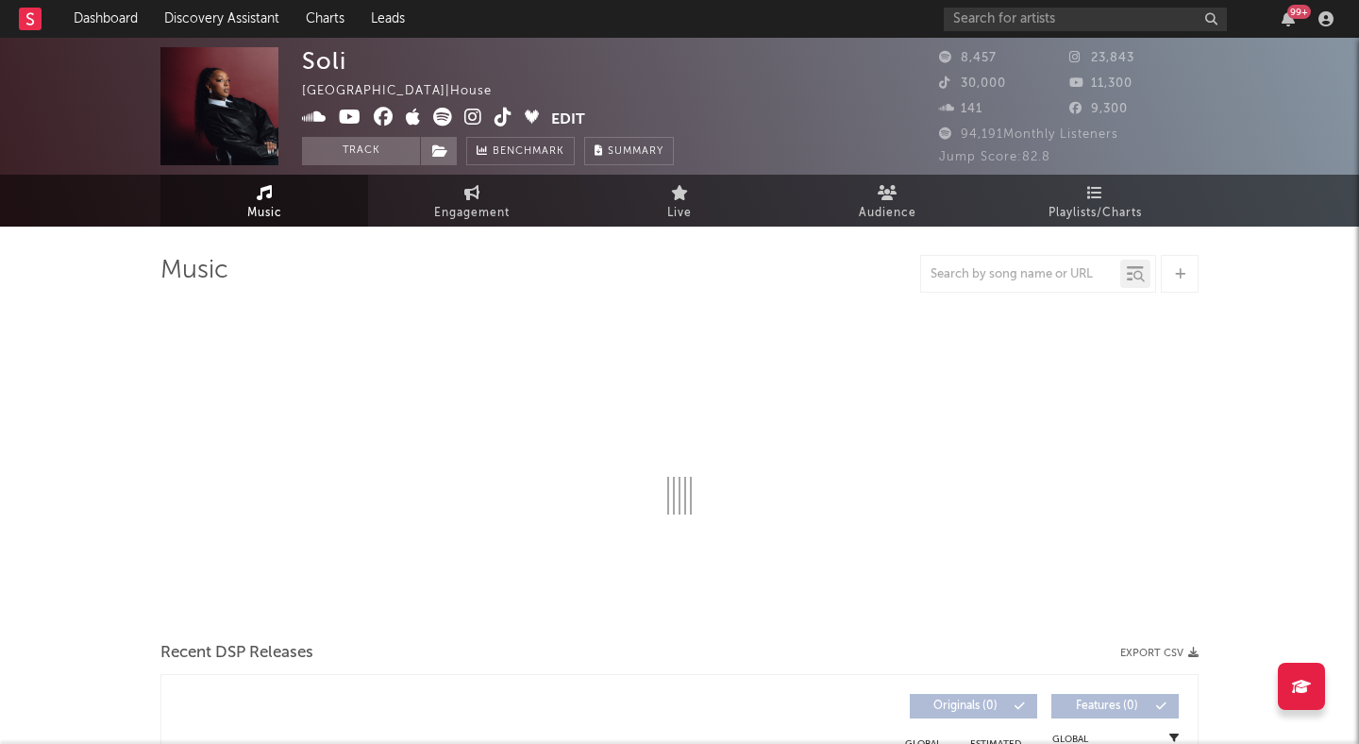
select select "6m"
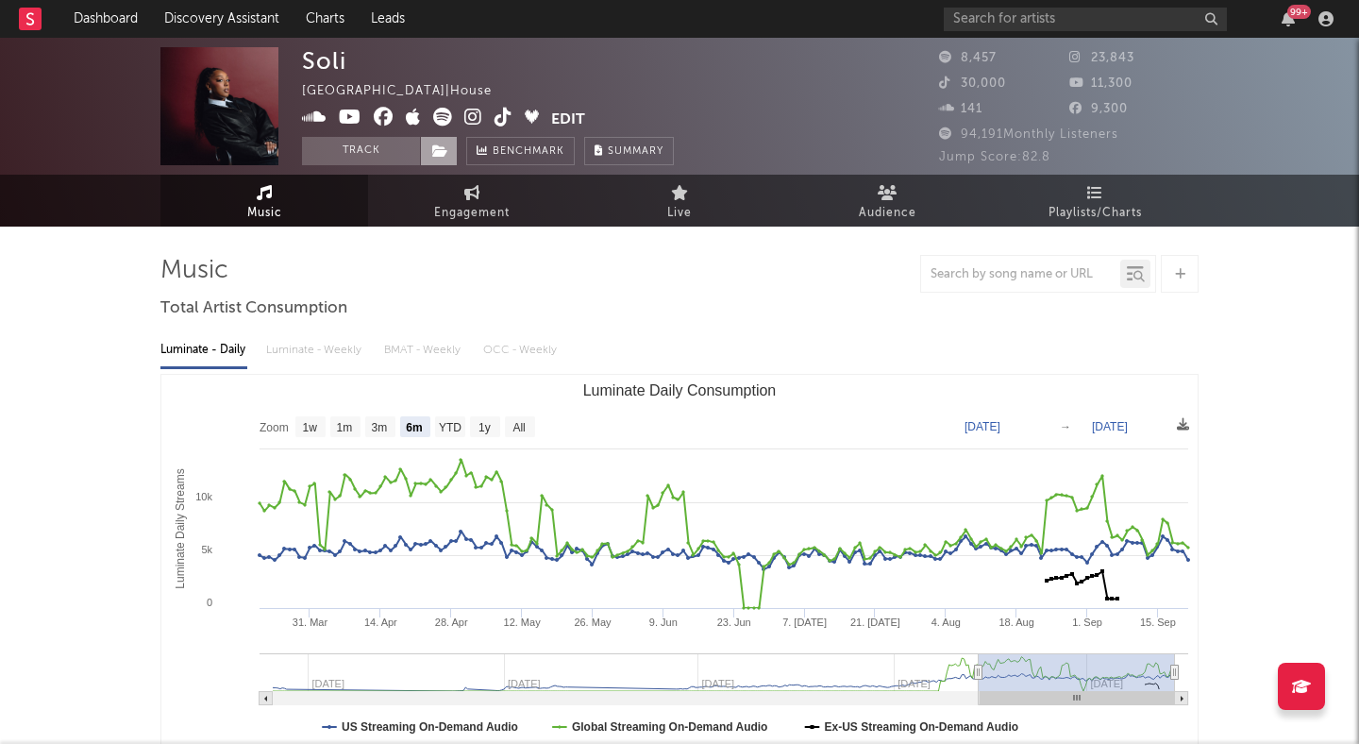
click at [437, 143] on span at bounding box center [439, 151] width 38 height 28
click at [348, 143] on button "Track" at bounding box center [361, 151] width 118 height 28
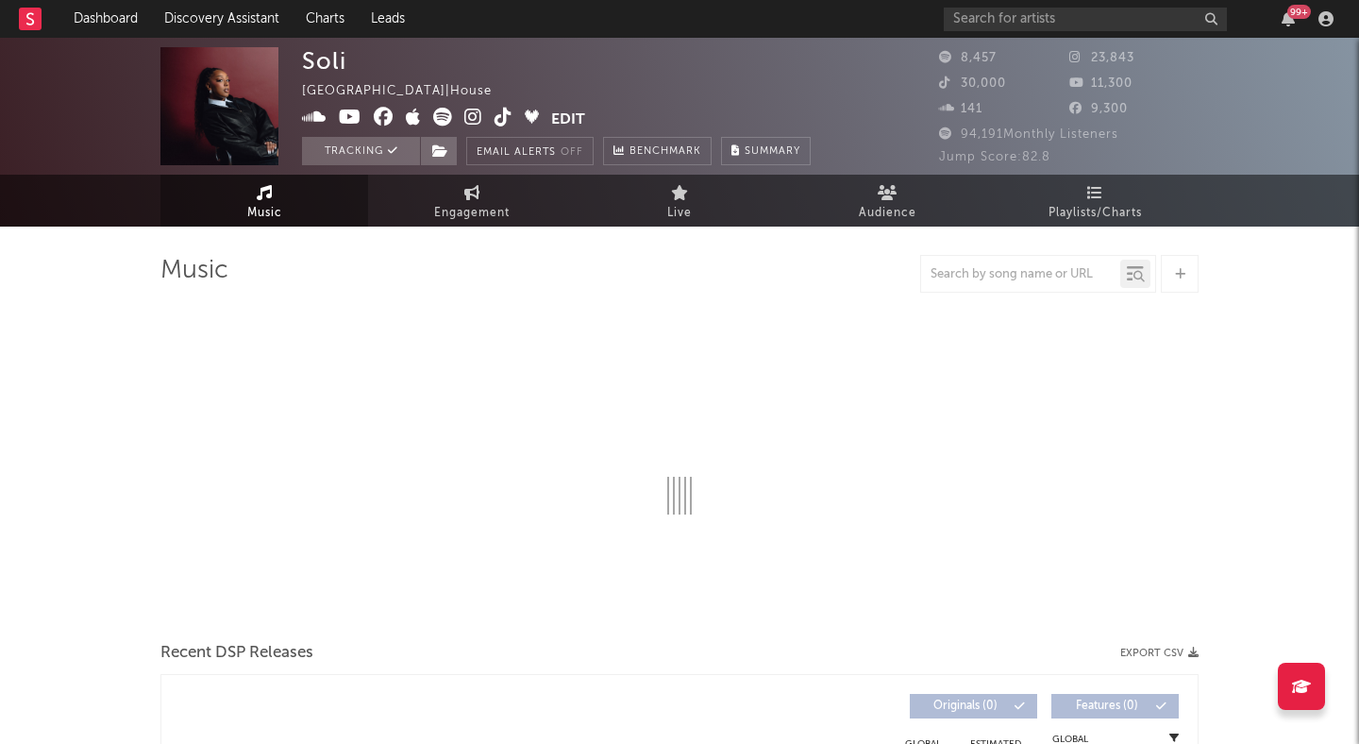
select select "6m"
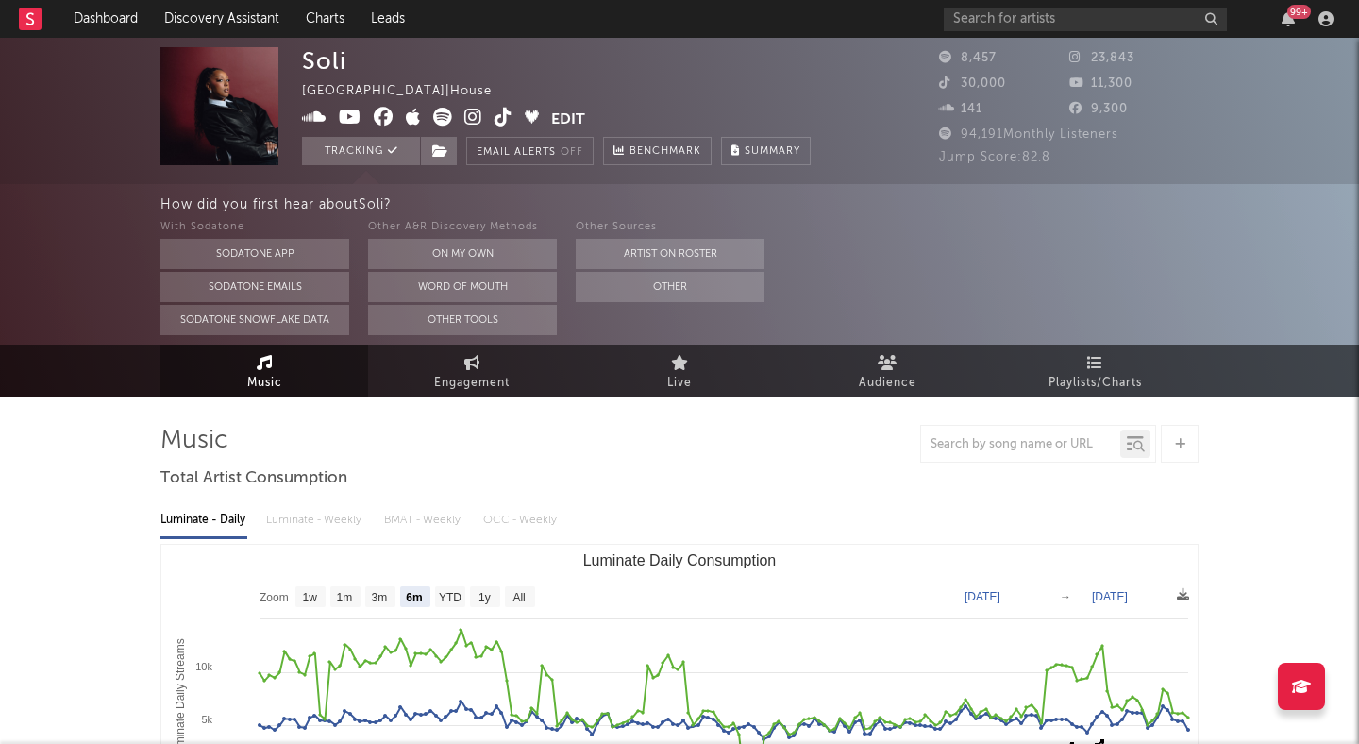
click at [853, 166] on div "Soli Australia | House Edit Tracking Email Alerts Off Benchmark Summary 8,457 2…" at bounding box center [679, 111] width 1359 height 146
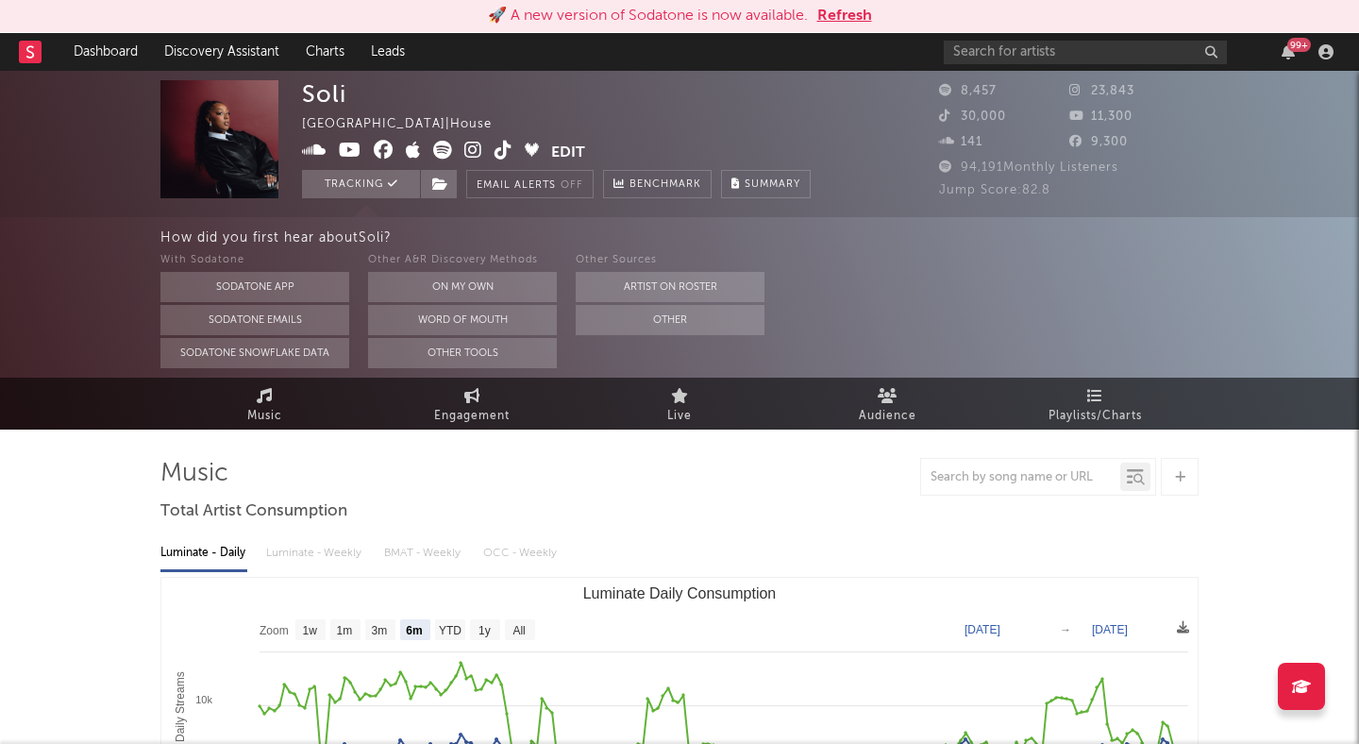
click at [852, 15] on button "Refresh" at bounding box center [844, 16] width 55 height 23
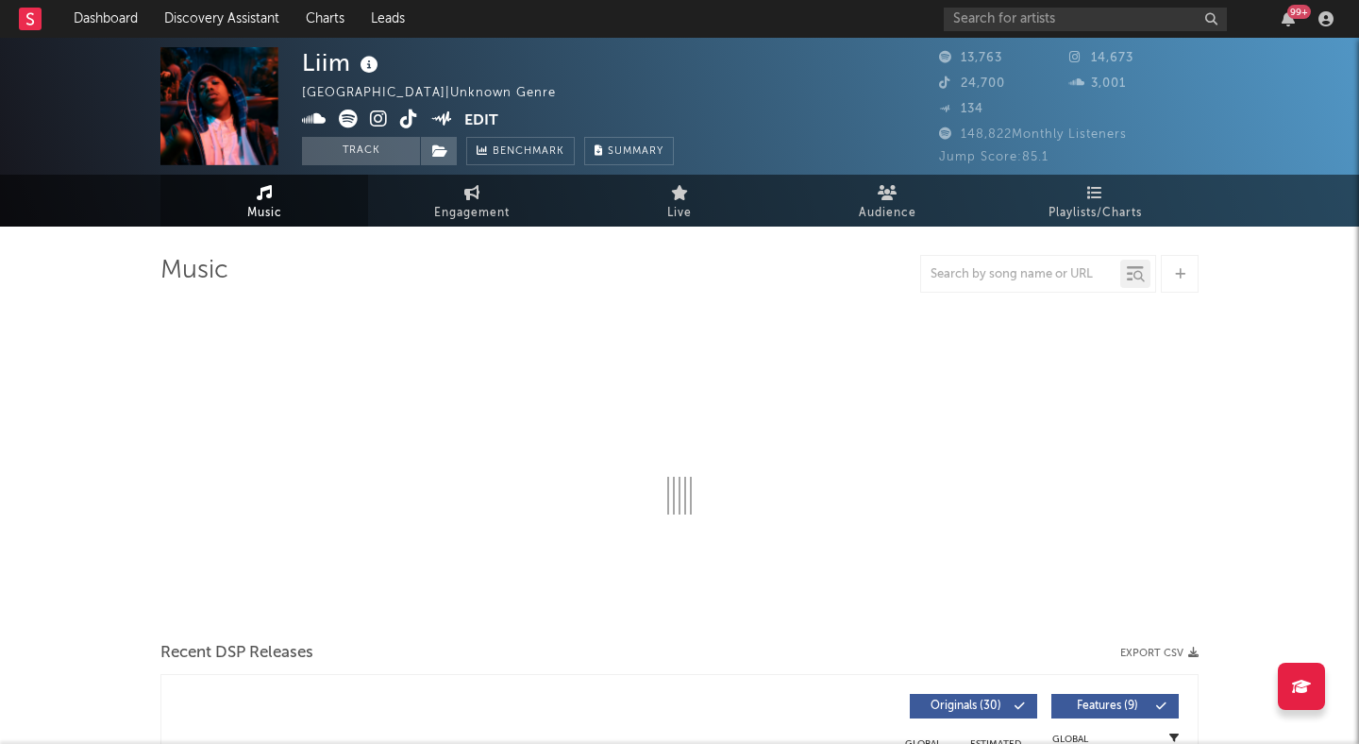
select select "6m"
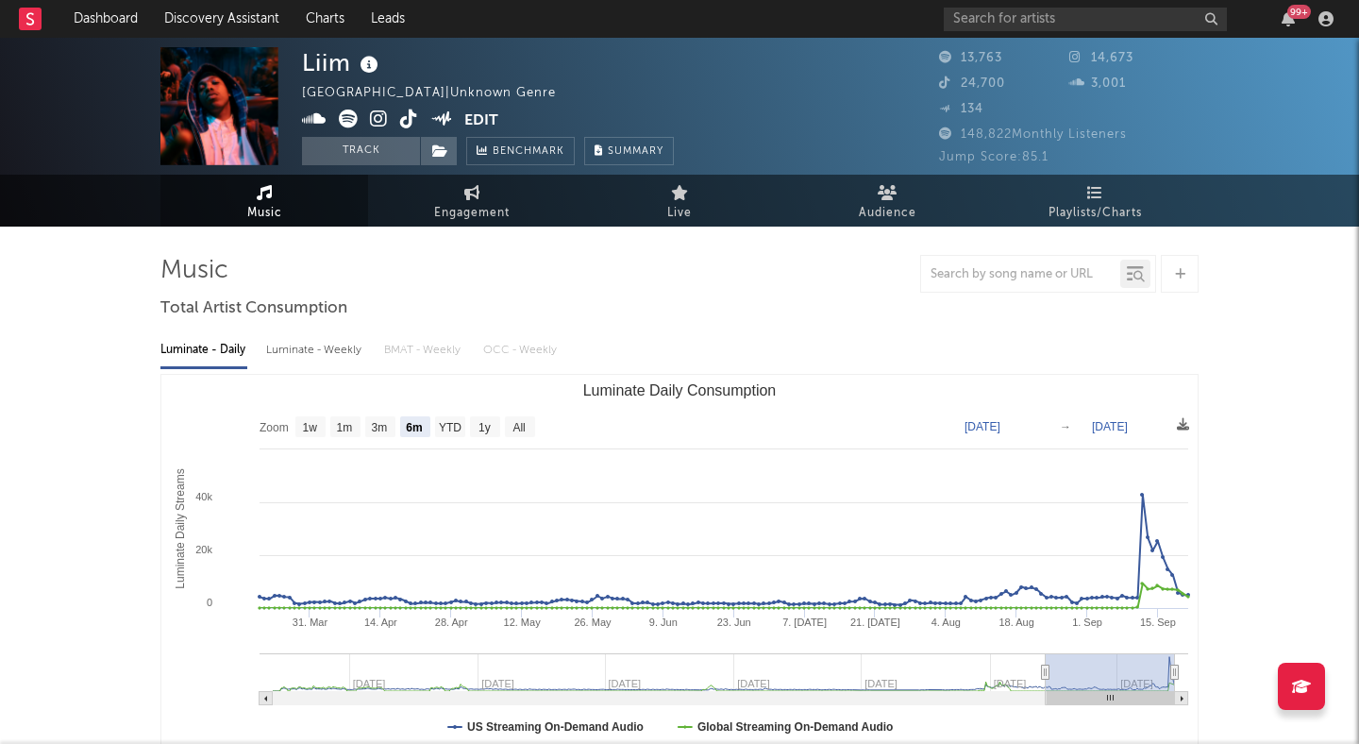
click at [375, 116] on icon at bounding box center [379, 119] width 18 height 19
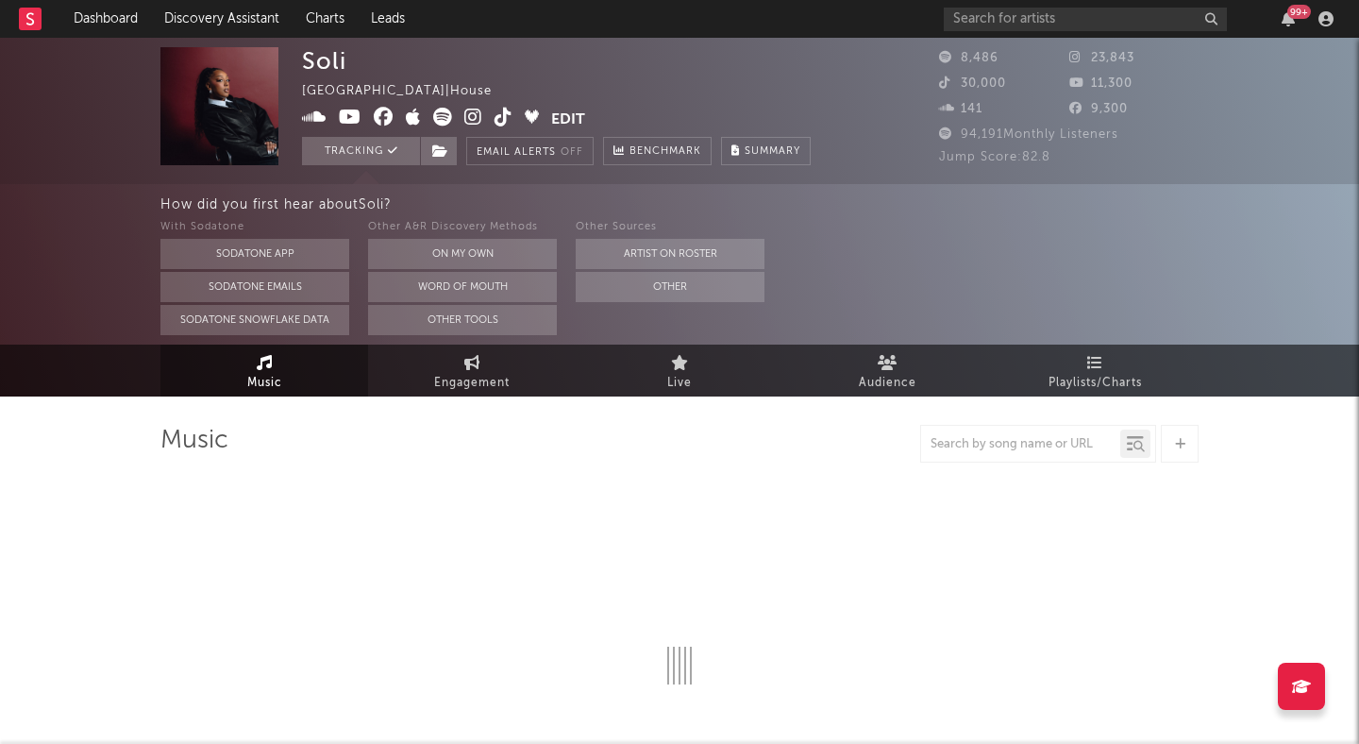
click at [487, 61] on div "Soli Australia | House Edit Tracking Email Alerts Off Benchmark Summary" at bounding box center [556, 106] width 509 height 118
click at [88, 192] on div "How did you first hear about Soli ? With Sodatone Sodatone App Sodatone Emails …" at bounding box center [679, 264] width 1359 height 160
select select "6m"
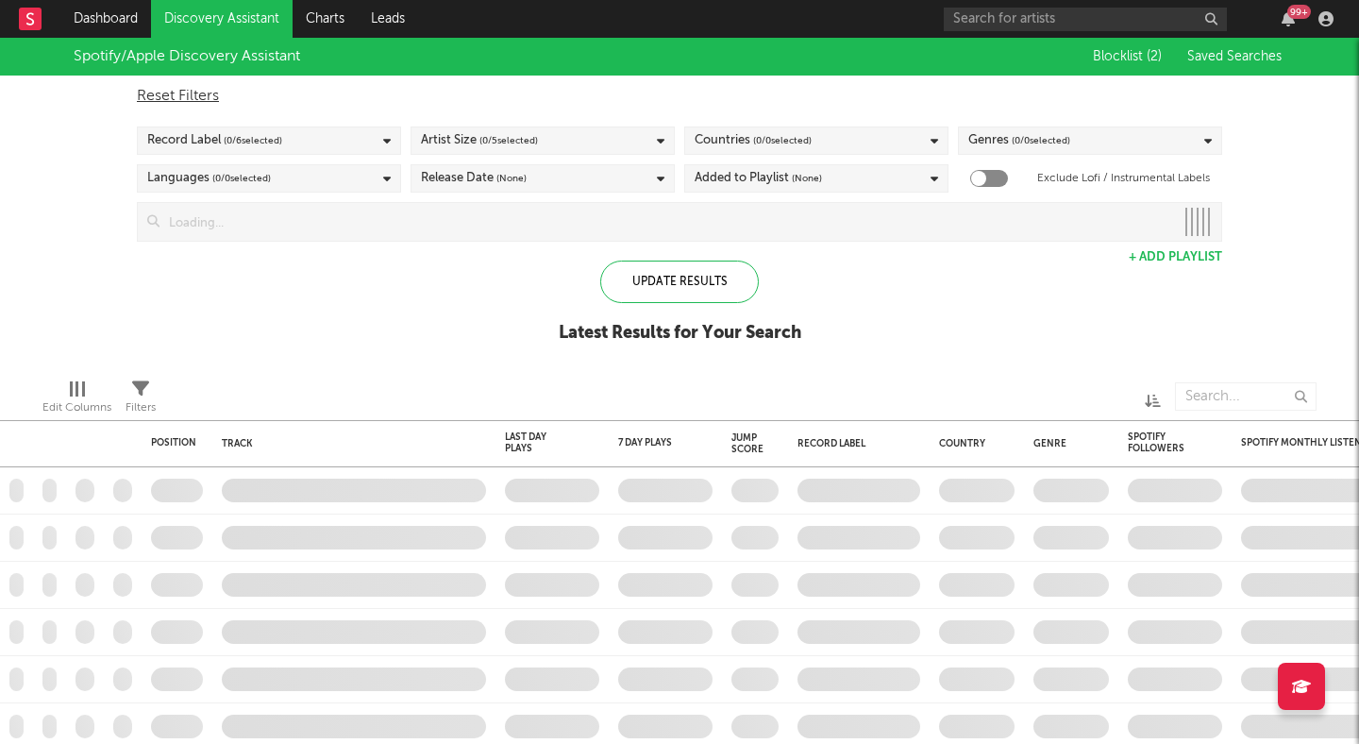
checkbox input "true"
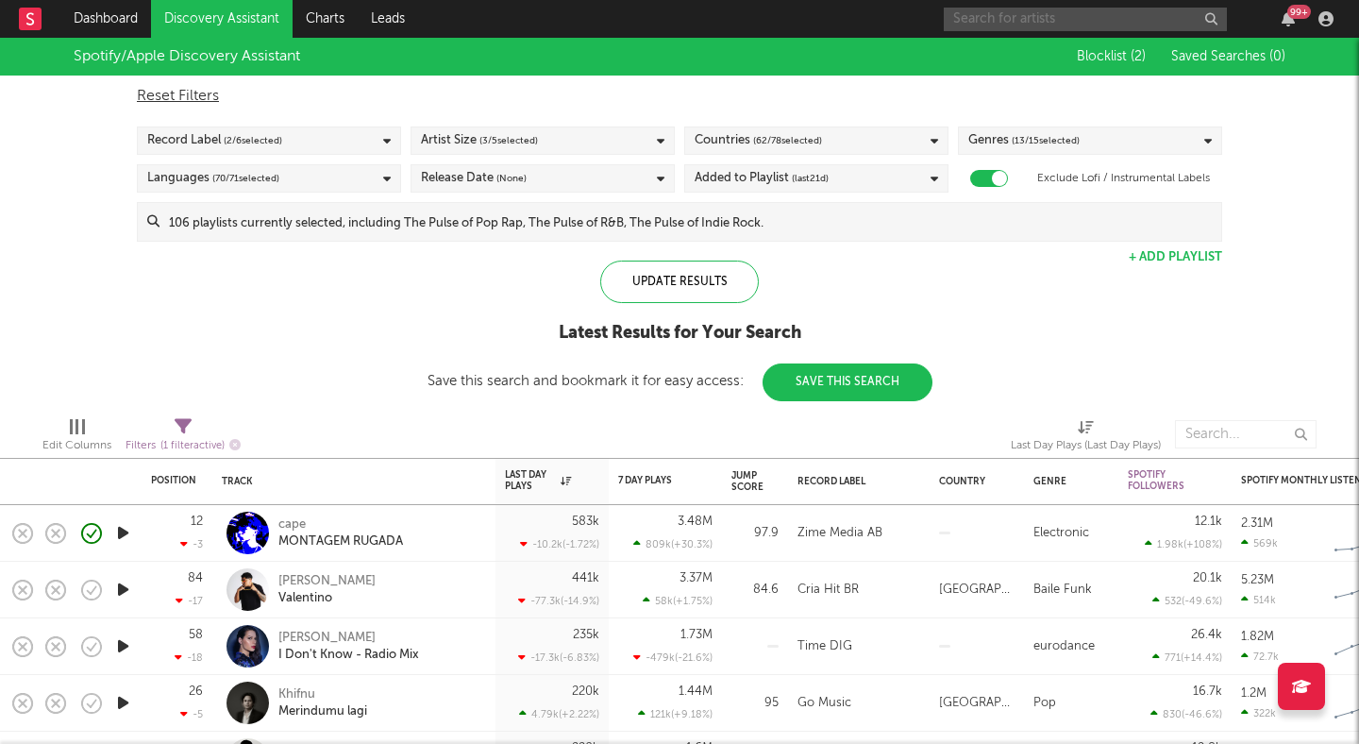
click at [1018, 11] on input "text" at bounding box center [1085, 20] width 283 height 24
type input "shy eye"
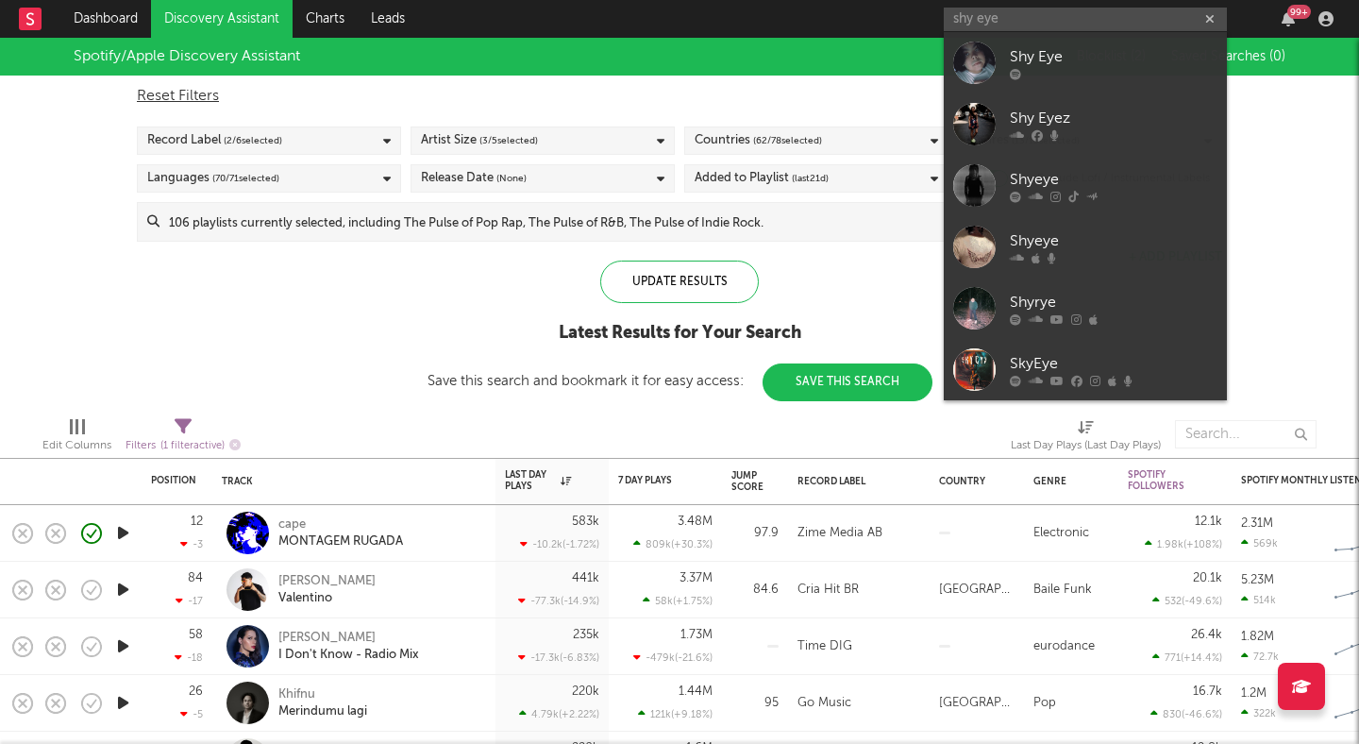
click at [666, 76] on div "Reset Filters Record Label ( 2 / 6 selected) Artist Size ( 3 / 5 selected) Coun…" at bounding box center [679, 159] width 1104 height 166
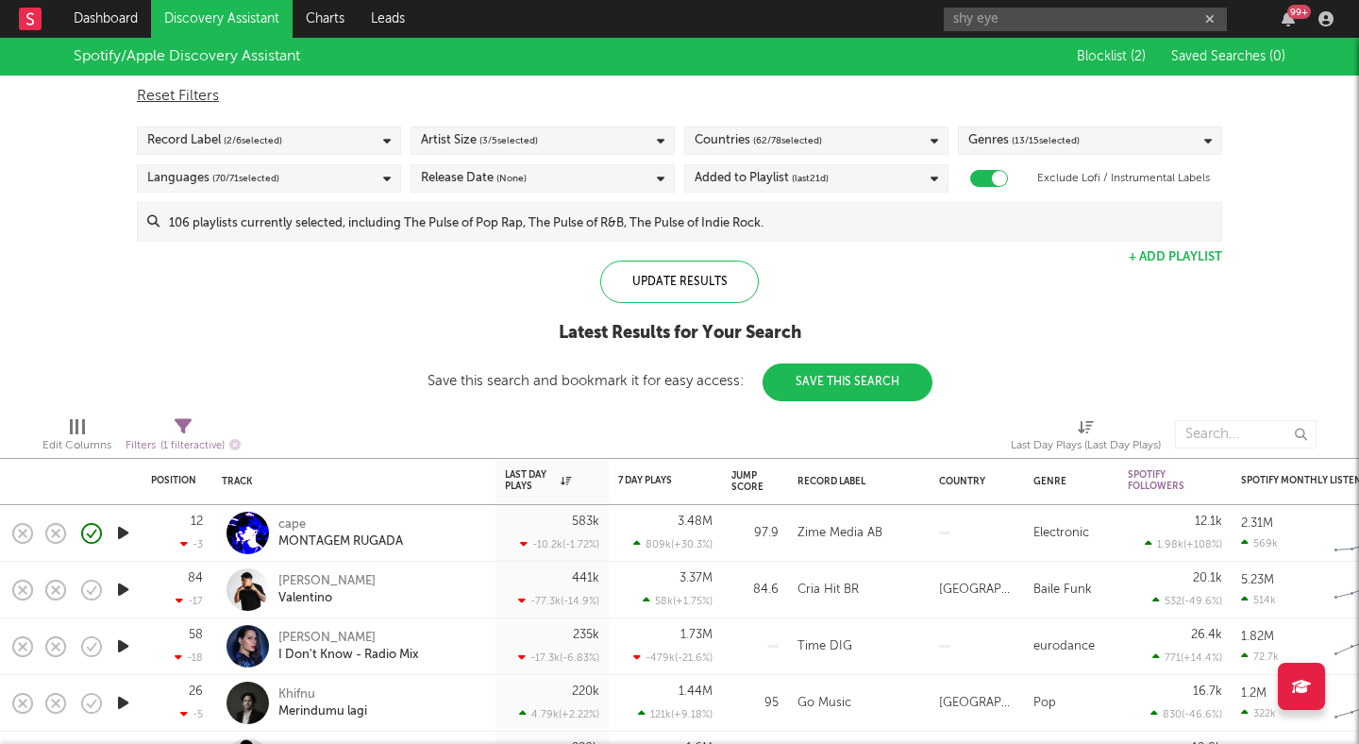
click at [665, 76] on div "Reset Filters Record Label ( 2 / 6 selected) Artist Size ( 3 / 5 selected) Coun…" at bounding box center [679, 159] width 1104 height 166
click at [680, 121] on div "Reset Filters Record Label ( 2 / 6 selected) Artist Size ( 3 / 5 selected) Coun…" at bounding box center [679, 159] width 1104 height 166
click at [679, 120] on div "Reset Filters Record Label ( 2 / 6 selected) Artist Size ( 3 / 5 selected) Coun…" at bounding box center [679, 159] width 1104 height 166
click at [1257, 105] on div "Spotify/Apple Discovery Assistant Blocklist ( 2 ) Saved Searches ( 0 ) Reset Fi…" at bounding box center [679, 219] width 1359 height 363
click at [1210, 15] on icon "button" at bounding box center [1209, 19] width 9 height 12
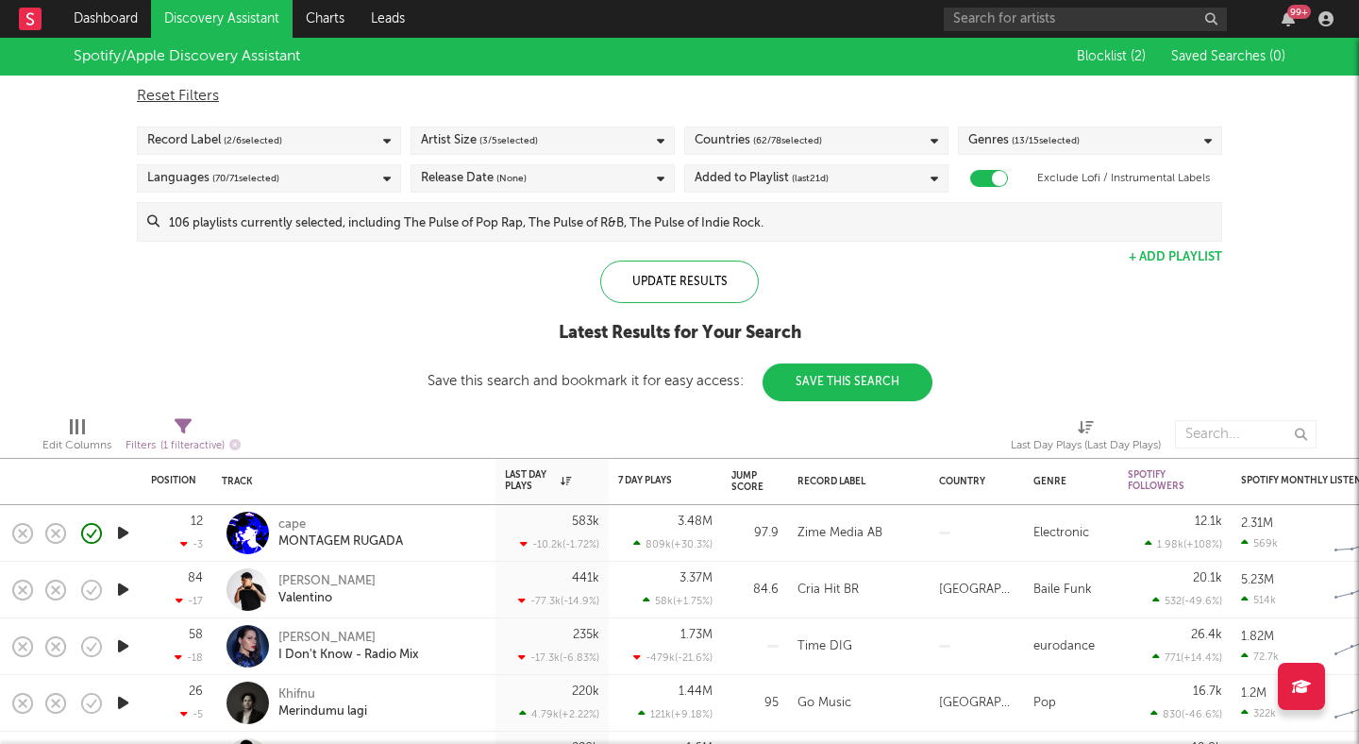
click at [1239, 17] on div "99 +" at bounding box center [1142, 19] width 396 height 38
click at [1261, 143] on div "Spotify/Apple Discovery Assistant Blocklist ( 2 ) Saved Searches ( 0 ) Reset Fi…" at bounding box center [679, 219] width 1359 height 363
click at [1020, 99] on div "Reset Filters" at bounding box center [680, 96] width 1086 height 23
checkbox input "false"
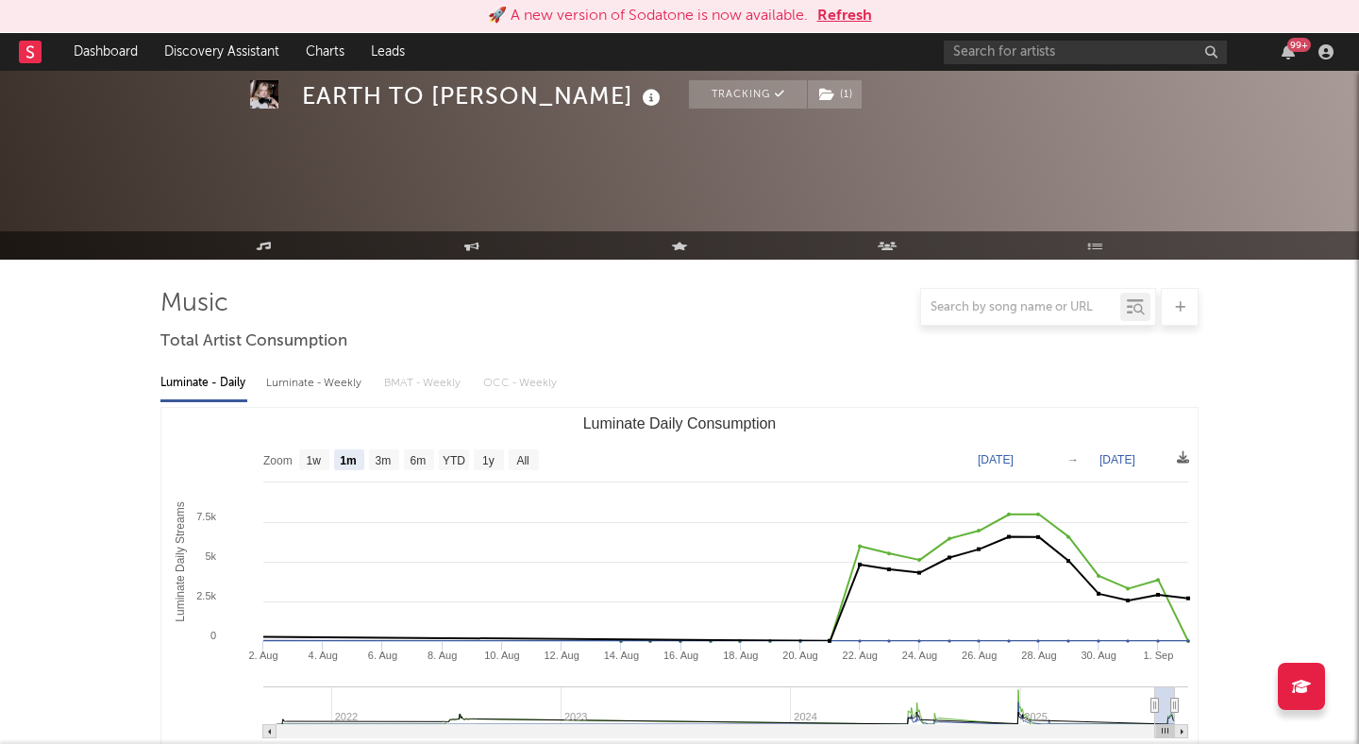
select select "1m"
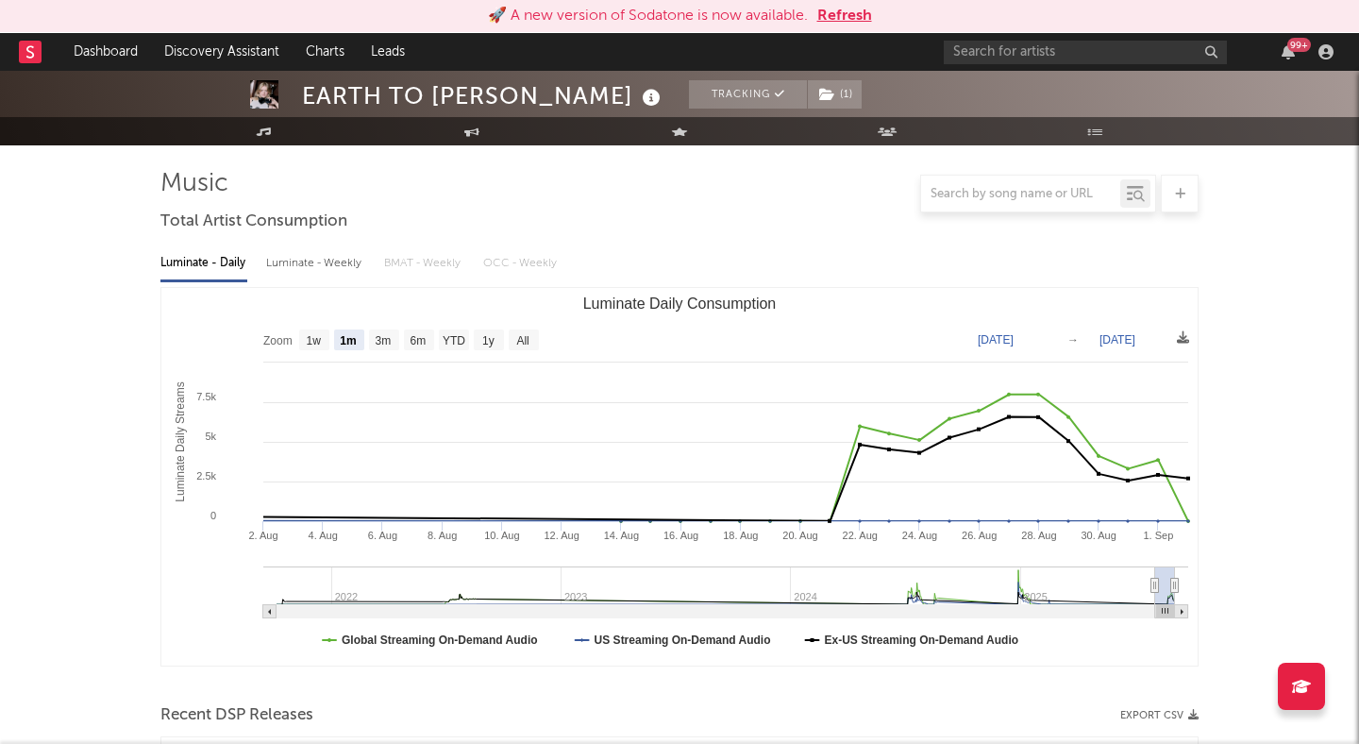
click at [848, 11] on button "Refresh" at bounding box center [844, 16] width 55 height 23
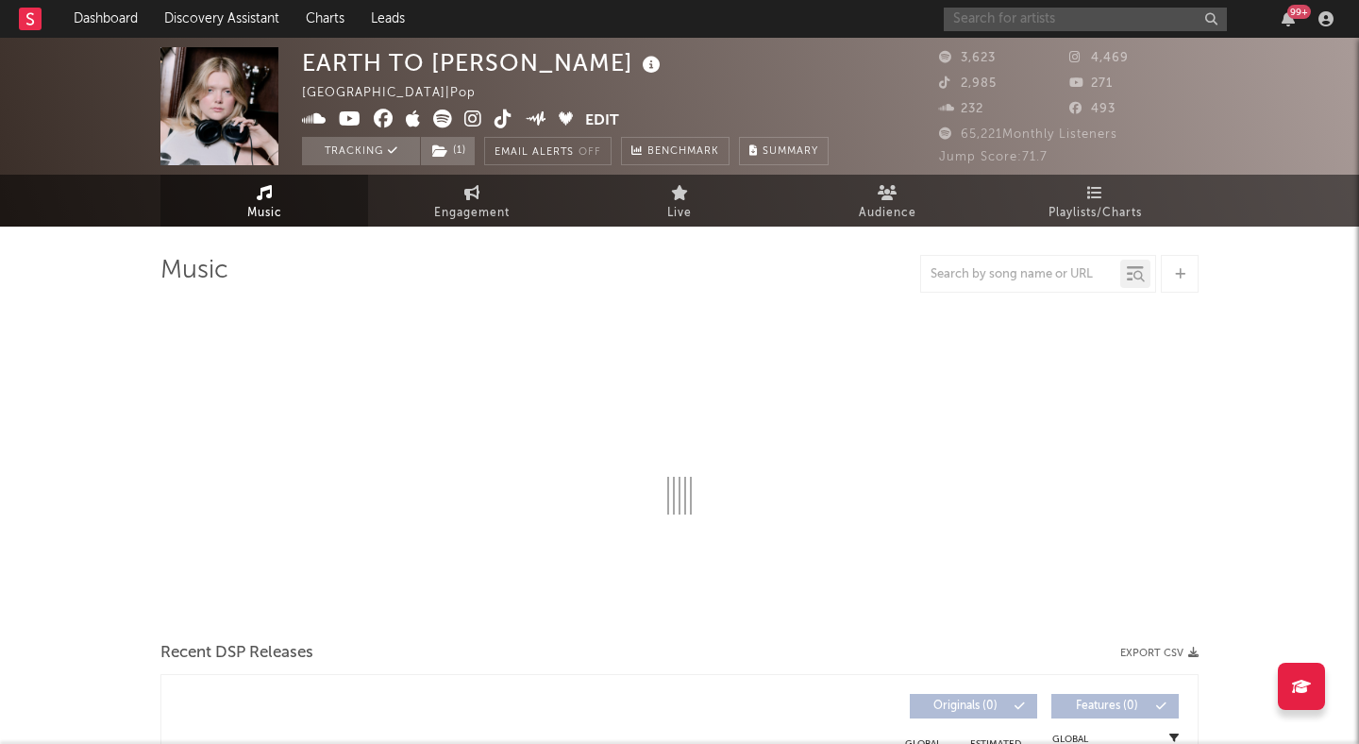
click at [1144, 23] on input "text" at bounding box center [1085, 20] width 283 height 24
type input "shy"
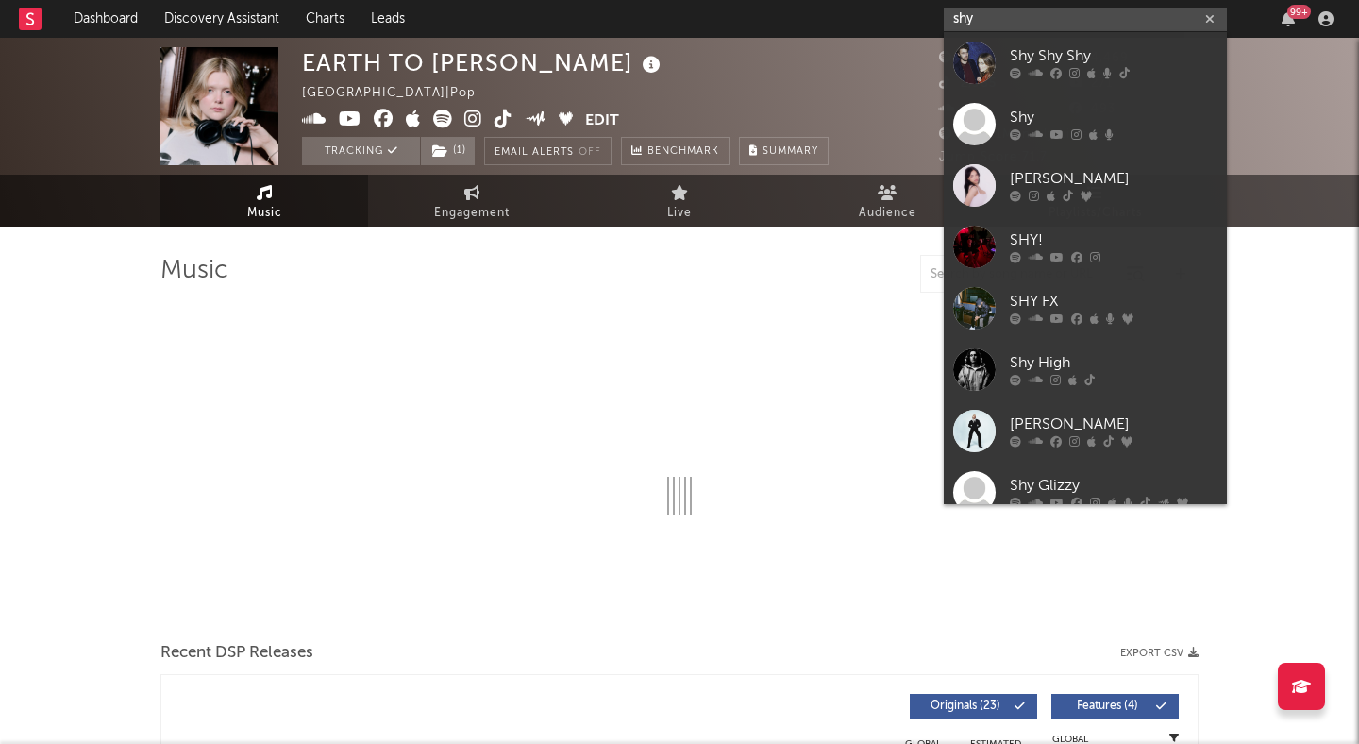
select select "6m"
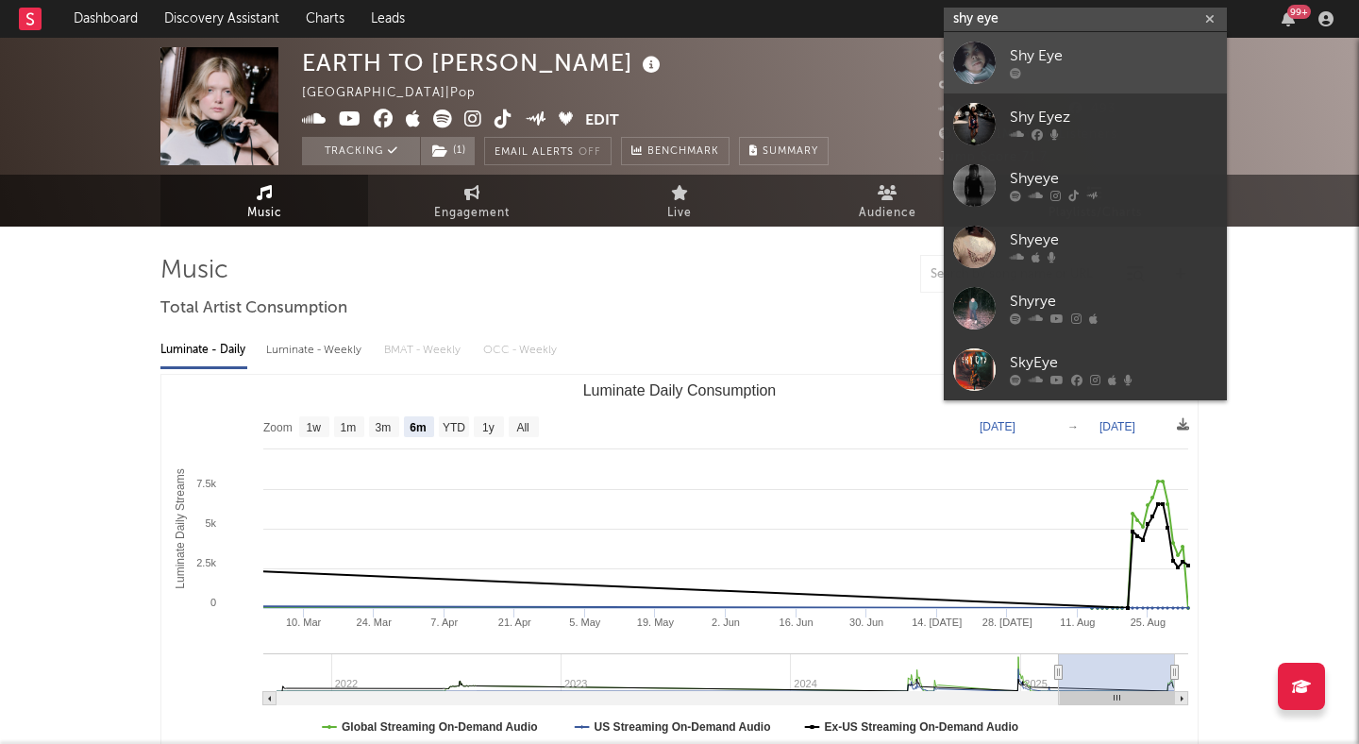
type input "shy eye"
click at [1196, 56] on div "Shy Eye" at bounding box center [1114, 56] width 208 height 23
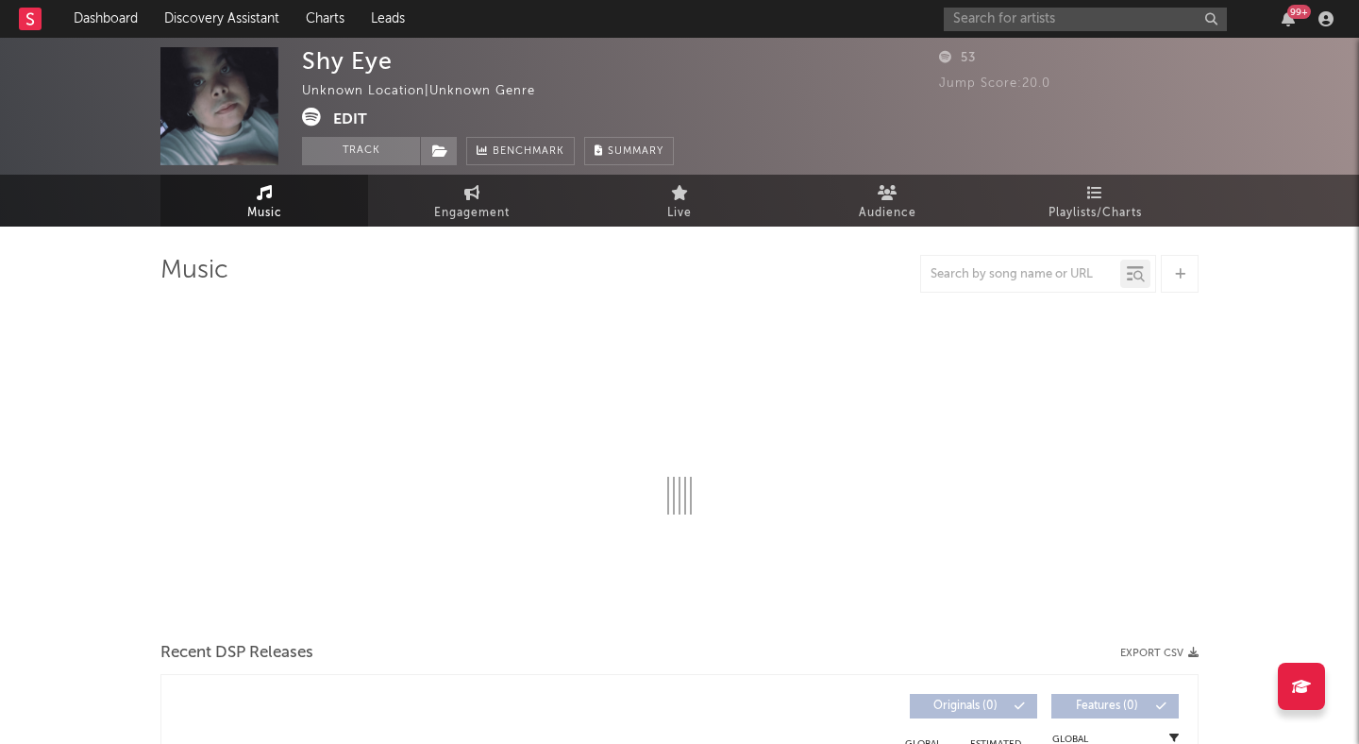
select select "1w"
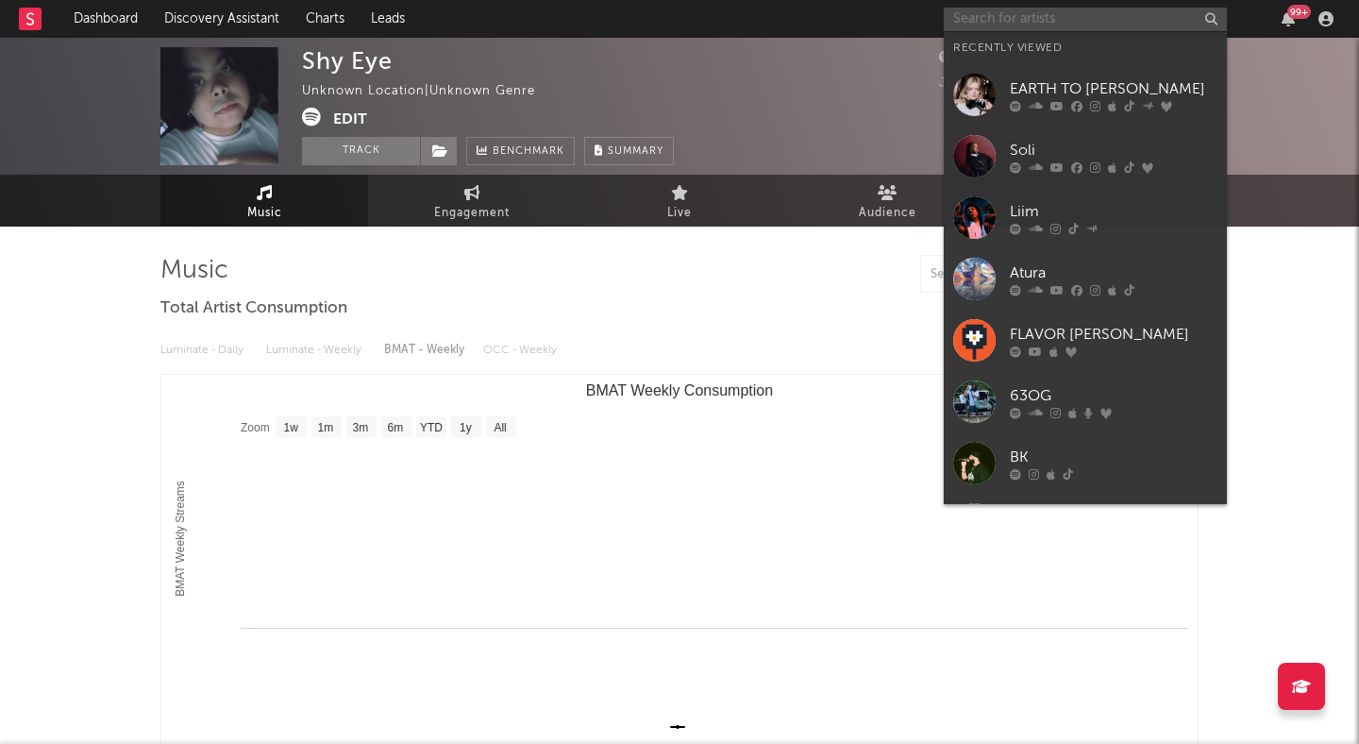
click at [969, 26] on input "text" at bounding box center [1085, 20] width 283 height 24
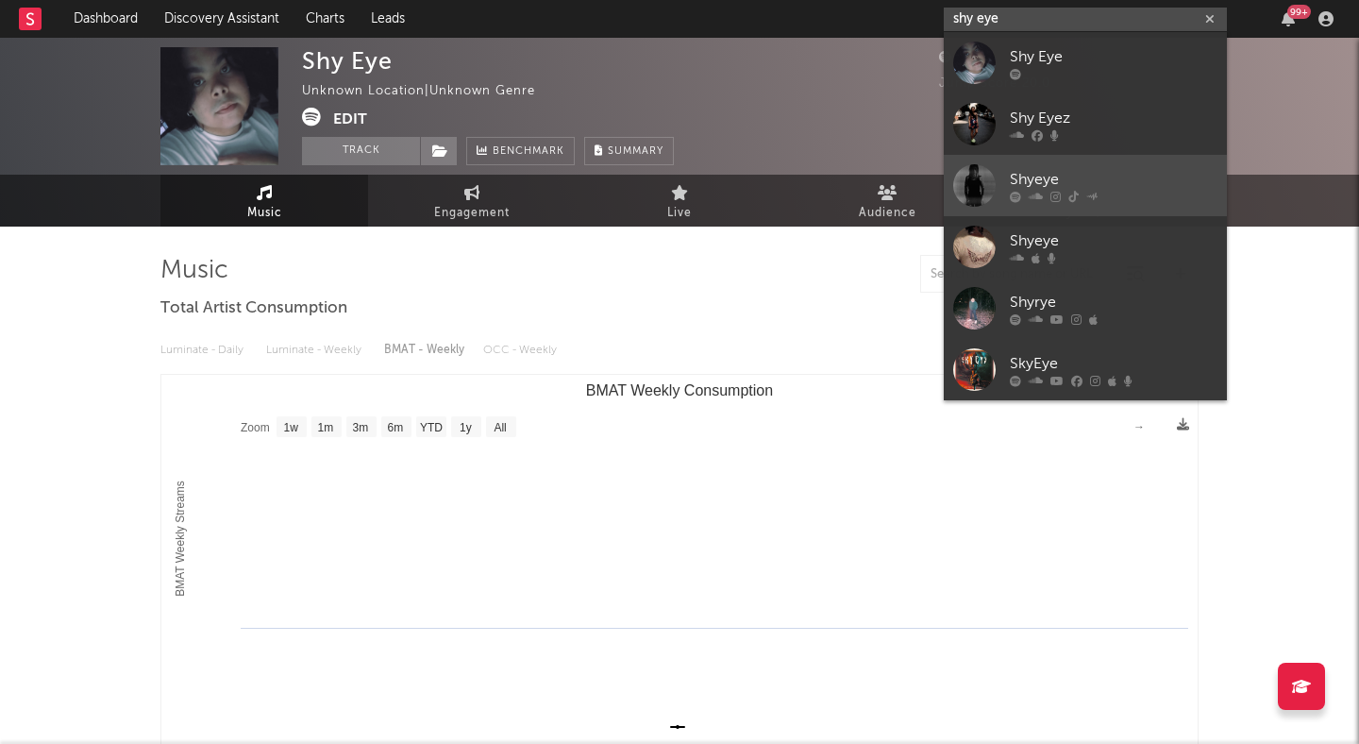
type input "shy eye"
click at [1053, 167] on link "Shyeye" at bounding box center [1085, 185] width 283 height 61
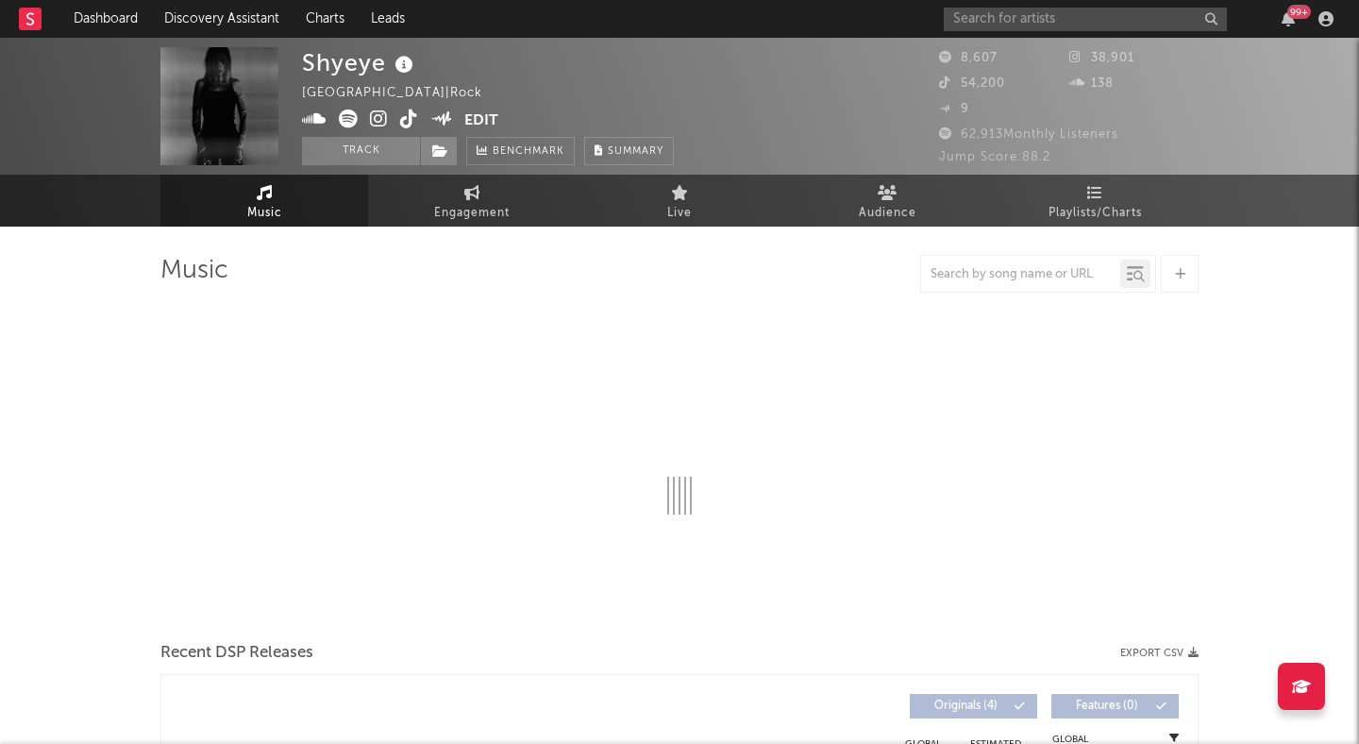
select select "6m"
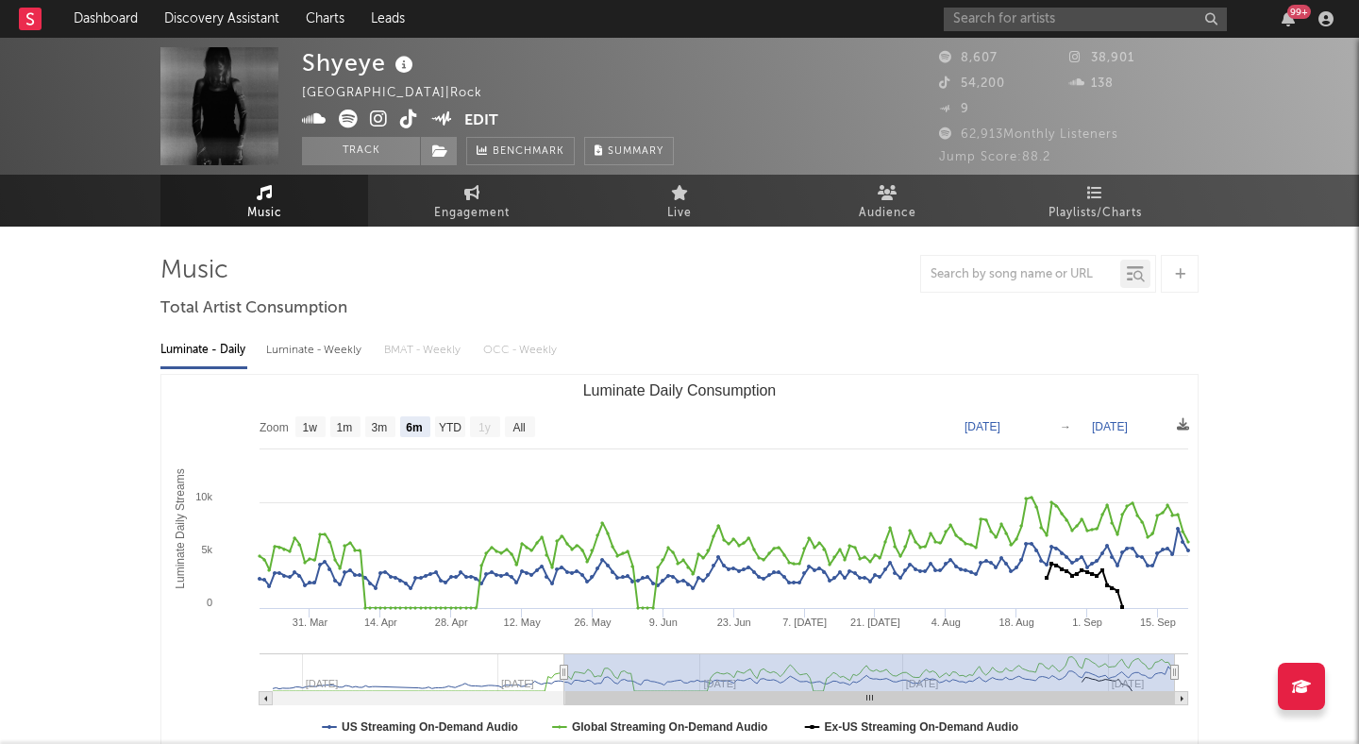
click at [380, 122] on icon at bounding box center [379, 119] width 18 height 19
click at [448, 153] on span at bounding box center [439, 151] width 38 height 28
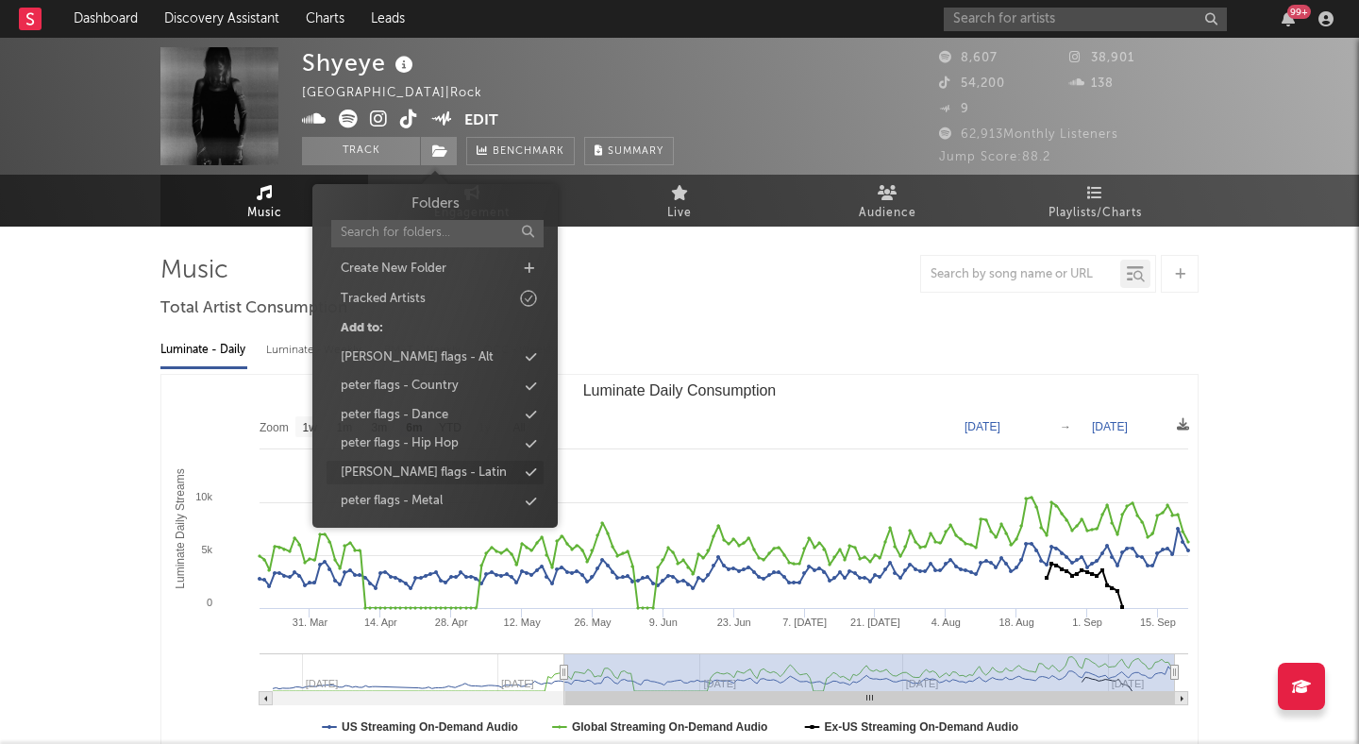
scroll to position [86, 0]
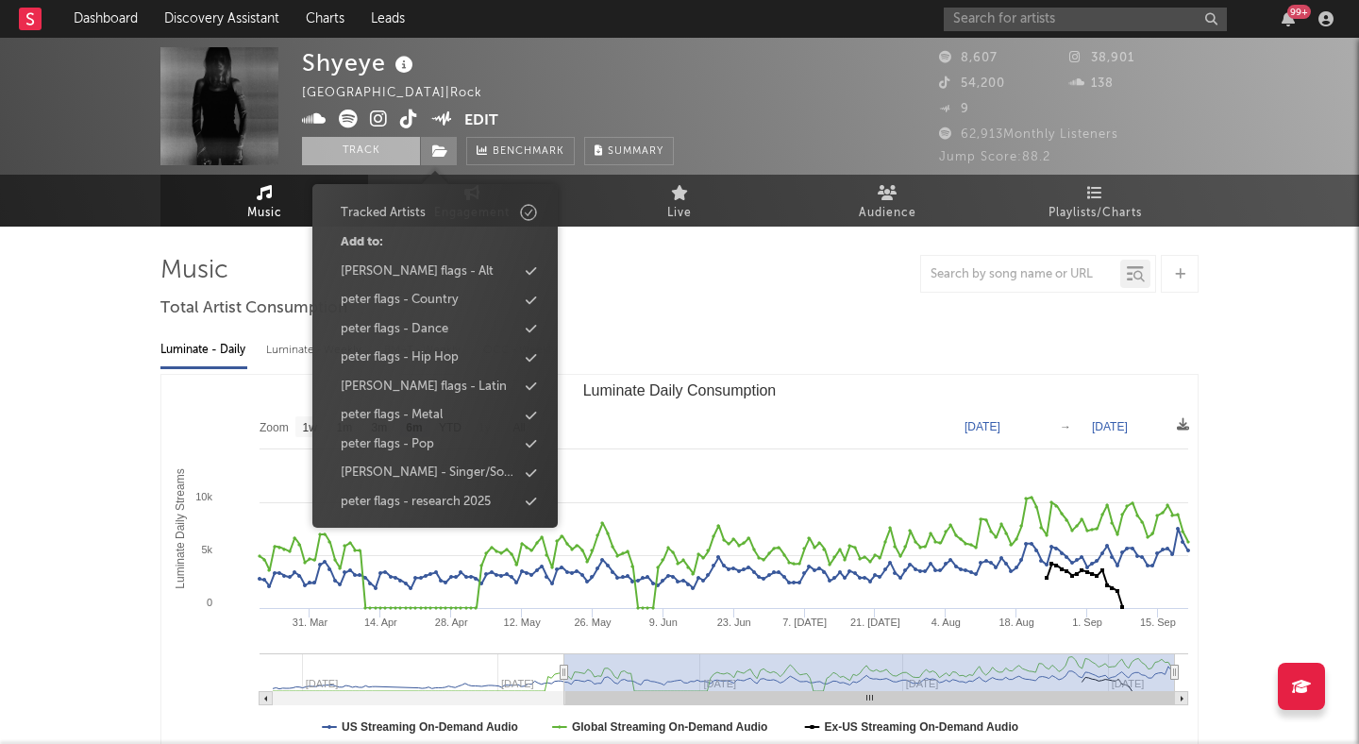
click at [381, 158] on button "Track" at bounding box center [361, 151] width 118 height 28
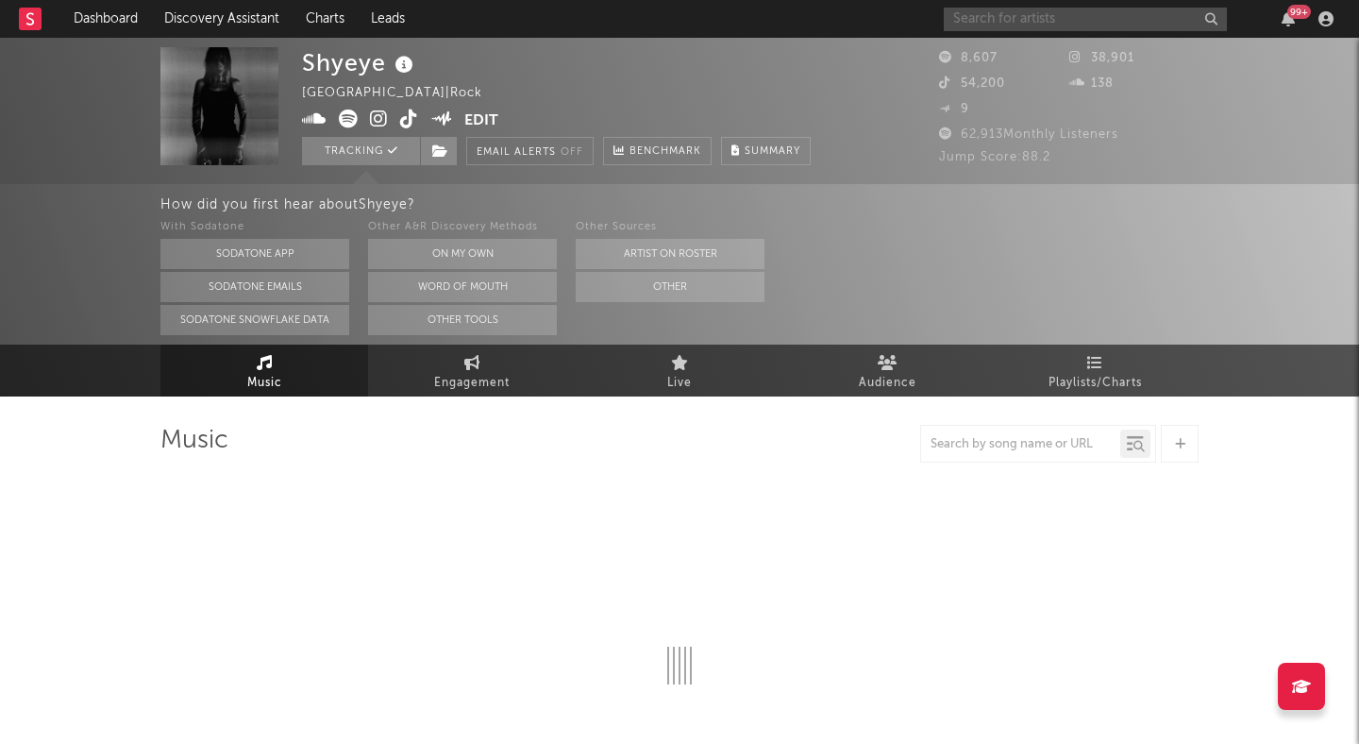
click at [1013, 12] on input "text" at bounding box center [1085, 20] width 283 height 24
type input "tanner"
select select "6m"
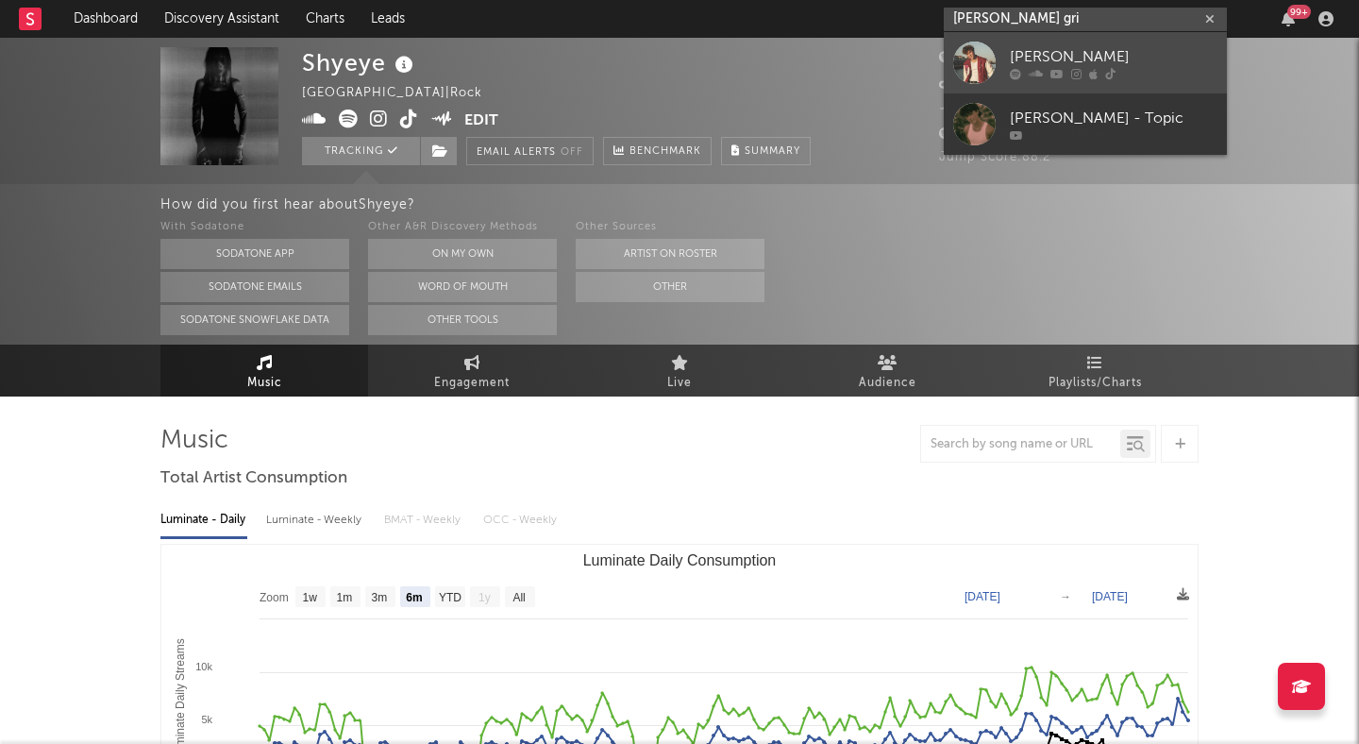
type input "tanner gri"
click at [1085, 48] on div "Tanner Grigoli" at bounding box center [1114, 56] width 208 height 23
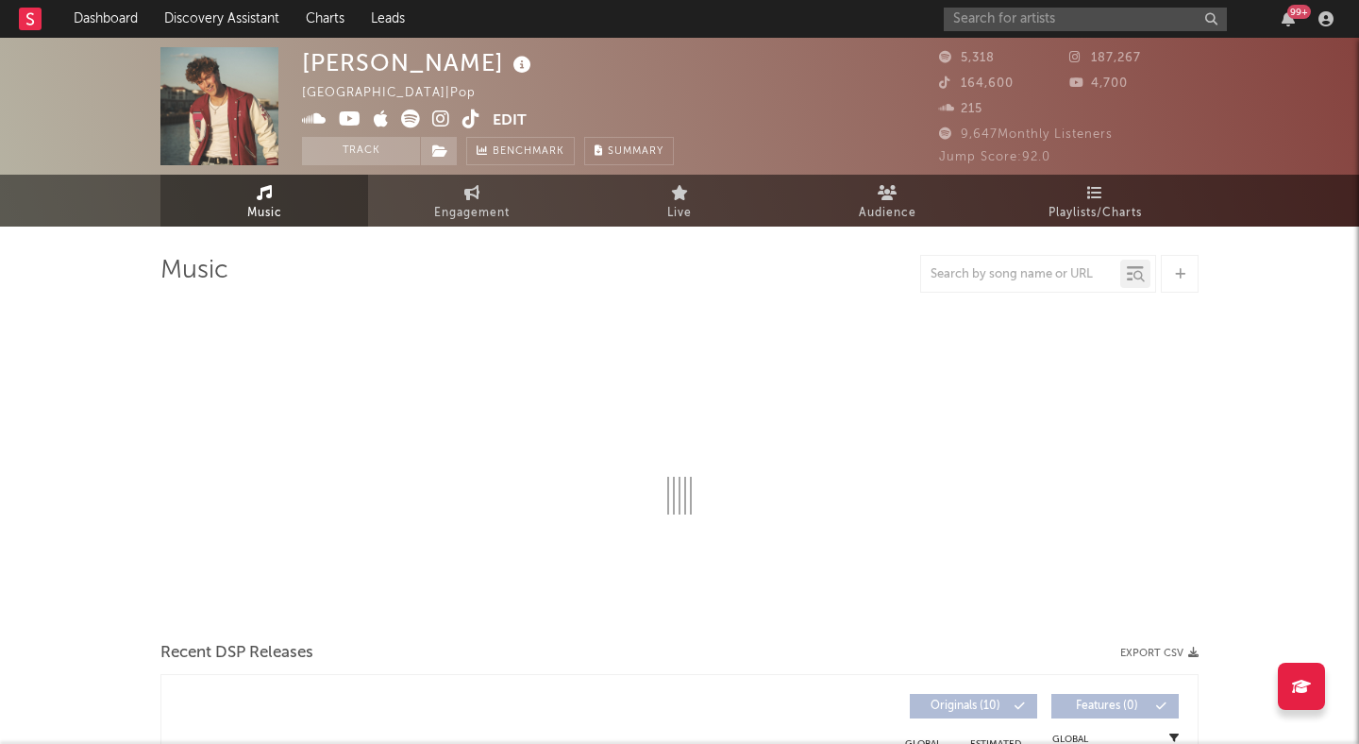
select select "6m"
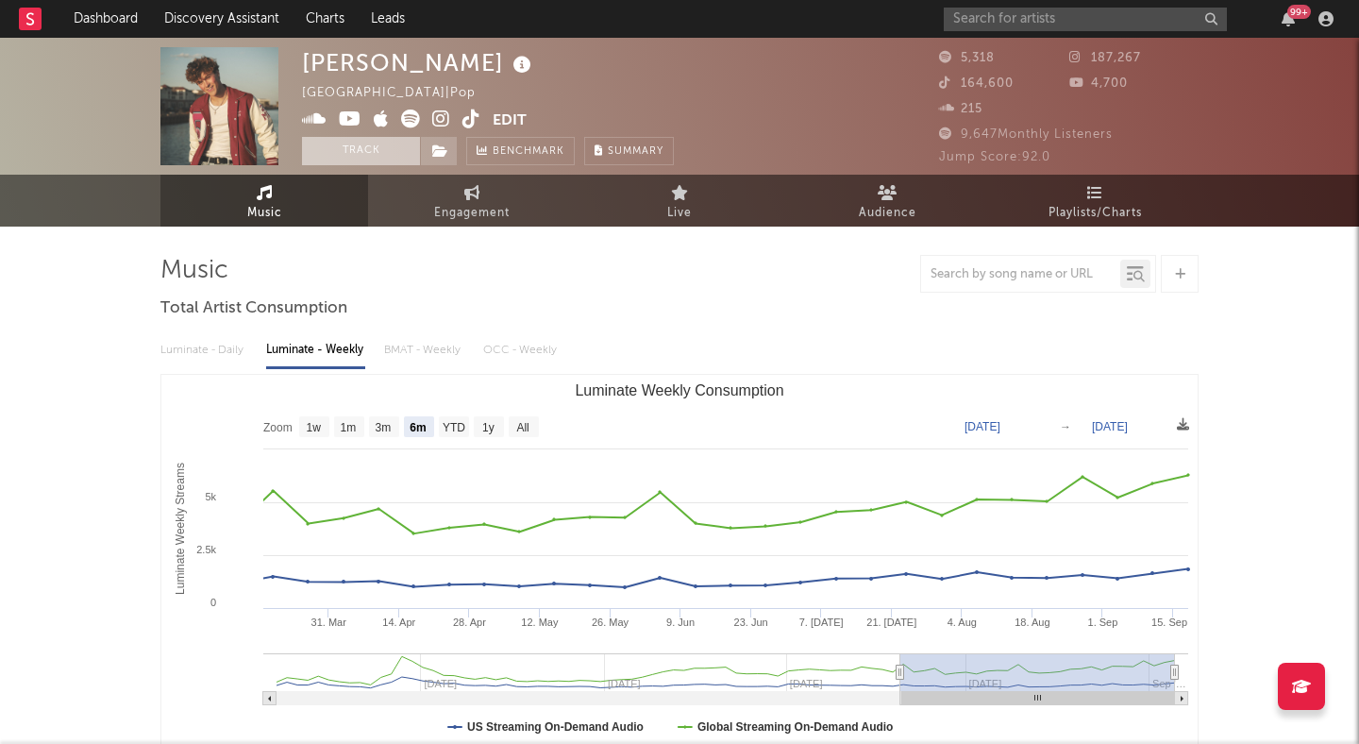
click at [401, 154] on button "Track" at bounding box center [361, 151] width 118 height 28
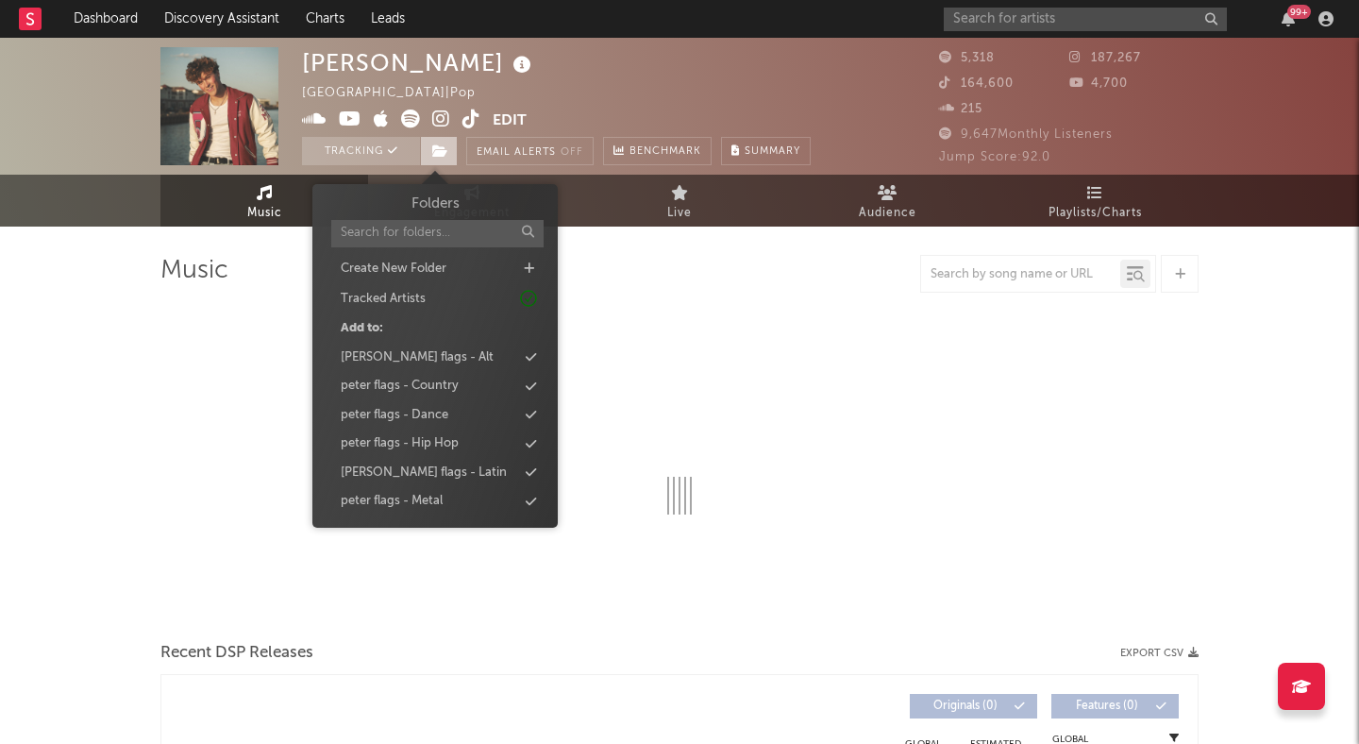
click at [447, 154] on icon at bounding box center [440, 150] width 16 height 13
select select "6m"
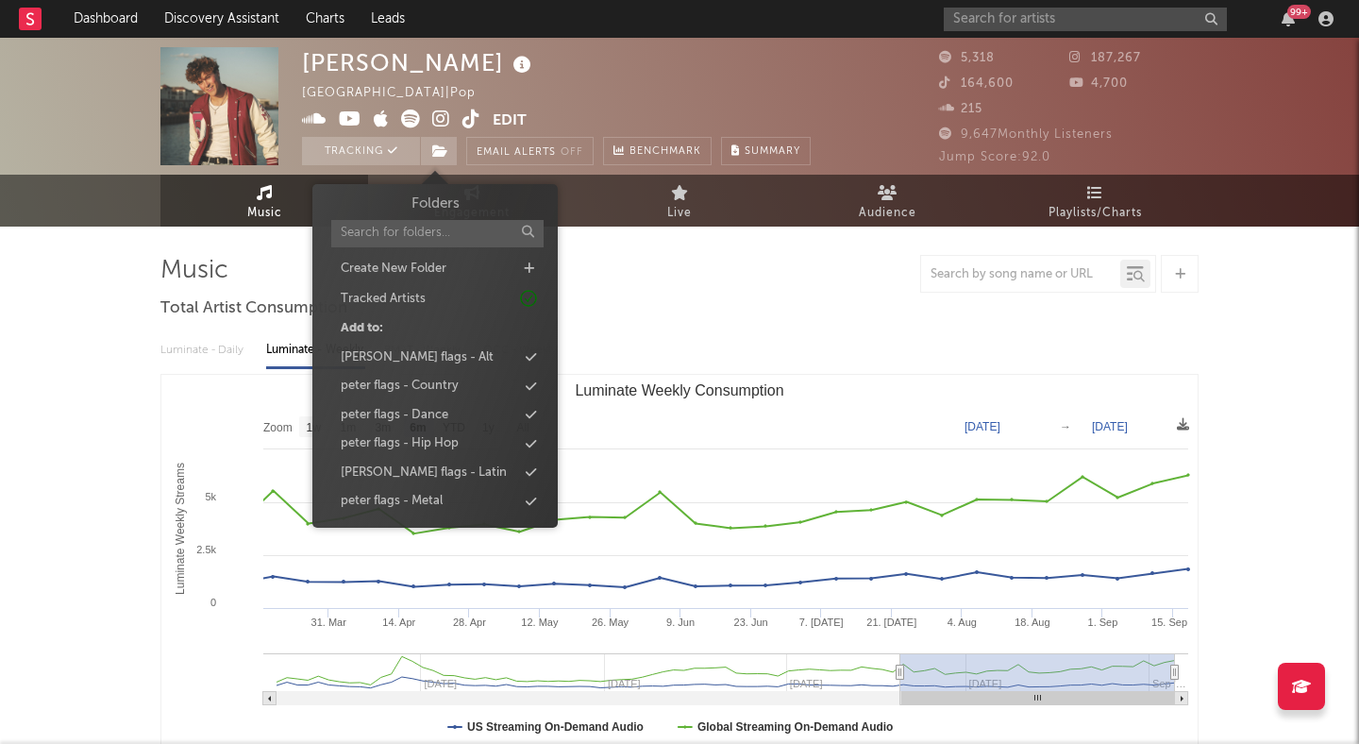
scroll to position [86, 0]
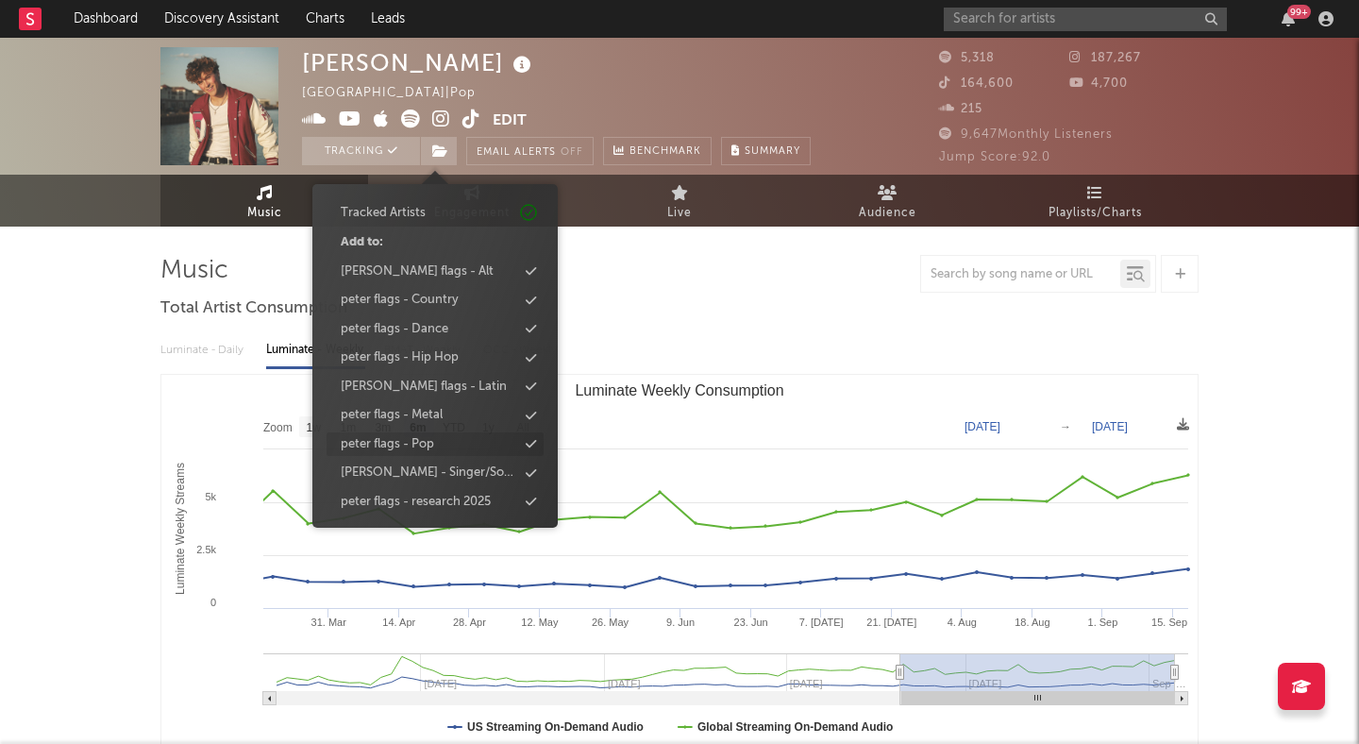
click at [442, 434] on div "peter flags - Pop" at bounding box center [435, 444] width 217 height 25
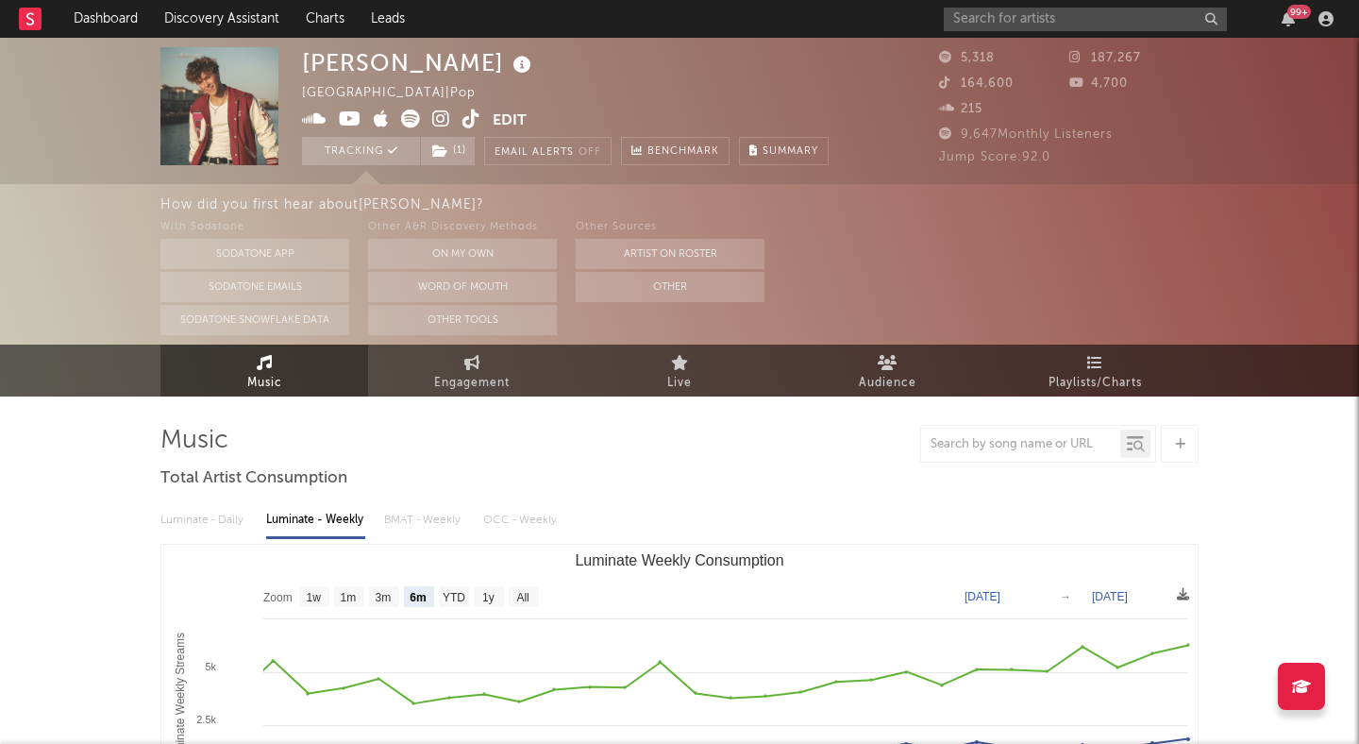
click at [436, 121] on icon at bounding box center [441, 119] width 18 height 19
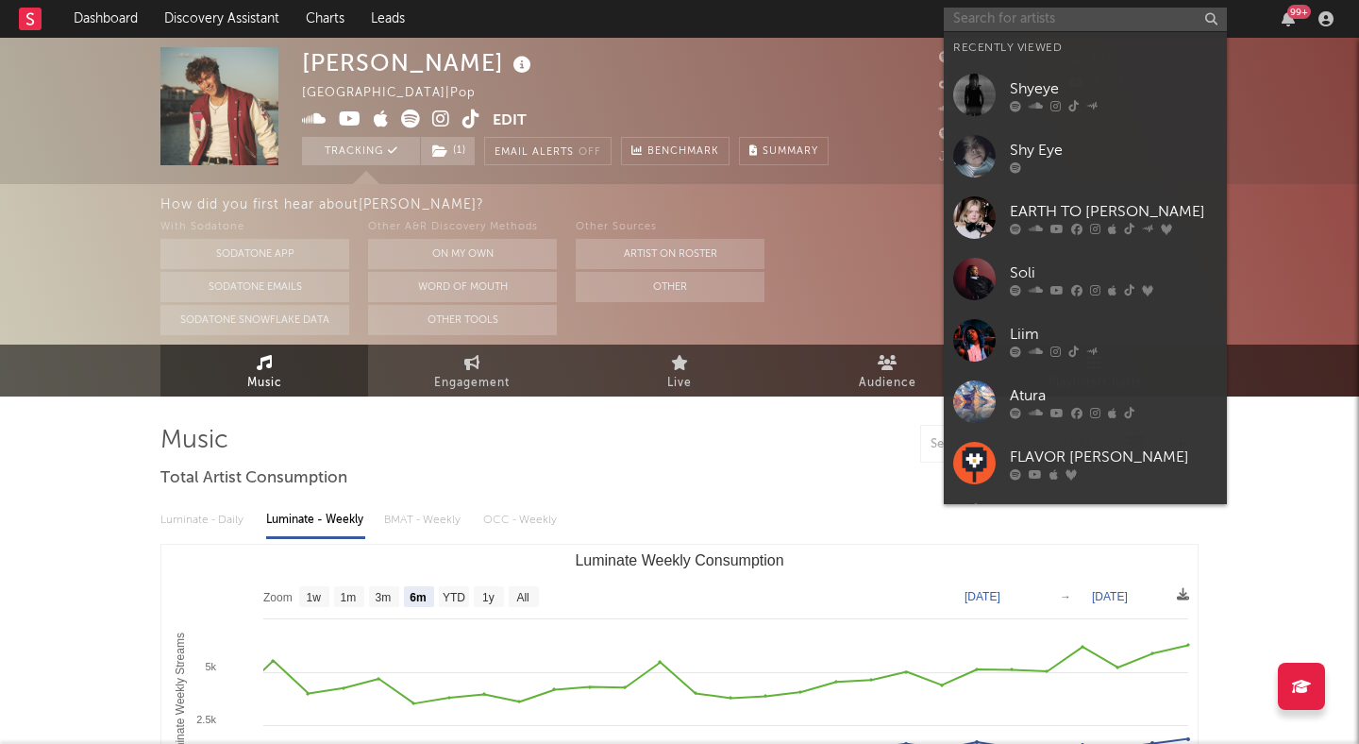
click at [981, 15] on input "text" at bounding box center [1085, 20] width 283 height 24
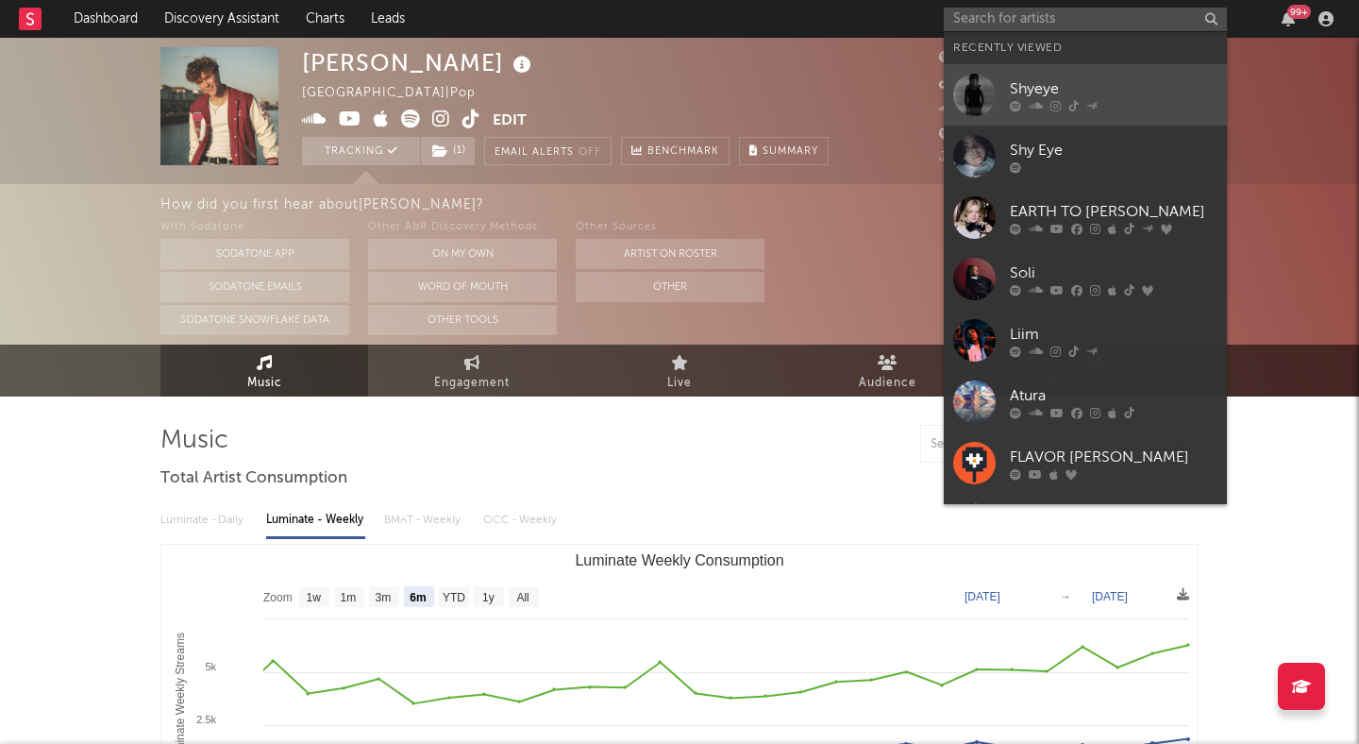
click at [1022, 89] on div "Shyeye" at bounding box center [1114, 88] width 208 height 23
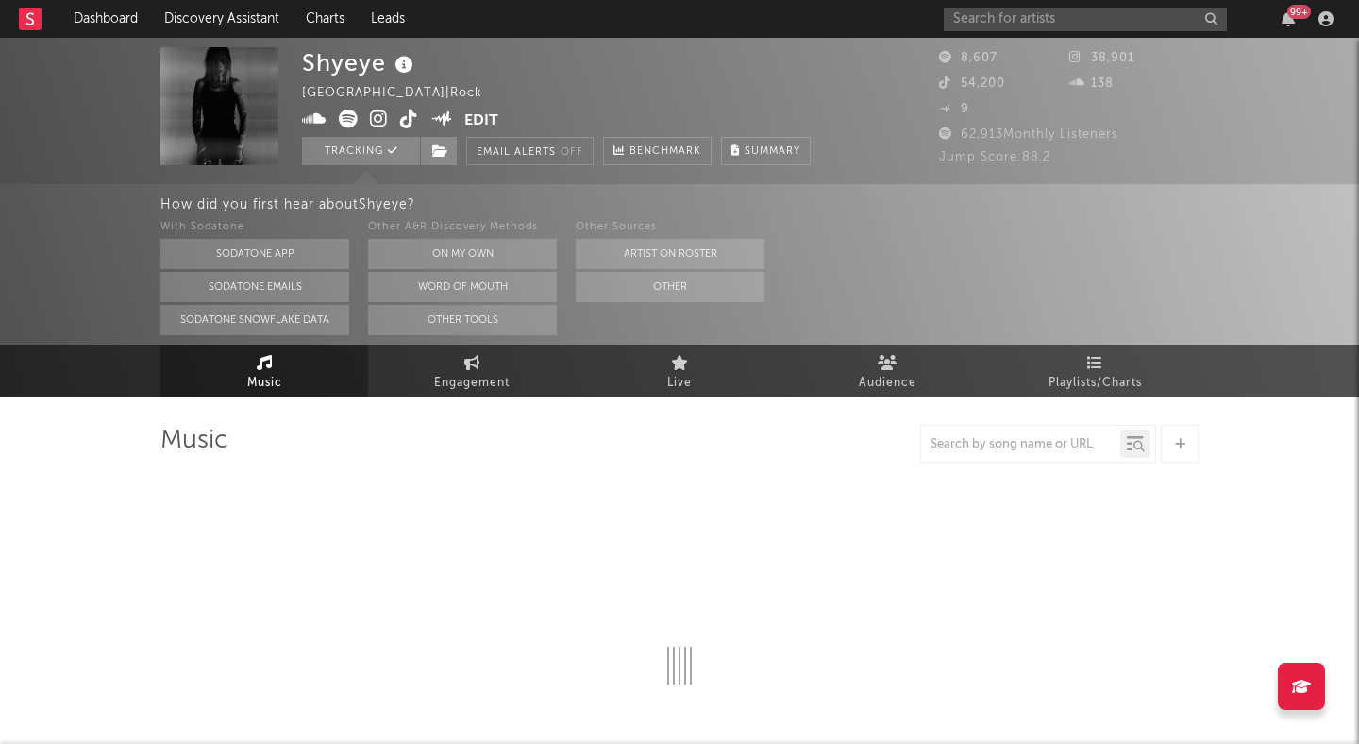
select select "6m"
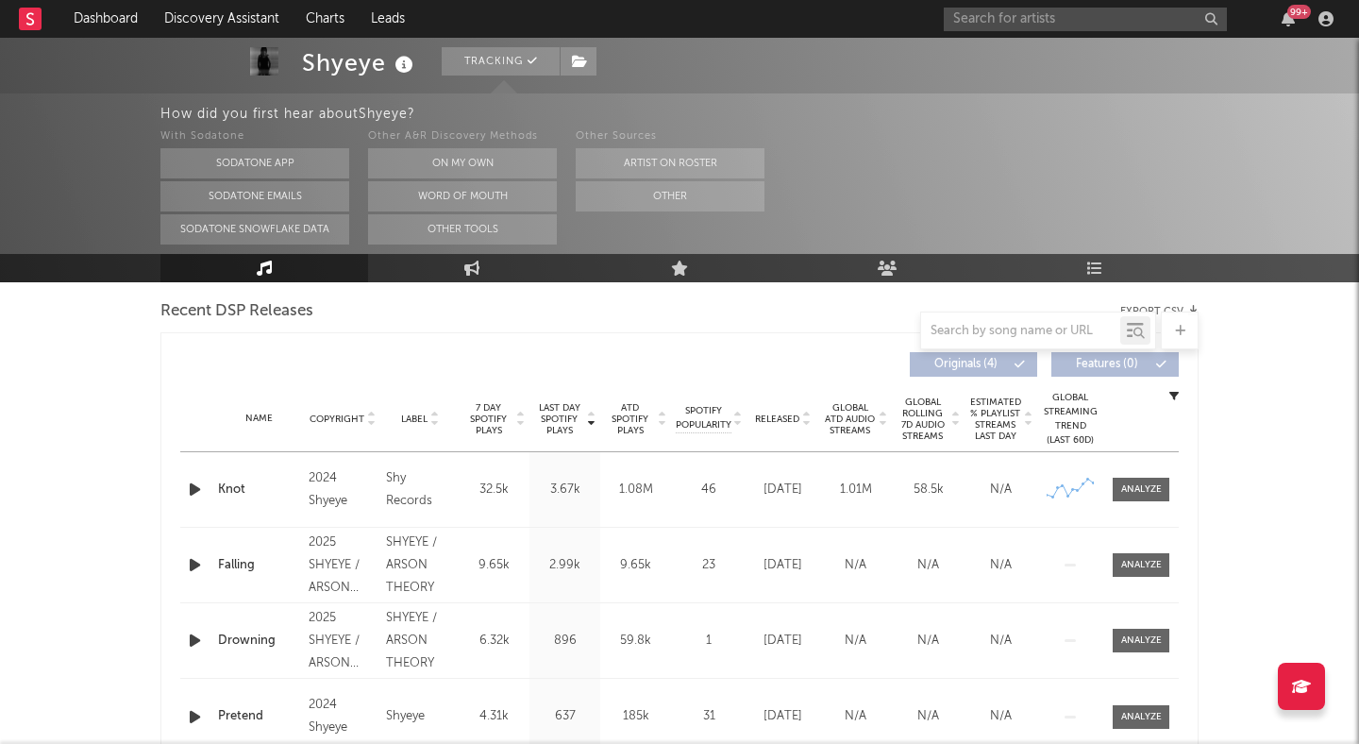
scroll to position [660, 0]
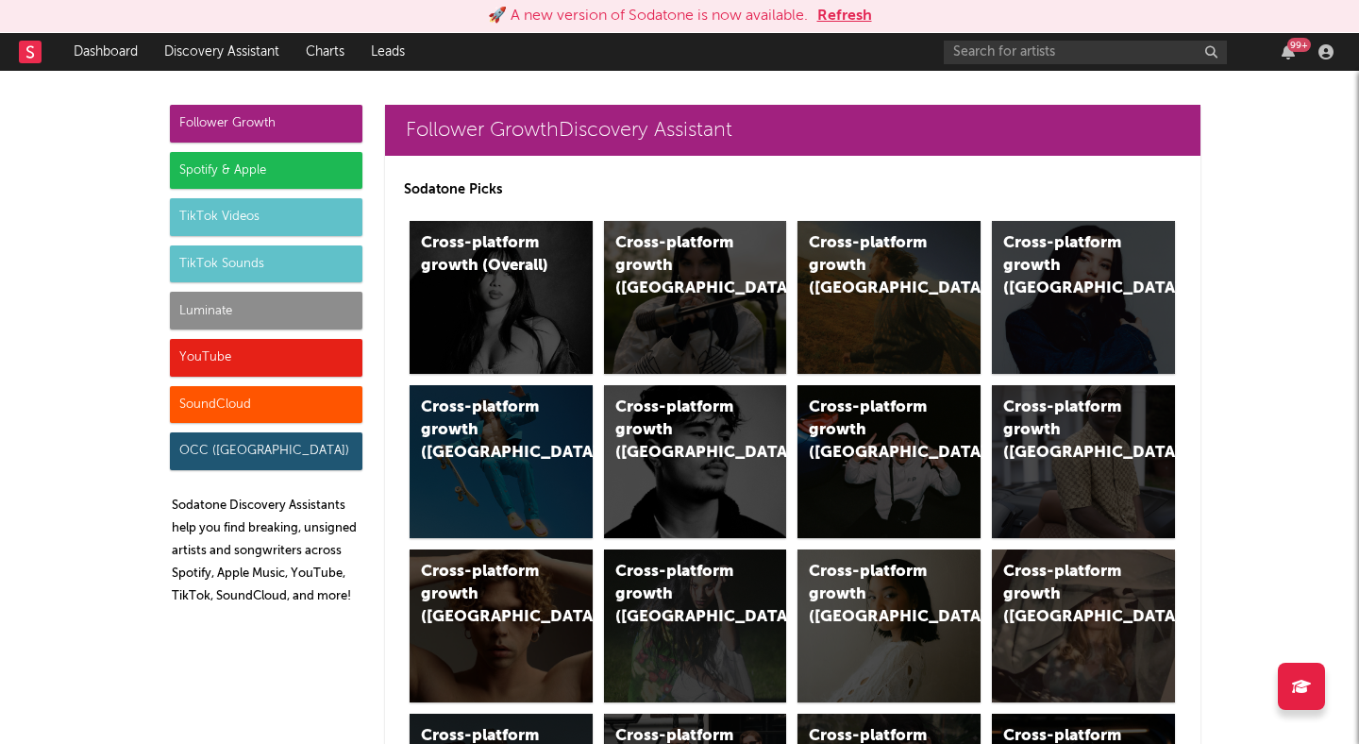
click at [850, 9] on button "Refresh" at bounding box center [844, 16] width 55 height 23
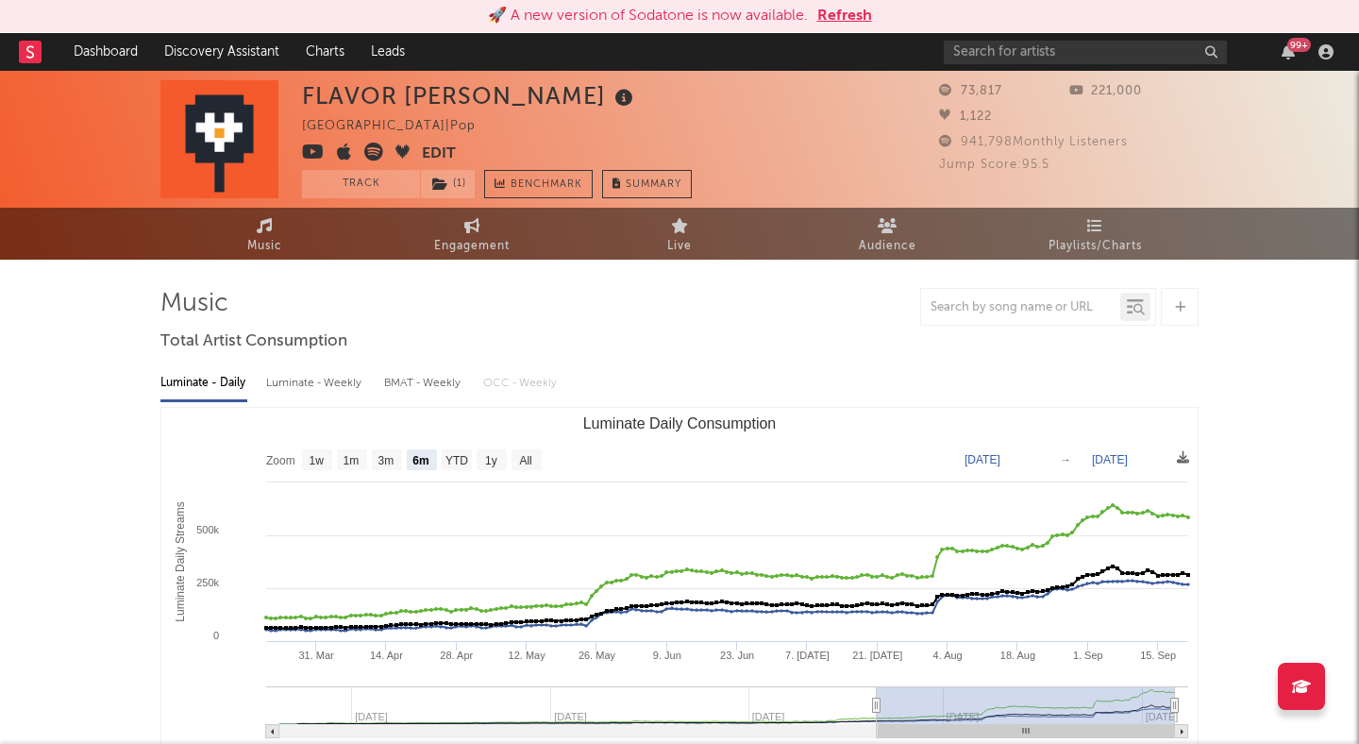
select select "6m"
click at [824, 25] on button "Refresh" at bounding box center [844, 16] width 55 height 23
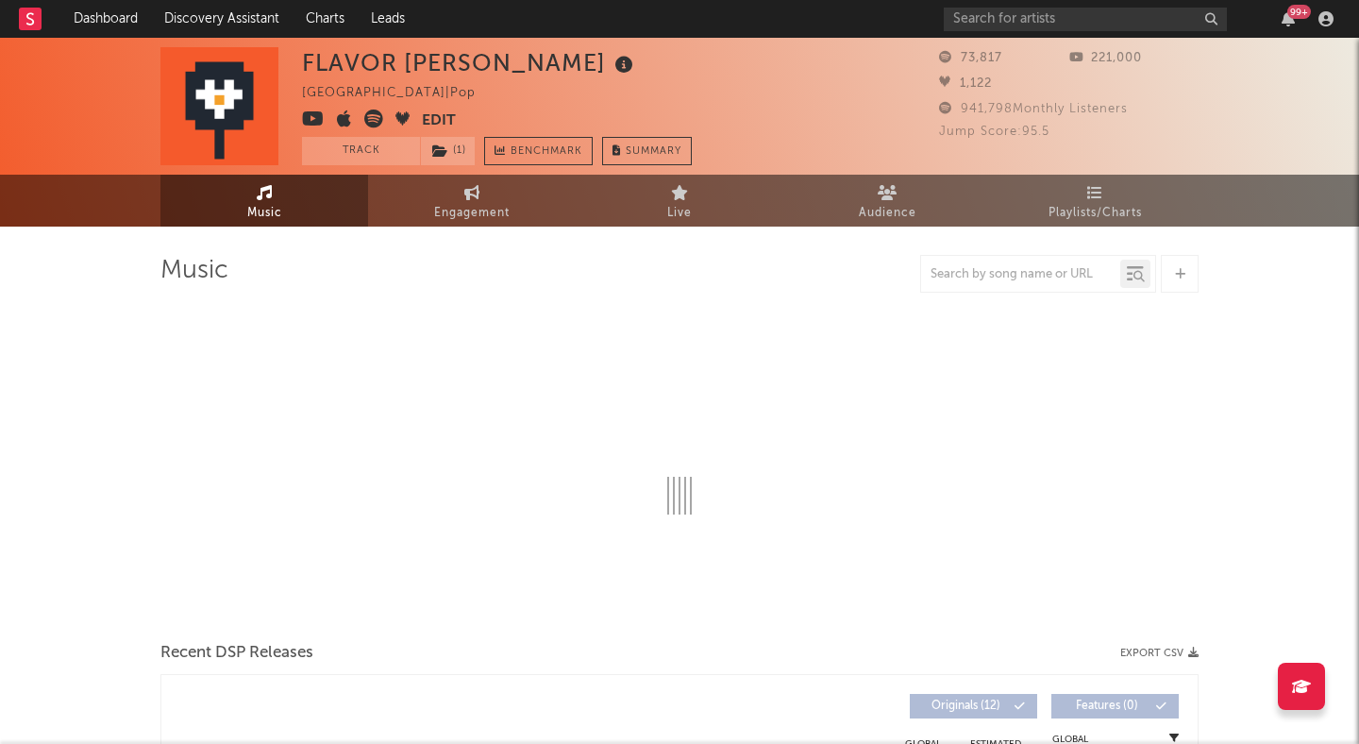
select select "6m"
